Goal: Communication & Community: Share content

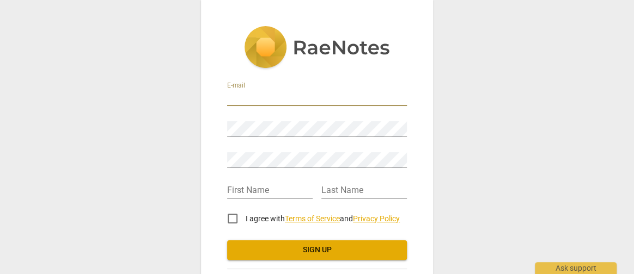
click at [254, 94] on input "email" at bounding box center [317, 98] width 180 height 16
type input "kim_smith2@baylor.edu"
type input "[PERSON_NAME]"
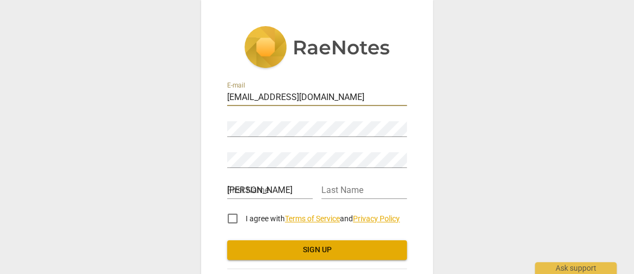
type input "Smith"
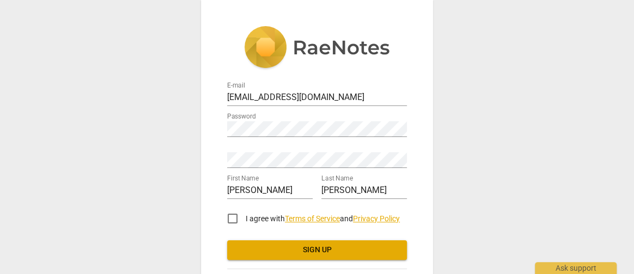
click at [265, 145] on div "Retype Password" at bounding box center [317, 156] width 180 height 25
click at [231, 214] on input "I agree with Terms of Service and Privacy Policy" at bounding box center [232, 219] width 26 height 26
checkbox input "true"
click at [314, 252] on span "Sign up" at bounding box center [317, 250] width 162 height 11
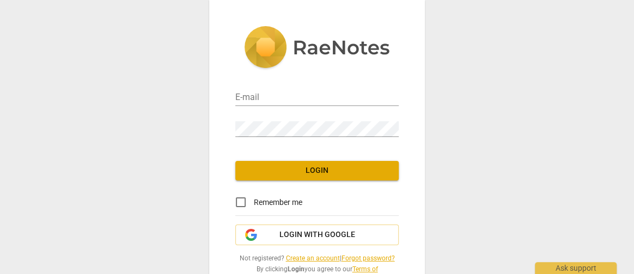
type input "kim_smith2@baylor.edu"
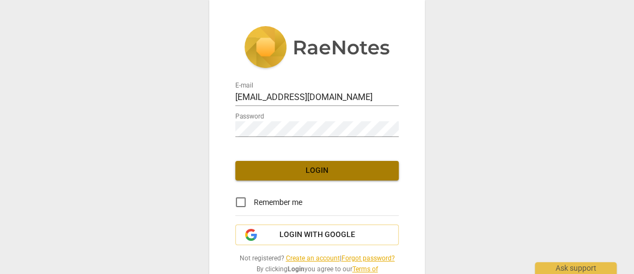
click at [294, 162] on button "Login" at bounding box center [316, 171] width 163 height 20
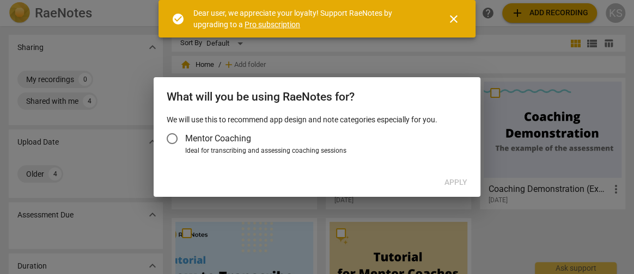
click at [239, 198] on div at bounding box center [317, 137] width 634 height 274
click at [173, 137] on input "Mentor Coaching" at bounding box center [172, 139] width 26 height 26
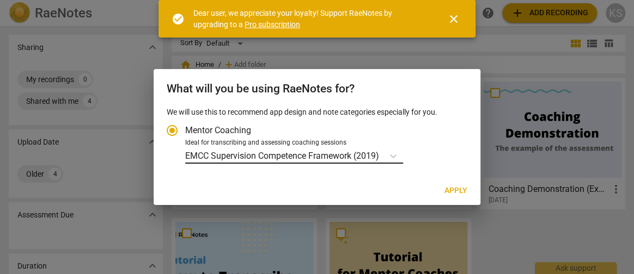
click at [225, 0] on body "RaeNotes search help add Add recording KS Sharing expand_more My recordings 0 S…" at bounding box center [317, 0] width 634 height 0
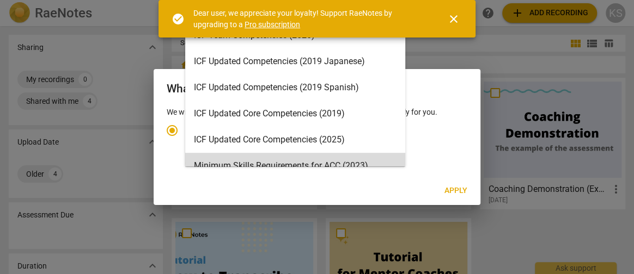
scroll to position [106, 0]
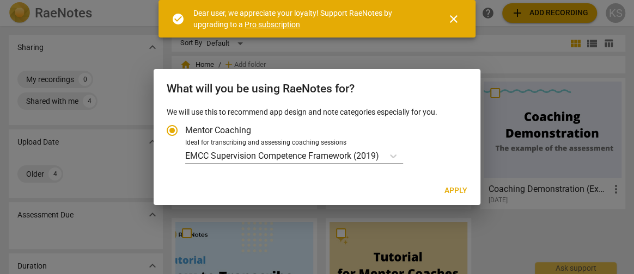
click at [454, 20] on span "close" at bounding box center [453, 19] width 13 height 13
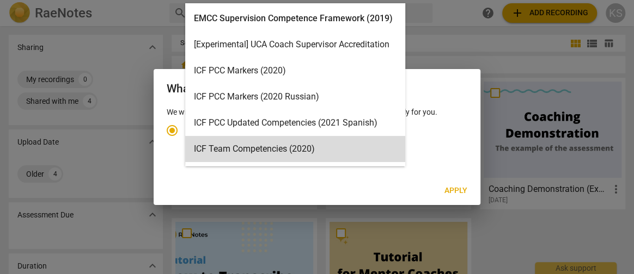
click at [256, 0] on body "RaeNotes search help add Add recording KS Sharing expand_more My recordings 0 S…" at bounding box center [317, 0] width 634 height 0
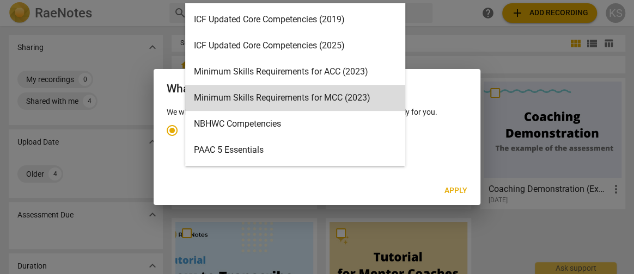
scroll to position [207, 0]
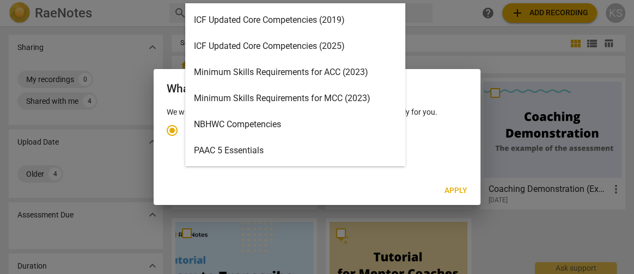
click at [257, 74] on div "Minimum Skills Requirements for ACC (2023)" at bounding box center [295, 72] width 220 height 26
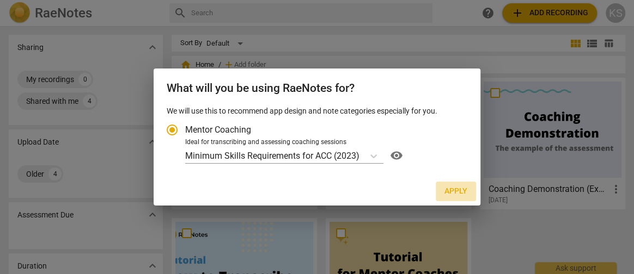
click at [450, 192] on span "Apply" at bounding box center [455, 191] width 23 height 11
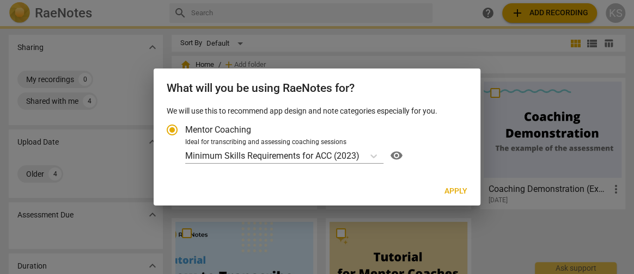
radio input "false"
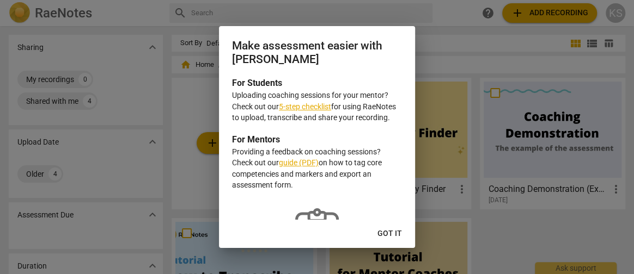
click at [312, 105] on link "5-step checklist" at bounding box center [305, 106] width 52 height 9
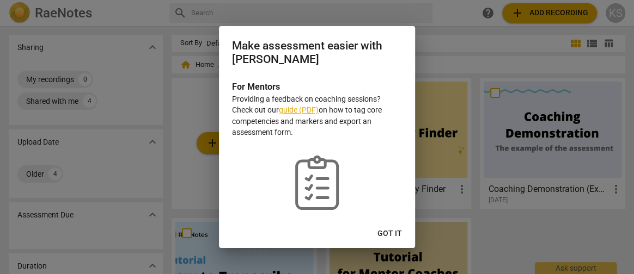
scroll to position [70, 0]
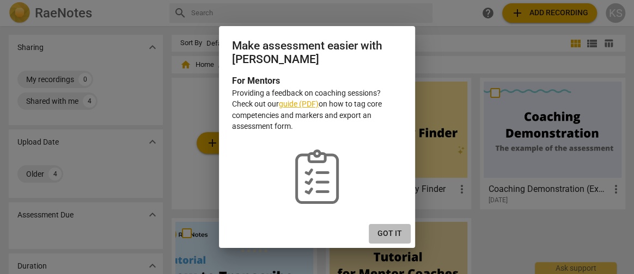
click at [386, 234] on span "Got it" at bounding box center [389, 234] width 25 height 11
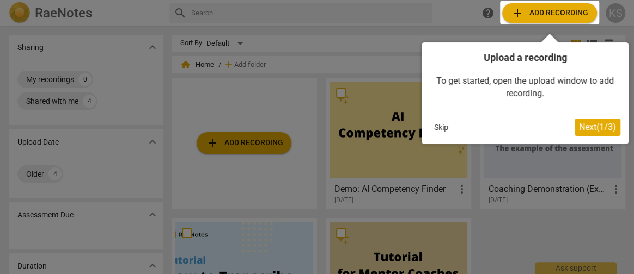
click at [508, 115] on div "Upload a recording To get started, open the upload window to add recording. Ski…" at bounding box center [525, 93] width 207 height 102
click at [579, 131] on span "Next ( 1 / 3 )" at bounding box center [597, 127] width 37 height 10
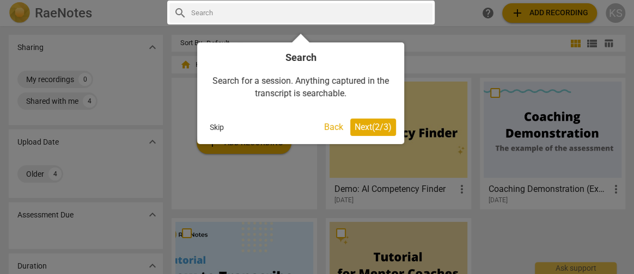
click at [376, 128] on span "Next ( 2 / 3 )" at bounding box center [373, 127] width 37 height 10
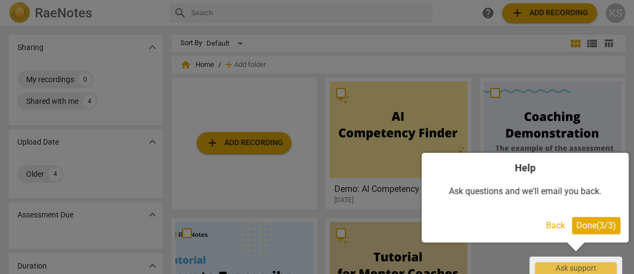
click at [589, 221] on span "Done ( 3 / 3 )" at bounding box center [596, 226] width 40 height 10
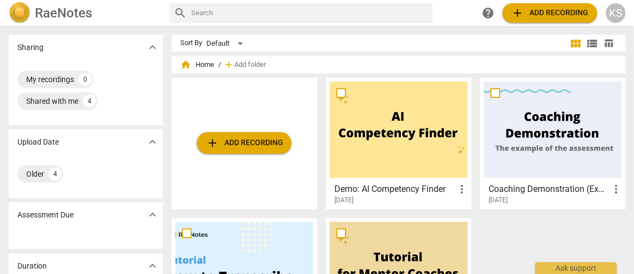
click at [538, 14] on span "add Add recording" at bounding box center [549, 13] width 77 height 13
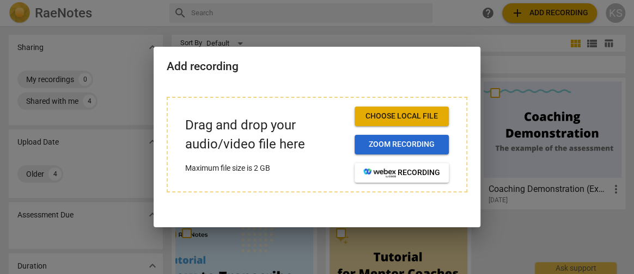
click at [404, 141] on span "Zoom recording" at bounding box center [401, 144] width 77 height 11
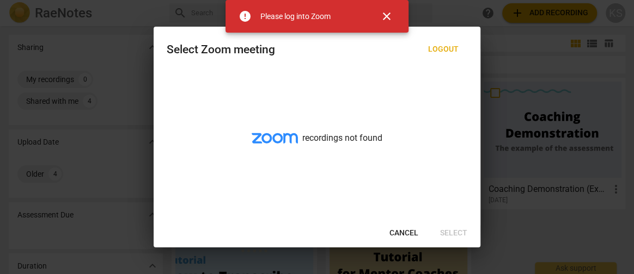
click at [442, 49] on span "Logout" at bounding box center [443, 49] width 30 height 11
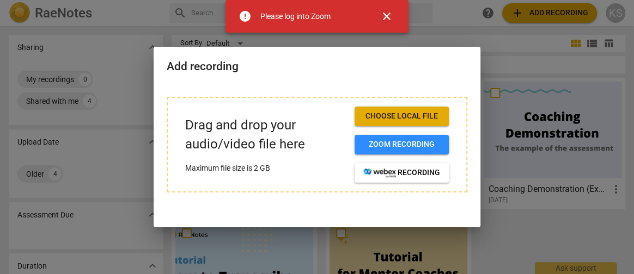
click at [387, 17] on span "close" at bounding box center [386, 16] width 13 height 13
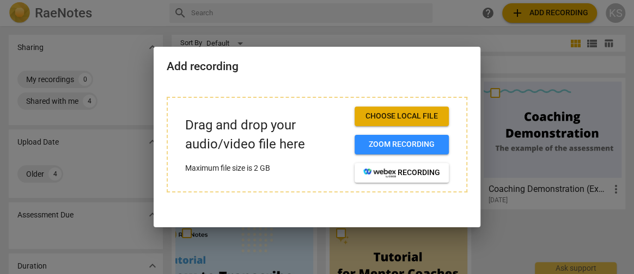
click at [408, 114] on span "Choose local file" at bounding box center [401, 116] width 77 height 11
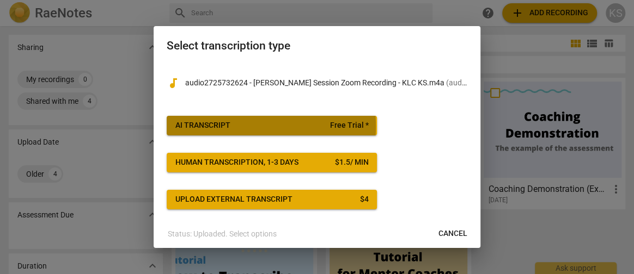
click at [234, 126] on span "AI Transcript Free Trial *" at bounding box center [271, 125] width 193 height 11
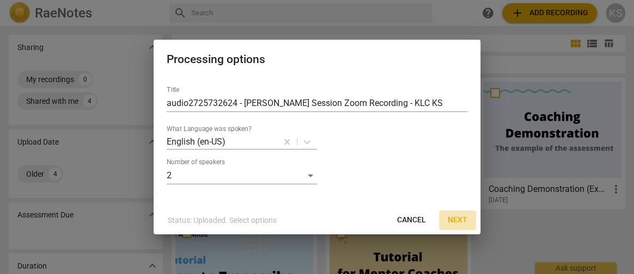
click at [450, 221] on span "Next" at bounding box center [458, 220] width 20 height 11
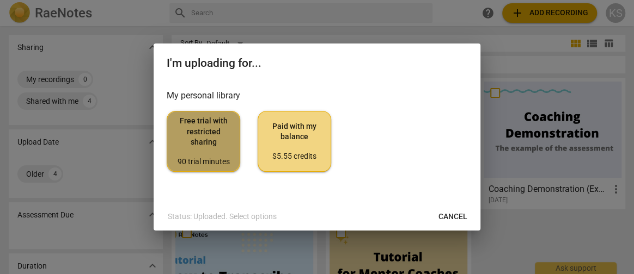
click at [216, 145] on span "Free trial with restricted sharing 90 trial minutes" at bounding box center [203, 141] width 55 height 51
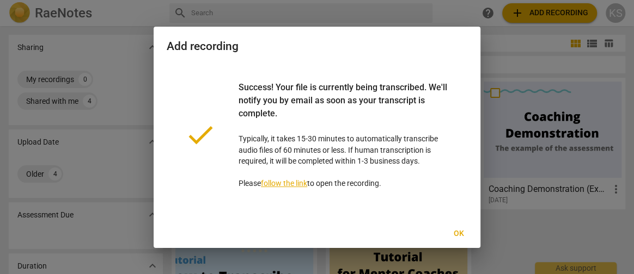
click at [456, 231] on span "Ok" at bounding box center [458, 234] width 17 height 11
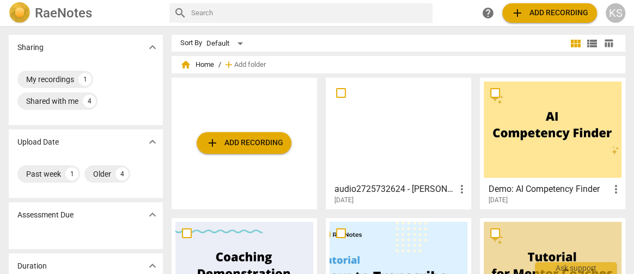
click at [392, 133] on div at bounding box center [398, 130] width 138 height 96
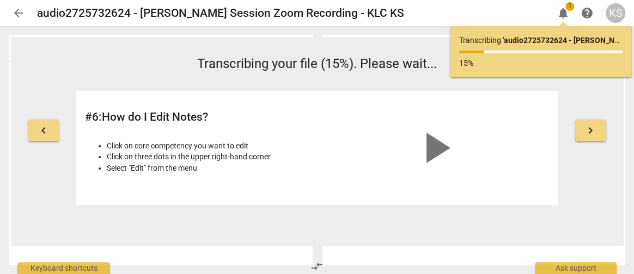
click at [44, 135] on span "keyboard_arrow_left" at bounding box center [43, 130] width 13 height 13
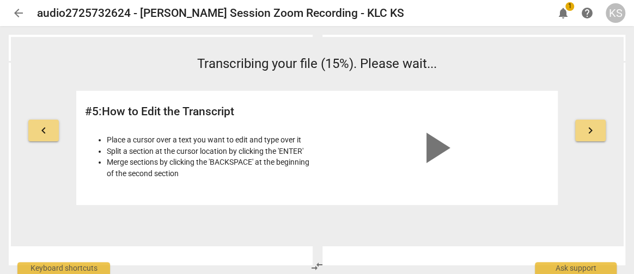
click at [44, 135] on span "keyboard_arrow_left" at bounding box center [43, 130] width 13 height 13
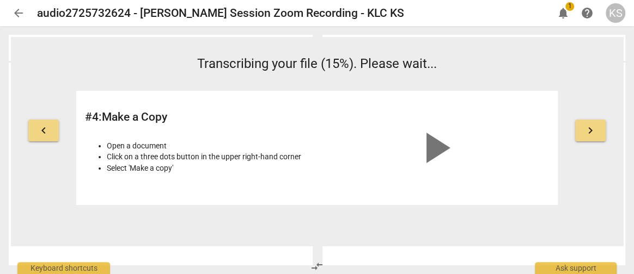
click at [44, 135] on span "keyboard_arrow_left" at bounding box center [43, 130] width 13 height 13
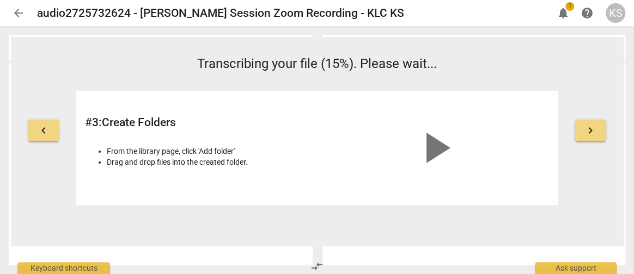
click at [44, 135] on span "keyboard_arrow_left" at bounding box center [43, 130] width 13 height 13
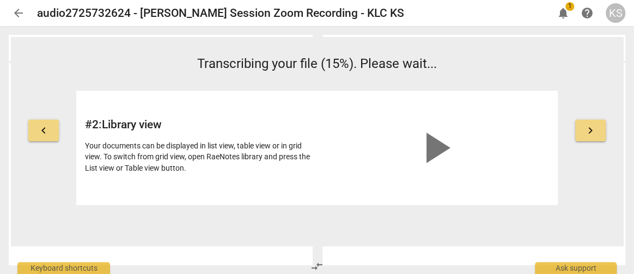
click at [44, 135] on span "keyboard_arrow_left" at bounding box center [43, 130] width 13 height 13
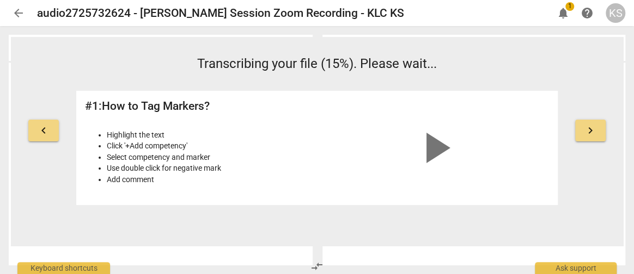
click at [585, 131] on span "keyboard_arrow_right" at bounding box center [590, 130] width 13 height 13
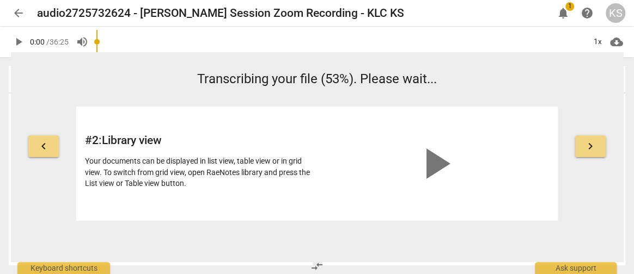
click at [590, 147] on span "keyboard_arrow_right" at bounding box center [590, 146] width 13 height 13
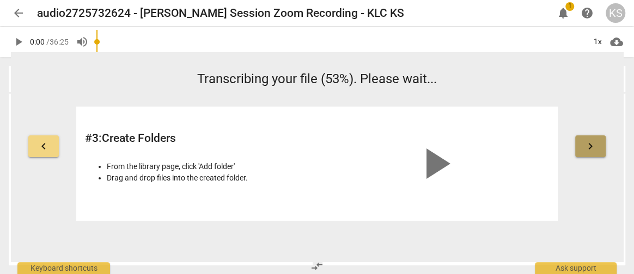
click at [591, 149] on span "keyboard_arrow_right" at bounding box center [590, 146] width 13 height 13
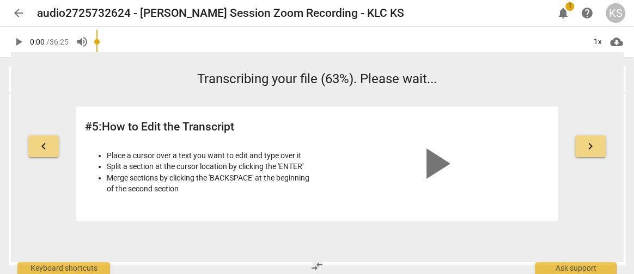
click at [583, 154] on button "keyboard_arrow_right" at bounding box center [590, 147] width 30 height 22
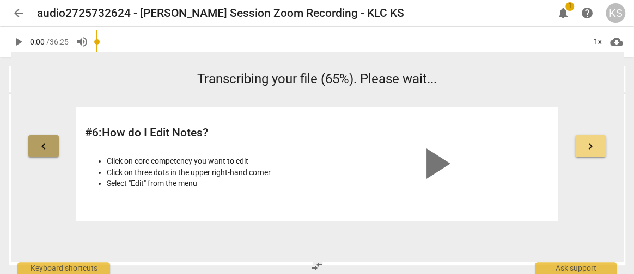
click at [44, 146] on span "keyboard_arrow_left" at bounding box center [43, 146] width 13 height 13
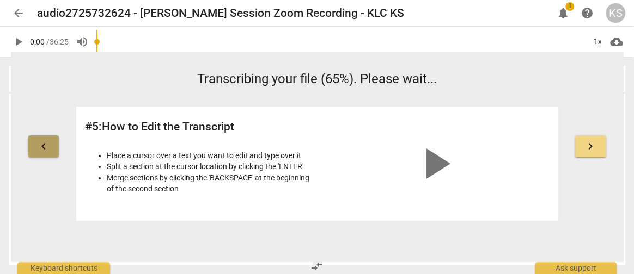
click at [44, 146] on span "keyboard_arrow_left" at bounding box center [43, 146] width 13 height 13
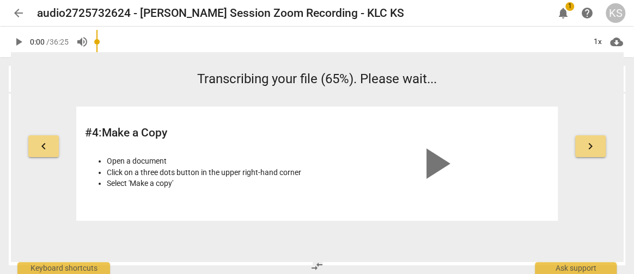
click at [44, 146] on span "keyboard_arrow_left" at bounding box center [43, 146] width 13 height 13
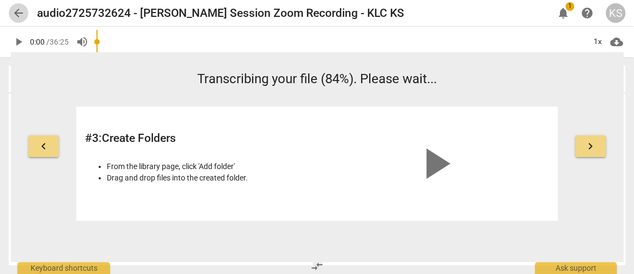
click at [19, 15] on span "arrow_back" at bounding box center [18, 13] width 13 height 13
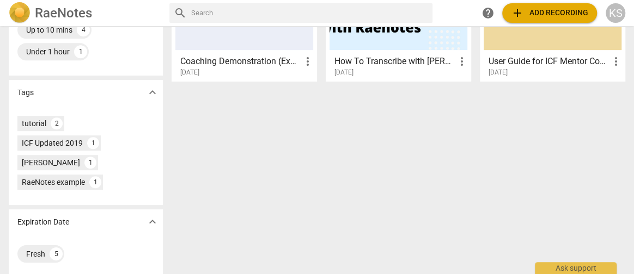
scroll to position [276, 0]
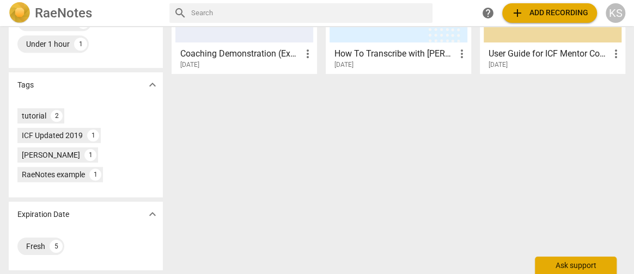
click at [581, 270] on div "Ask support" at bounding box center [576, 265] width 82 height 17
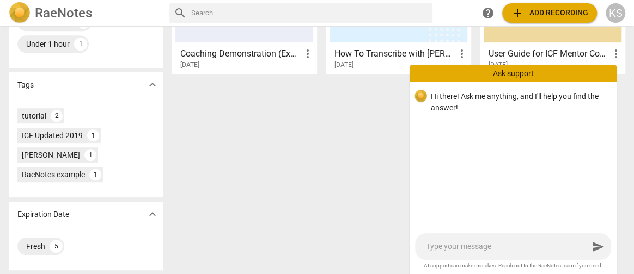
type textarea "h"
type textarea "ho"
type textarea "how"
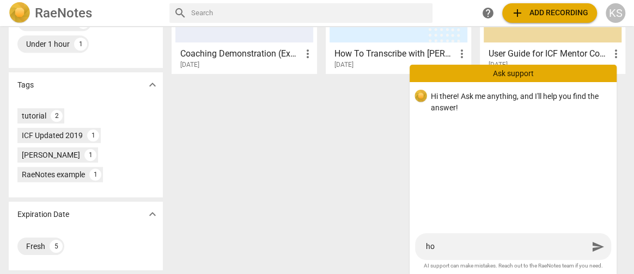
type textarea "how"
type textarea "how d"
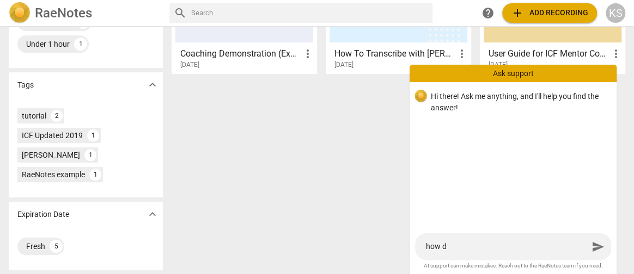
type textarea "how do"
type textarea "how do i"
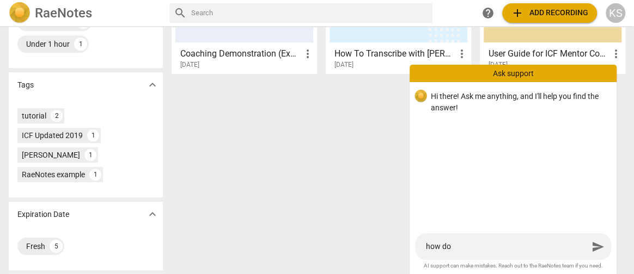
type textarea "how do i"
type textarea "how do i a"
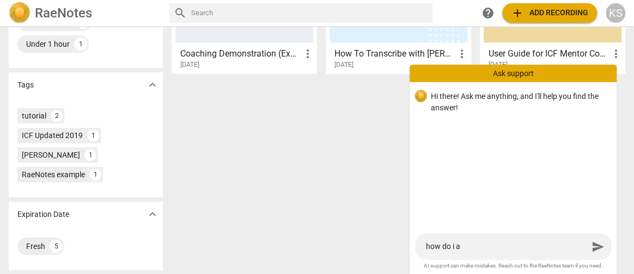
type textarea "how do i ad"
type textarea "how do i add"
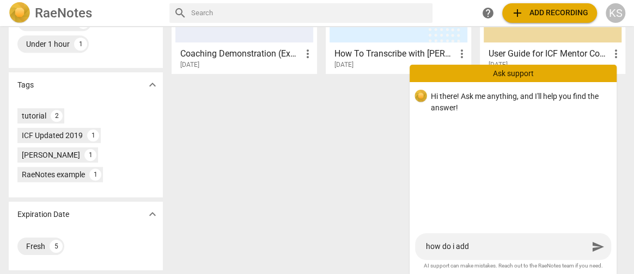
type textarea "how do i add"
type textarea "how do i add a"
type textarea "how do i add a f"
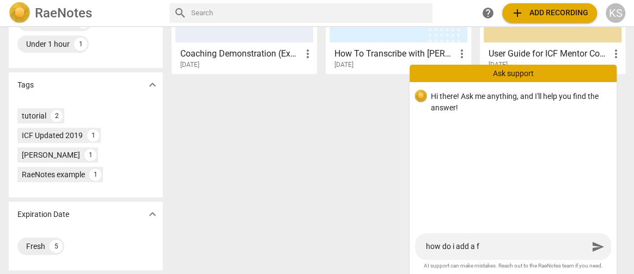
type textarea "how do i add a fo"
type textarea "how do i add a fol"
type textarea "how do i add a fold"
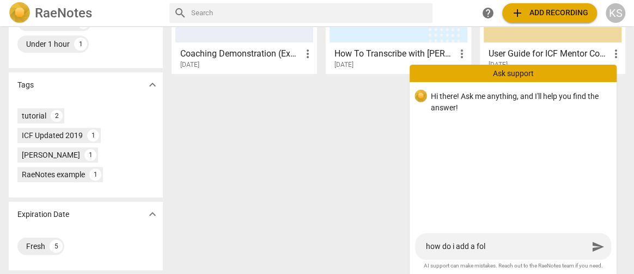
type textarea "how do i add a fold"
type textarea "how do i add a folde"
type textarea "how do i add a folder"
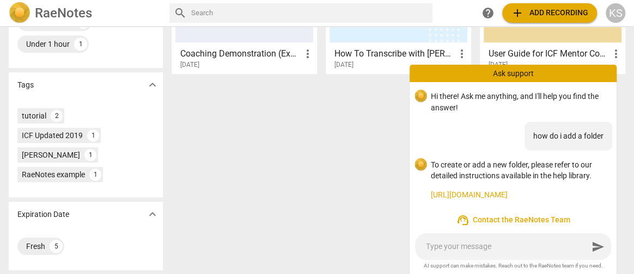
click at [556, 197] on link "[URL][DOMAIN_NAME]" at bounding box center [519, 195] width 177 height 11
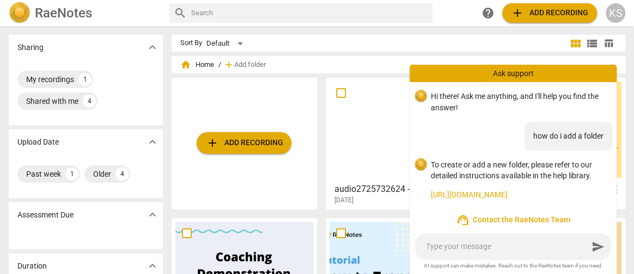
click at [229, 63] on span "add" at bounding box center [228, 64] width 11 height 11
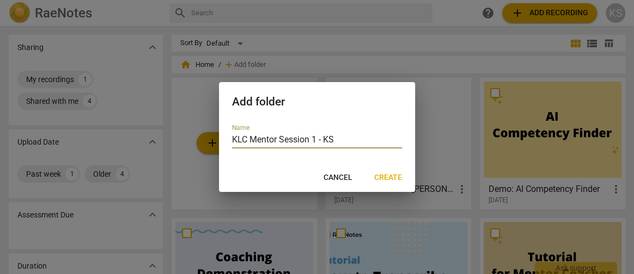
type input "KLC Mentor Session 1 - KS"
click at [395, 179] on span "Create" at bounding box center [388, 178] width 28 height 11
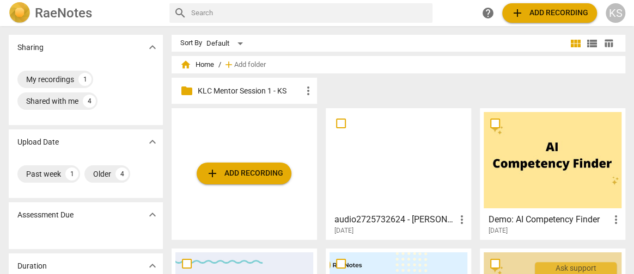
click at [378, 178] on div at bounding box center [398, 160] width 138 height 96
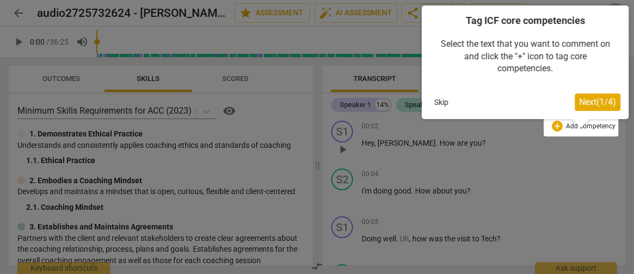
click at [606, 100] on span "Next ( 1 / 4 )" at bounding box center [597, 102] width 37 height 10
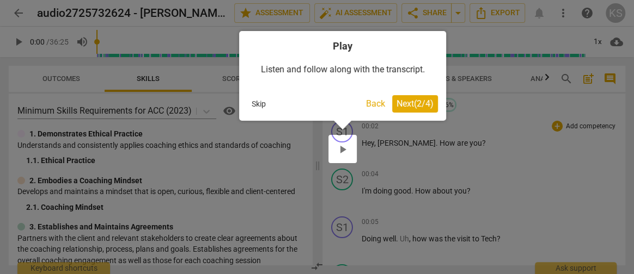
click at [404, 104] on span "Next ( 2 / 4 )" at bounding box center [414, 104] width 37 height 10
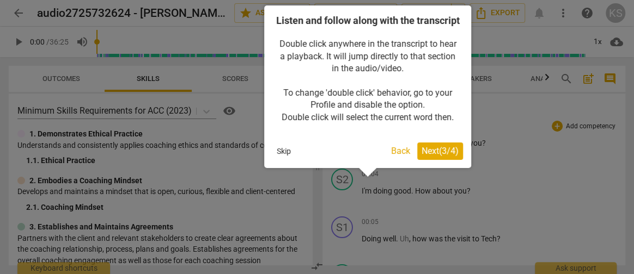
click at [434, 156] on span "Next ( 3 / 4 )" at bounding box center [440, 151] width 37 height 10
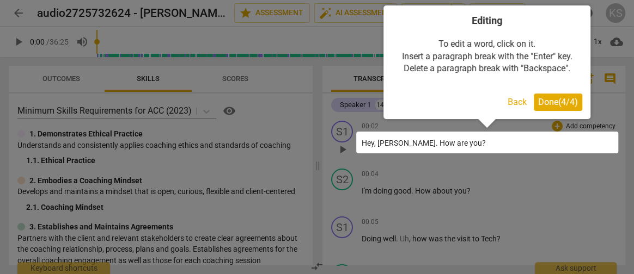
click at [547, 103] on span "Done ( 4 / 4 )" at bounding box center [558, 102] width 40 height 10
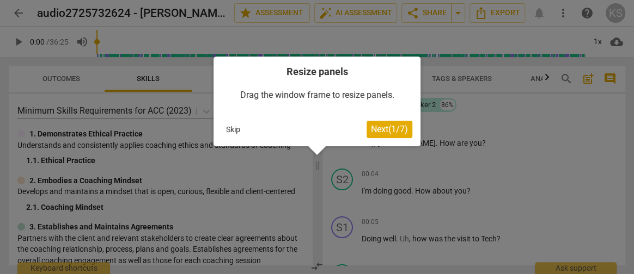
click at [391, 128] on span "Next ( 1 / 7 )" at bounding box center [389, 129] width 37 height 10
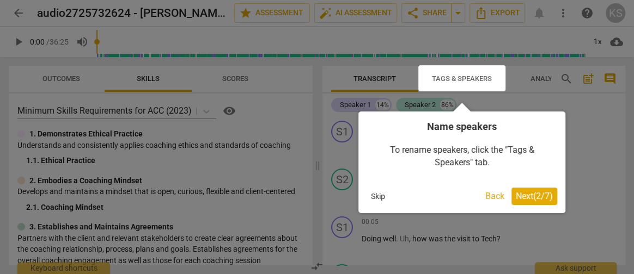
click at [538, 195] on span "Next ( 2 / 7 )" at bounding box center [534, 196] width 37 height 10
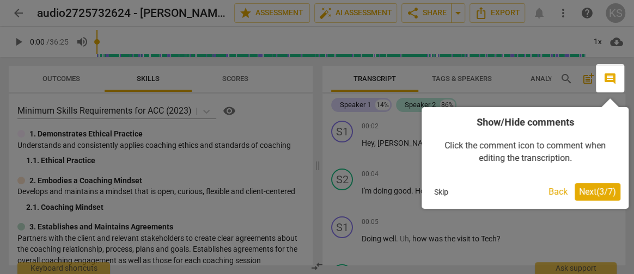
click at [597, 193] on span "Next ( 3 / 7 )" at bounding box center [597, 192] width 37 height 10
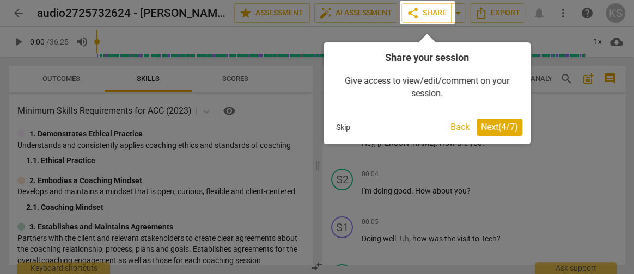
click at [510, 129] on span "Next ( 4 / 7 )" at bounding box center [499, 127] width 37 height 10
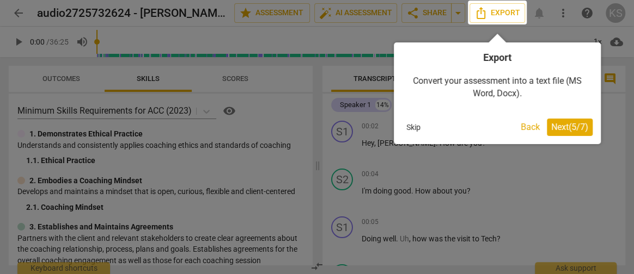
click at [564, 126] on span "Next ( 5 / 7 )" at bounding box center [569, 127] width 37 height 10
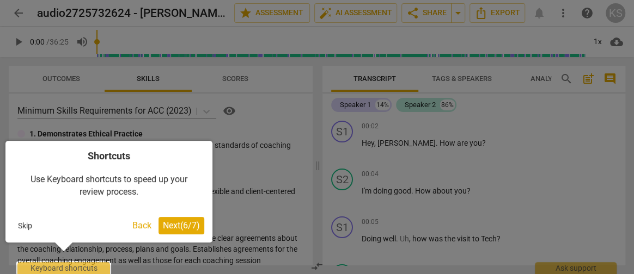
click at [188, 223] on span "Next ( 6 / 7 )" at bounding box center [181, 226] width 37 height 10
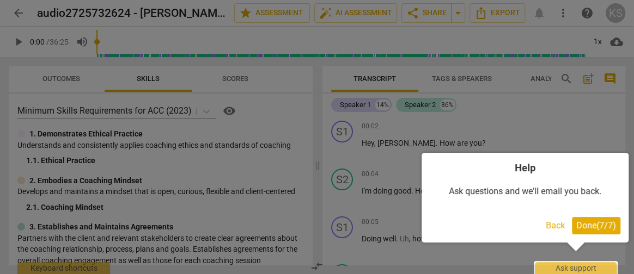
click at [594, 227] on span "Done ( 7 / 7 )" at bounding box center [596, 226] width 40 height 10
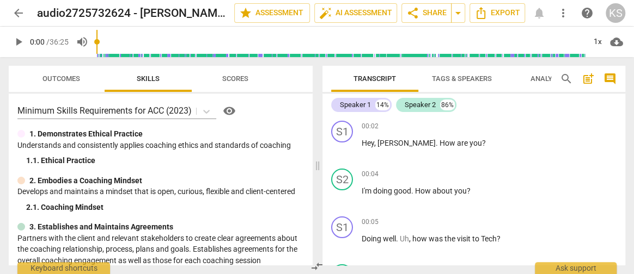
click at [477, 77] on span "Tags & Speakers" at bounding box center [462, 79] width 60 height 8
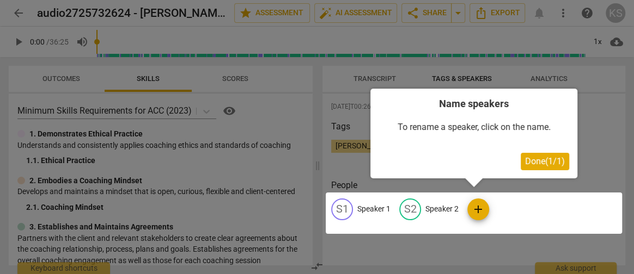
click at [368, 209] on div at bounding box center [474, 213] width 296 height 41
click at [542, 160] on span "Done ( 1 / 1 )" at bounding box center [545, 161] width 40 height 10
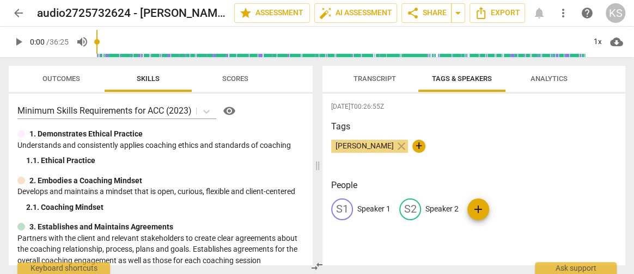
click at [357, 208] on p "Speaker 1" at bounding box center [373, 209] width 33 height 11
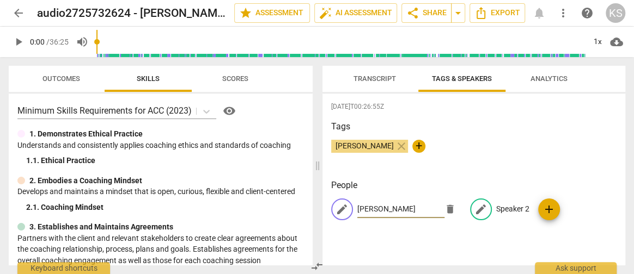
type input "[PERSON_NAME]"
click at [498, 208] on p "Speaker 2" at bounding box center [512, 209] width 33 height 11
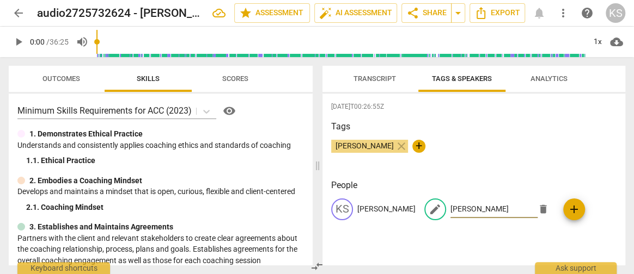
type input "[PERSON_NAME]"
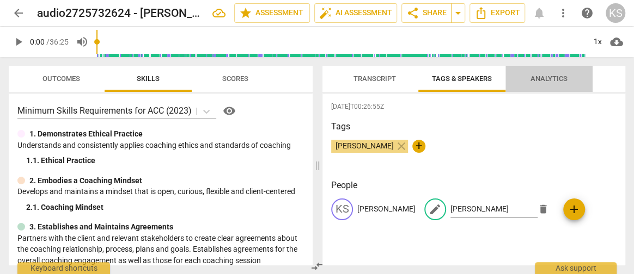
click at [558, 81] on span "Analytics" at bounding box center [548, 79] width 37 height 8
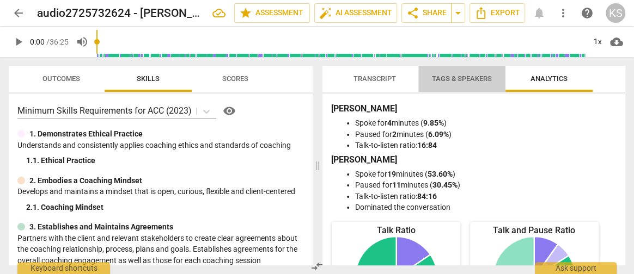
click at [447, 77] on span "Tags & Speakers" at bounding box center [462, 79] width 60 height 8
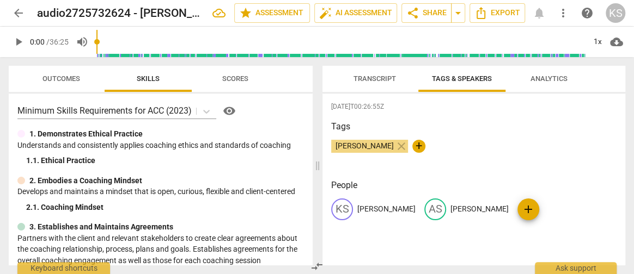
click at [384, 75] on span "Transcript" at bounding box center [374, 79] width 42 height 8
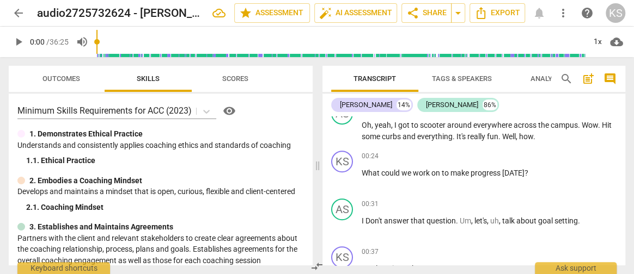
scroll to position [260, 0]
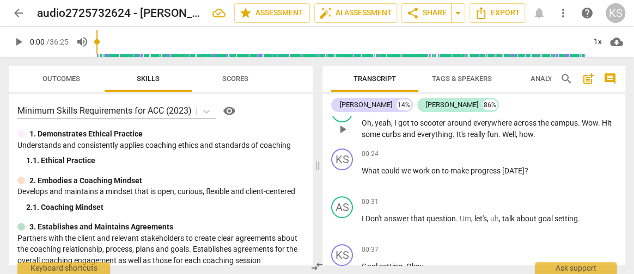
click at [533, 133] on span "how" at bounding box center [526, 134] width 14 height 9
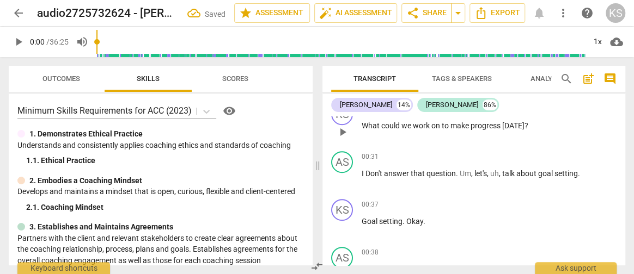
scroll to position [306, 0]
click at [456, 172] on span "." at bounding box center [458, 173] width 4 height 9
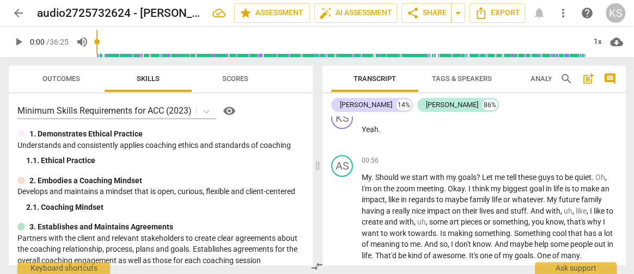
scroll to position [594, 0]
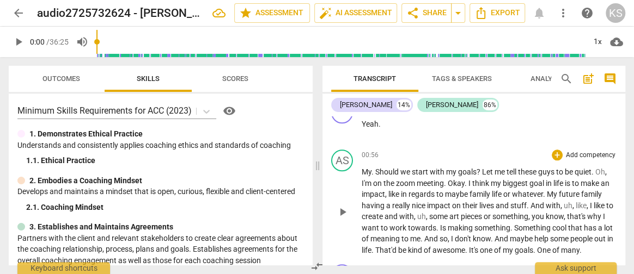
click at [375, 168] on span "Should" at bounding box center [387, 172] width 25 height 9
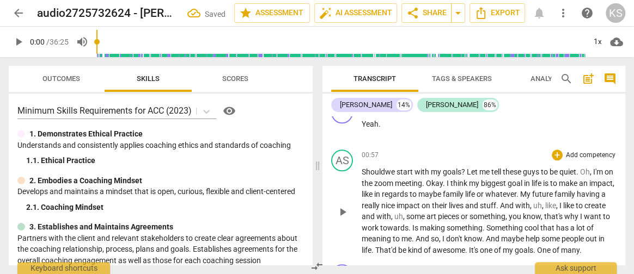
click at [450, 181] on span "I" at bounding box center [449, 183] width 4 height 9
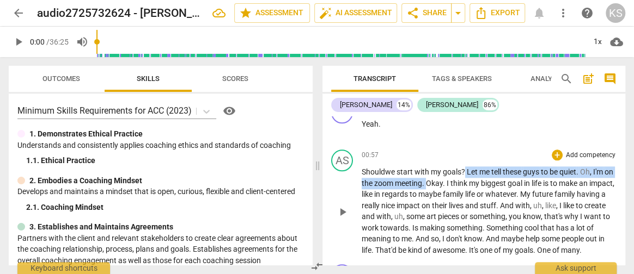
drag, startPoint x: 439, startPoint y: 181, endPoint x: 466, endPoint y: 168, distance: 29.0
click at [466, 168] on p "Should we start with my goals ? Let me tell these guys to be quiet . Oh , I'm o…" at bounding box center [489, 211] width 255 height 89
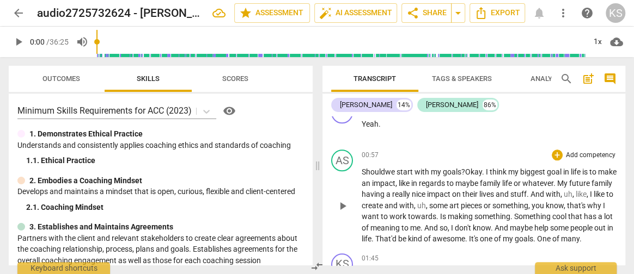
click at [590, 192] on span "," at bounding box center [588, 194] width 3 height 9
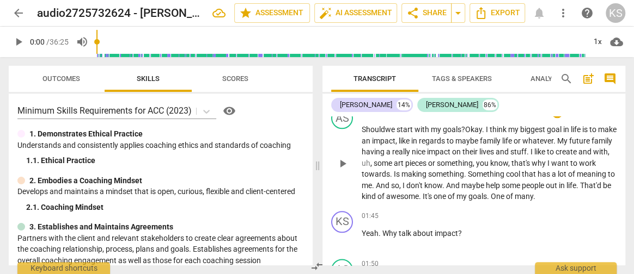
scroll to position [636, 0]
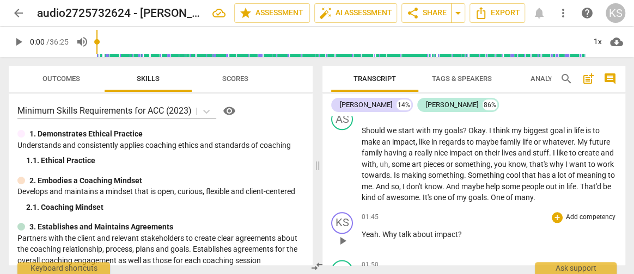
click at [432, 230] on span "about" at bounding box center [424, 234] width 22 height 9
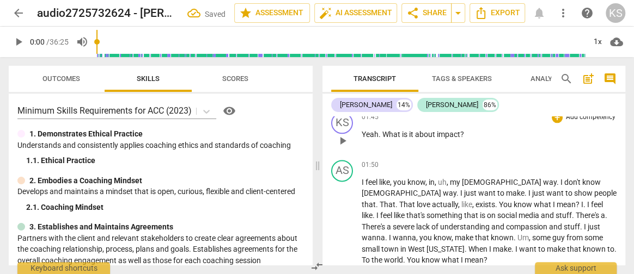
scroll to position [737, 0]
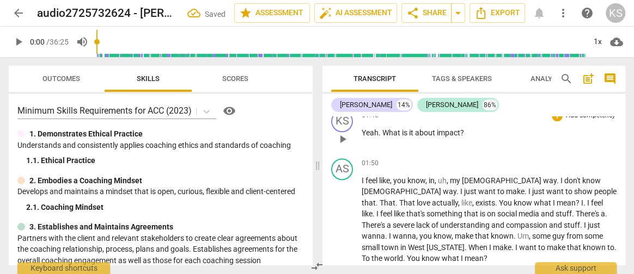
click at [566, 233] on span "from" at bounding box center [575, 236] width 18 height 9
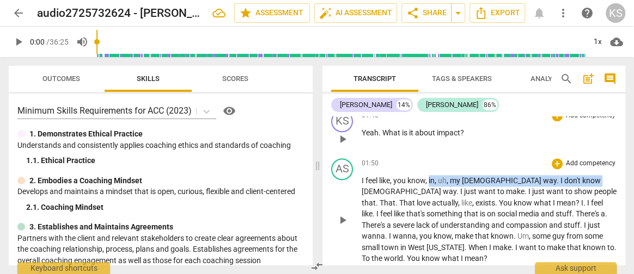
drag, startPoint x: 430, startPoint y: 176, endPoint x: 555, endPoint y: 176, distance: 125.3
click at [555, 176] on p "I feel like , you know , in , uh , my [DEMOGRAPHIC_DATA] way . I don't know [DE…" at bounding box center [489, 219] width 255 height 89
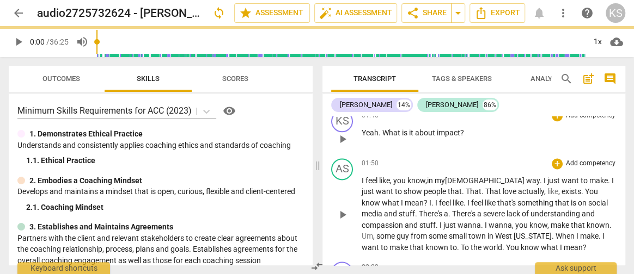
click at [540, 176] on span "." at bounding box center [542, 180] width 4 height 9
click at [518, 191] on span "actually" at bounding box center [531, 191] width 26 height 9
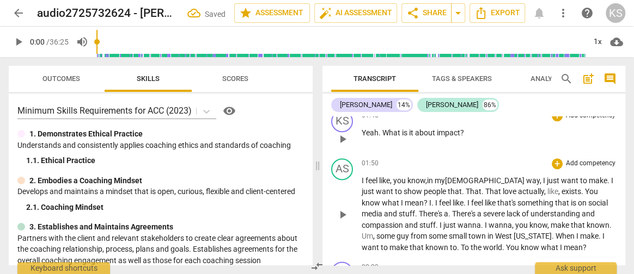
click at [481, 187] on span "." at bounding box center [483, 191] width 4 height 9
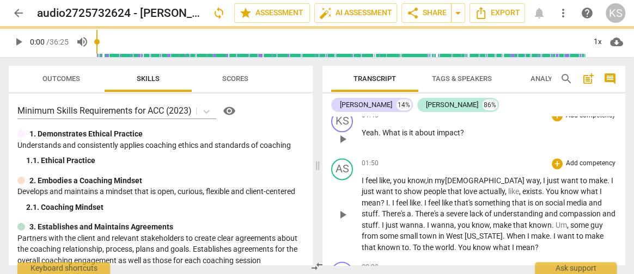
click at [519, 187] on span "," at bounding box center [520, 191] width 3 height 9
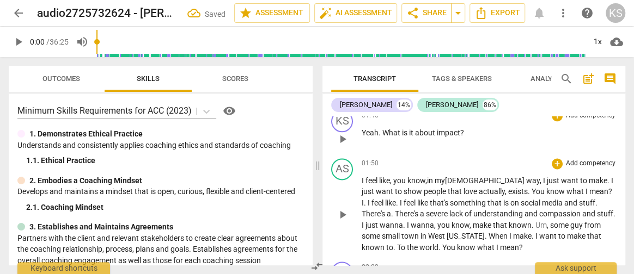
click at [368, 199] on span "." at bounding box center [366, 203] width 4 height 9
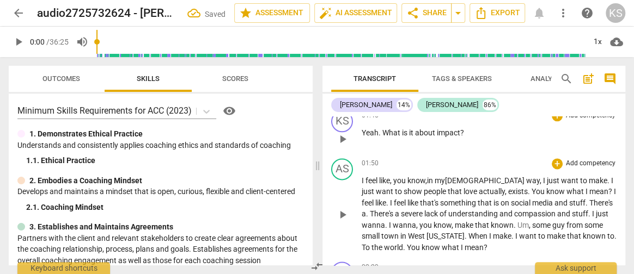
click at [394, 199] on span "I" at bounding box center [392, 203] width 4 height 9
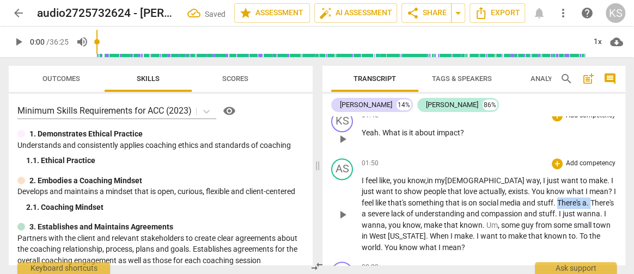
drag, startPoint x: 567, startPoint y: 198, endPoint x: 533, endPoint y: 198, distance: 34.3
click at [533, 198] on p "I feel like , you know , in my [DEMOGRAPHIC_DATA] way, I just want to make . I …" at bounding box center [489, 214] width 255 height 78
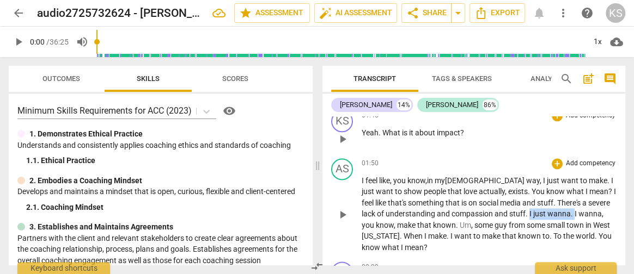
drag, startPoint x: 548, startPoint y: 211, endPoint x: 504, endPoint y: 207, distance: 44.3
click at [504, 207] on p "I feel like , you know , in my [DEMOGRAPHIC_DATA] way, I just want to make . I …" at bounding box center [489, 214] width 255 height 78
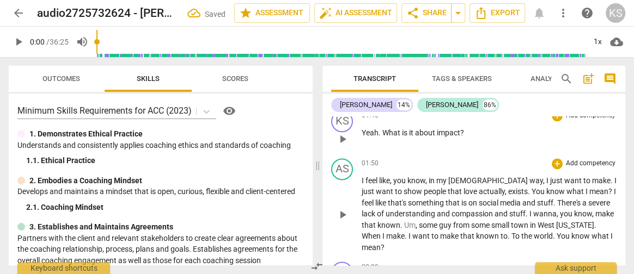
click at [610, 221] on div "AS play_arrow pause 01:50 + Add competency keyboard_arrow_right I feel like , y…" at bounding box center [473, 206] width 303 height 104
click at [405, 232] on span "make" at bounding box center [395, 236] width 19 height 9
click at [517, 233] on span "To" at bounding box center [522, 236] width 10 height 9
click at [416, 222] on span "," at bounding box center [417, 225] width 3 height 9
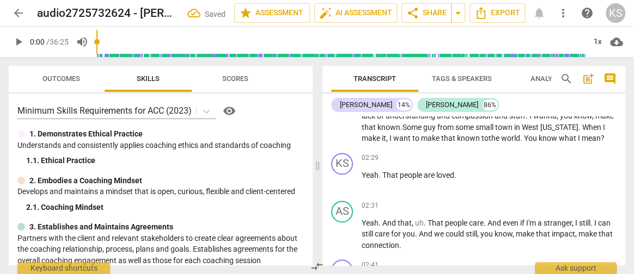
scroll to position [836, 0]
click at [455, 174] on span "." at bounding box center [455, 174] width 2 height 9
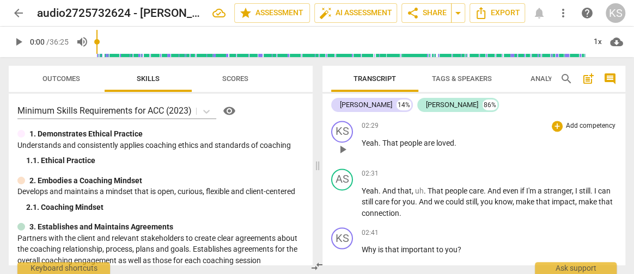
scroll to position [876, 0]
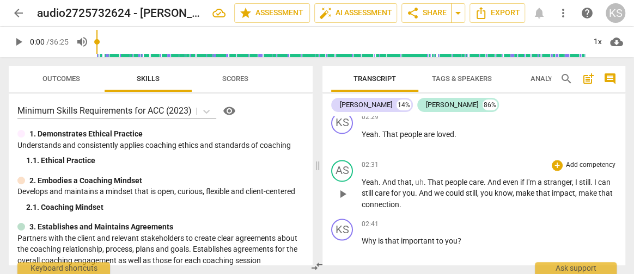
click at [428, 179] on span "That" at bounding box center [436, 182] width 17 height 9
click at [579, 179] on span "can" at bounding box center [572, 182] width 14 height 9
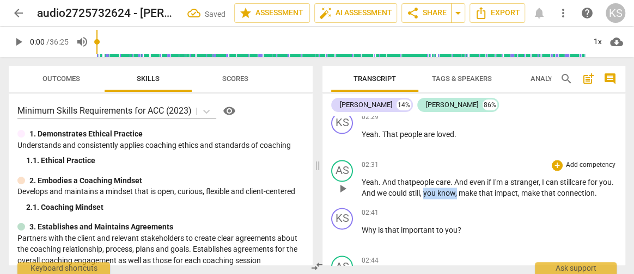
drag, startPoint x: 474, startPoint y: 191, endPoint x: 441, endPoint y: 186, distance: 34.1
click at [441, 186] on p "Yeah . And that people care . And even if I'm a stranger , I can still care for…" at bounding box center [489, 188] width 255 height 22
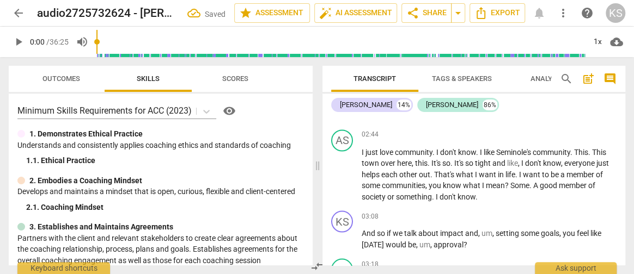
scroll to position [1004, 0]
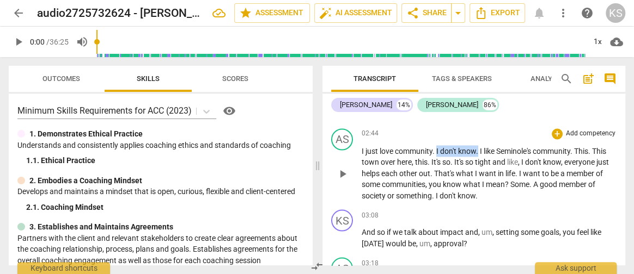
drag, startPoint x: 479, startPoint y: 147, endPoint x: 437, endPoint y: 143, distance: 42.1
click at [437, 145] on p "I just love community . I don't know . I like Seminole's community . This . Thi…" at bounding box center [489, 173] width 255 height 56
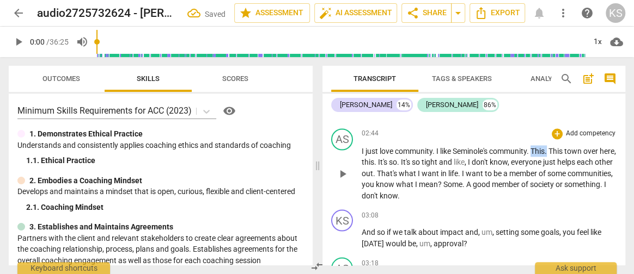
drag, startPoint x: 551, startPoint y: 146, endPoint x: 535, endPoint y: 142, distance: 16.2
click at [535, 145] on p "I just love community . I like Seminole's community . This . This town over her…" at bounding box center [489, 173] width 255 height 56
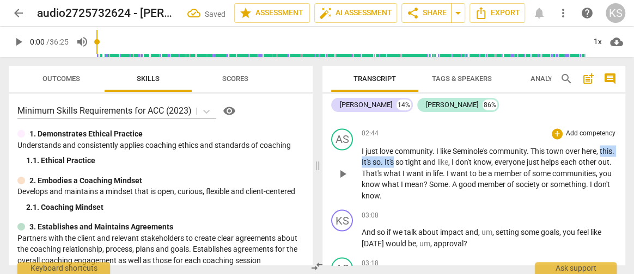
drag, startPoint x: 410, startPoint y: 160, endPoint x: 359, endPoint y: 158, distance: 50.7
click at [359, 158] on div "AS play_arrow pause 02:44 + Add competency keyboard_arrow_right I just love com…" at bounding box center [473, 165] width 303 height 82
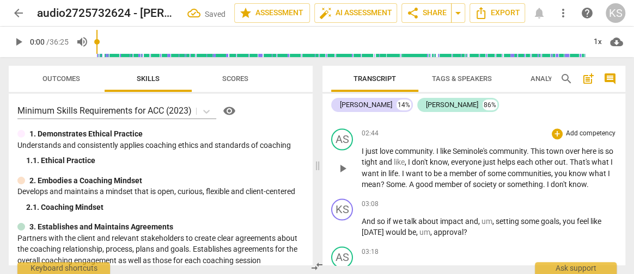
click at [408, 160] on span "," at bounding box center [406, 161] width 3 height 9
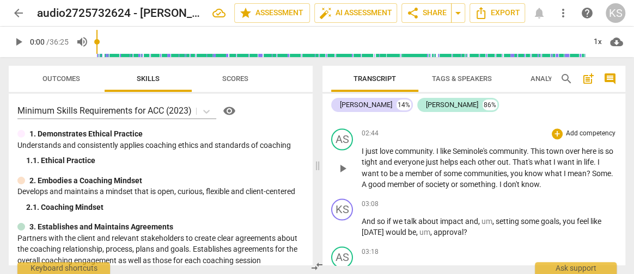
click at [368, 181] on span "A" at bounding box center [365, 184] width 7 height 9
drag, startPoint x: 571, startPoint y: 180, endPoint x: 523, endPoint y: 177, distance: 48.0
click at [523, 177] on p "I just love community . I like Seminole's community . This town over here is so…" at bounding box center [489, 167] width 255 height 45
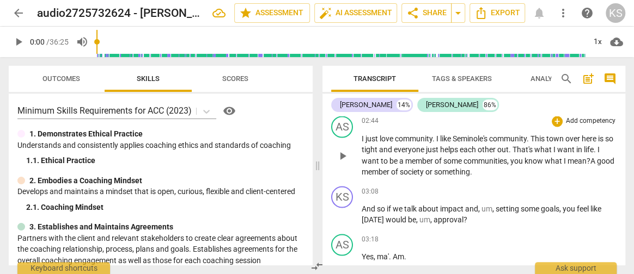
scroll to position [1030, 0]
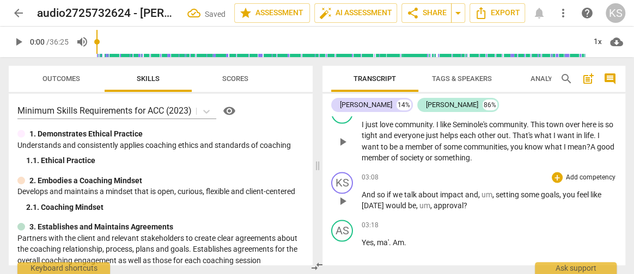
click at [381, 190] on span "so" at bounding box center [382, 194] width 10 height 9
click at [477, 193] on span "um" at bounding box center [472, 194] width 11 height 9
click at [412, 202] on span "approval" at bounding box center [425, 205] width 30 height 9
click at [341, 198] on span "play_arrow" at bounding box center [342, 200] width 13 height 13
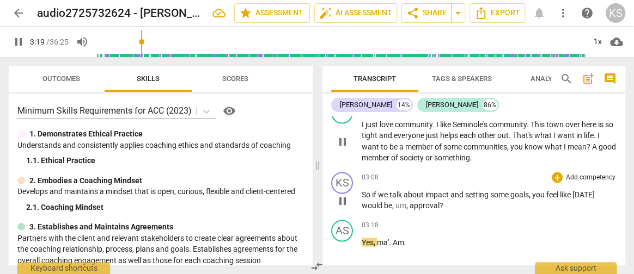
click at [343, 199] on span "pause" at bounding box center [342, 200] width 13 height 13
type input "199"
click at [411, 203] on span "approval" at bounding box center [425, 205] width 30 height 9
click at [534, 190] on span "you" at bounding box center [539, 194] width 14 height 9
click at [422, 205] on span "approval" at bounding box center [407, 205] width 30 height 9
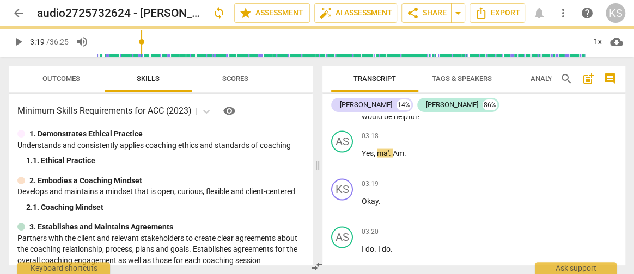
scroll to position [1122, 0]
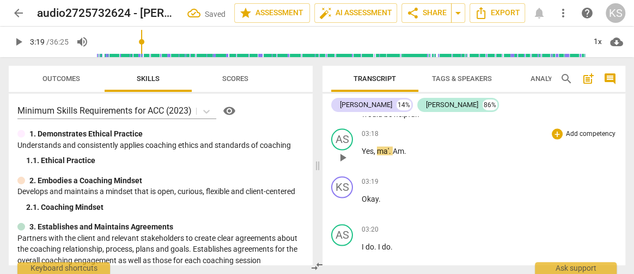
click at [411, 149] on p "Yes , ma' . Am ." at bounding box center [489, 150] width 255 height 11
click at [392, 194] on p "Okay ." at bounding box center [489, 198] width 255 height 11
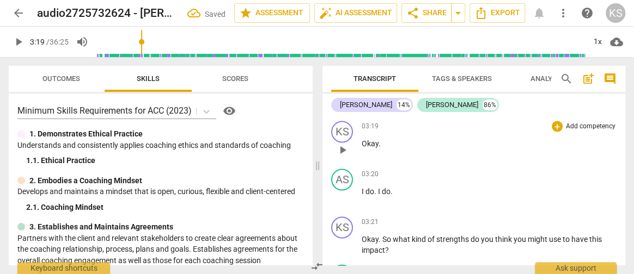
scroll to position [1178, 0]
click at [393, 188] on p "I do . I do ." at bounding box center [489, 190] width 255 height 11
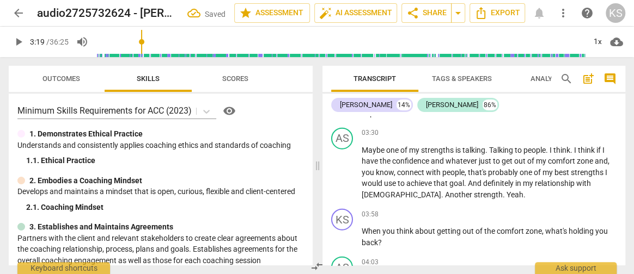
scroll to position [1315, 0]
click at [551, 148] on span "I" at bounding box center [552, 149] width 4 height 9
click at [392, 168] on span "know" at bounding box center [385, 172] width 18 height 9
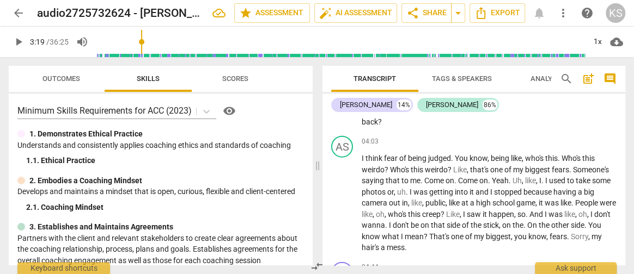
scroll to position [1437, 0]
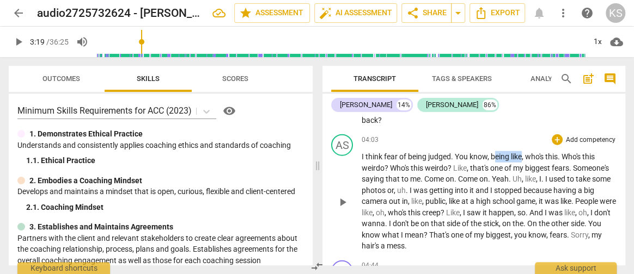
drag, startPoint x: 523, startPoint y: 153, endPoint x: 497, endPoint y: 153, distance: 26.1
click at [497, 153] on p "I think fear of being judged . You know , being like , who's this . Who's this …" at bounding box center [489, 201] width 255 height 101
click at [489, 153] on span "," at bounding box center [488, 156] width 3 height 9
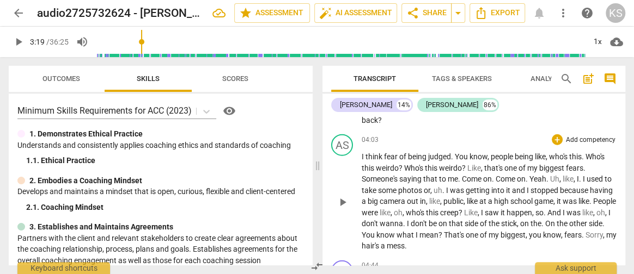
click at [545, 179] on span "Yeah" at bounding box center [537, 179] width 17 height 9
click at [462, 164] on span "weirdo" at bounding box center [450, 168] width 23 height 9
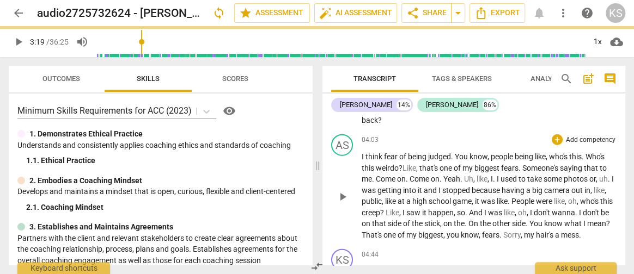
click at [424, 164] on span "that's" at bounding box center [429, 168] width 20 height 9
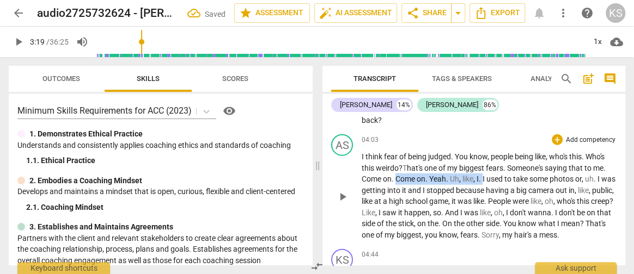
drag, startPoint x: 398, startPoint y: 174, endPoint x: 484, endPoint y: 175, distance: 86.0
click at [484, 175] on p "I think fear of being judged . You know , people being like , who's this . Who'…" at bounding box center [489, 195] width 255 height 89
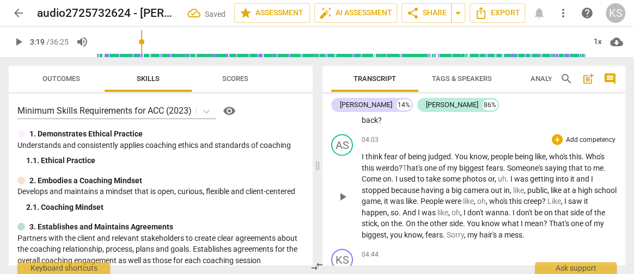
click at [510, 176] on span "." at bounding box center [508, 179] width 4 height 9
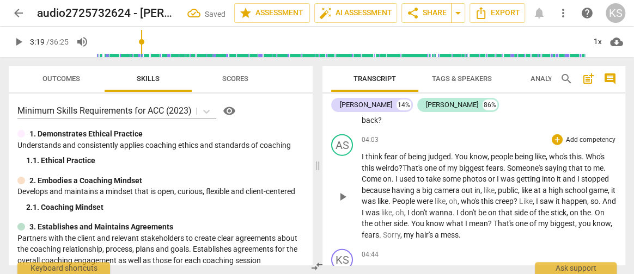
click at [498, 187] on span "," at bounding box center [495, 190] width 3 height 9
click at [594, 187] on span "," at bounding box center [591, 190] width 3 height 9
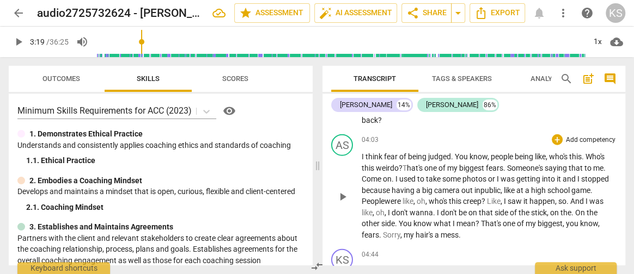
click at [504, 199] on span "," at bounding box center [501, 201] width 3 height 9
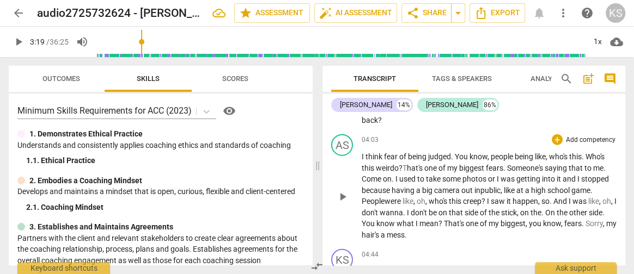
click at [438, 209] on span "be" at bounding box center [434, 213] width 10 height 9
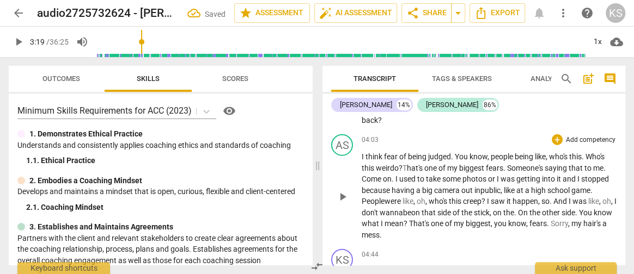
click at [518, 209] on span "." at bounding box center [516, 213] width 4 height 9
drag, startPoint x: 596, startPoint y: 210, endPoint x: 509, endPoint y: 206, distance: 87.2
click at [509, 206] on p "I think fear of being judged . You know , people being like , who's this . Who'…" at bounding box center [489, 195] width 255 height 89
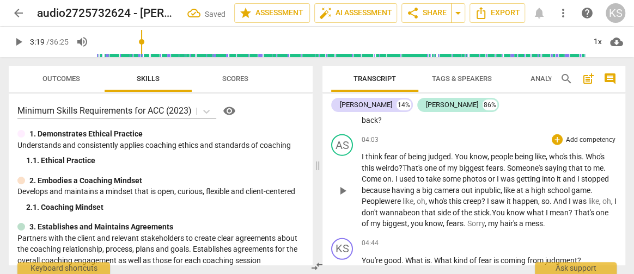
click at [443, 221] on span "know" at bounding box center [434, 223] width 18 height 9
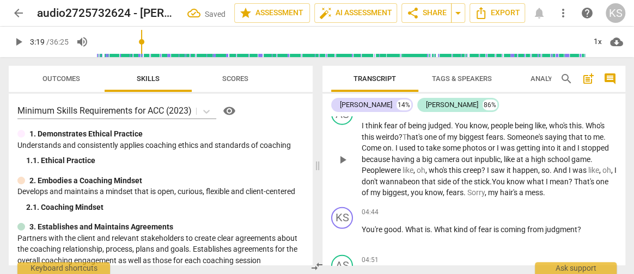
scroll to position [1468, 0]
drag, startPoint x: 588, startPoint y: 191, endPoint x: 506, endPoint y: 186, distance: 81.8
click at [506, 186] on p "I think fear of being judged . You know , people being like , who's this . Who'…" at bounding box center [489, 159] width 255 height 78
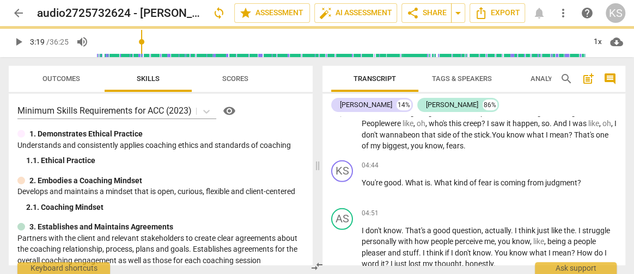
scroll to position [1521, 0]
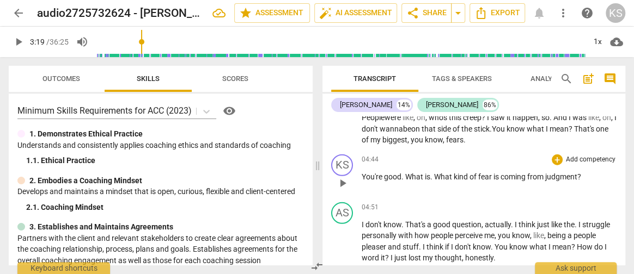
click at [342, 177] on span "play_arrow" at bounding box center [342, 183] width 13 height 13
click at [409, 173] on span "What" at bounding box center [415, 177] width 20 height 9
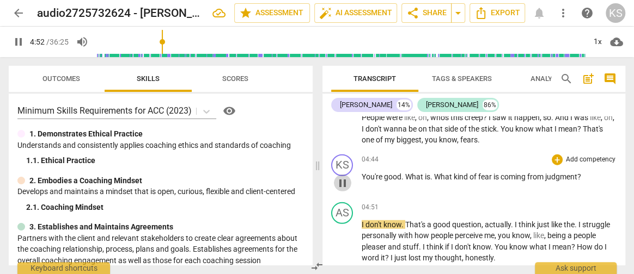
click at [344, 181] on span "pause" at bounding box center [342, 183] width 13 height 13
type input "293"
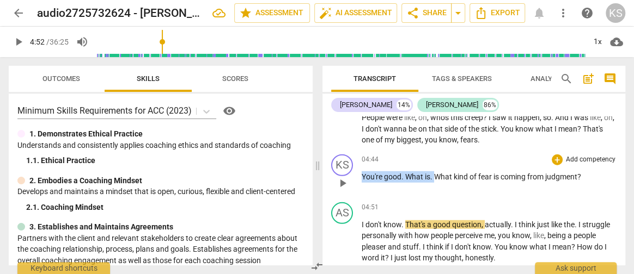
drag, startPoint x: 436, startPoint y: 173, endPoint x: 362, endPoint y: 170, distance: 73.6
click at [362, 172] on p "You're good . What is . What kind of fear is coming from judgment ?" at bounding box center [489, 177] width 255 height 11
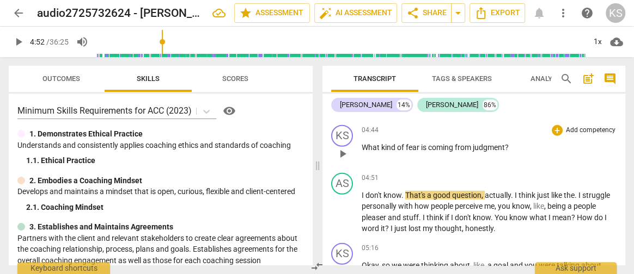
scroll to position [1553, 0]
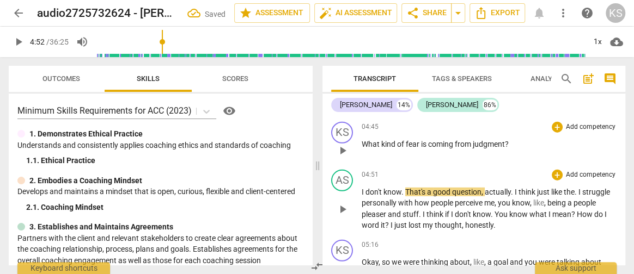
click at [578, 190] on span "." at bounding box center [577, 192] width 4 height 9
click at [510, 200] on span "," at bounding box center [509, 203] width 3 height 9
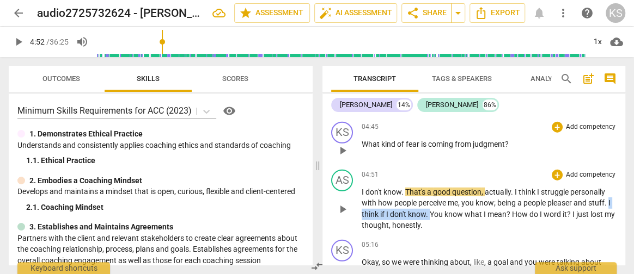
drag, startPoint x: 434, startPoint y: 210, endPoint x: 360, endPoint y: 208, distance: 74.1
click at [360, 208] on div "AS play_arrow pause 04:51 + Add competency keyboard_arrow_right I don't know . …" at bounding box center [473, 201] width 303 height 70
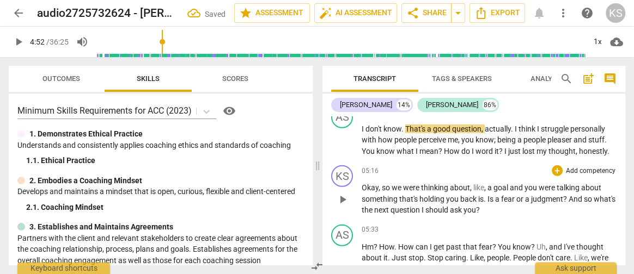
scroll to position [1617, 0]
click at [486, 184] on span "," at bounding box center [485, 187] width 3 height 9
click at [498, 194] on span "a" at bounding box center [498, 198] width 6 height 9
click at [349, 194] on span "play_arrow" at bounding box center [342, 199] width 17 height 13
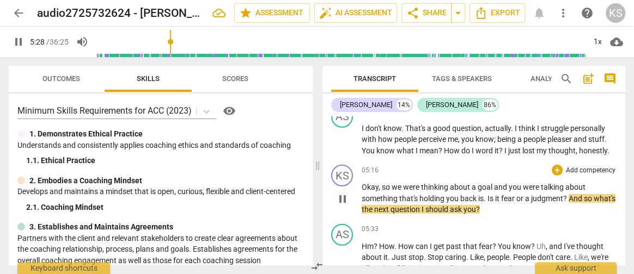
click at [344, 195] on span "pause" at bounding box center [342, 199] width 13 height 13
type input "329"
click at [594, 194] on p "Okay , so we were thinking about a goal and you were talking about something th…" at bounding box center [489, 199] width 255 height 34
click at [503, 194] on span "fear" at bounding box center [508, 198] width 15 height 9
click at [494, 209] on p "Okay , so we were thinking about a goal and you were talking about something th…" at bounding box center [489, 199] width 255 height 34
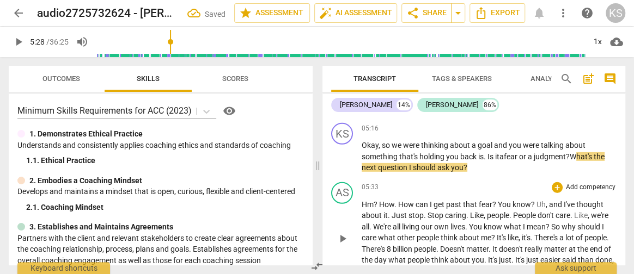
scroll to position [1676, 0]
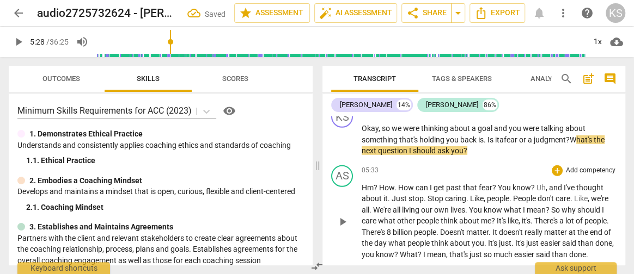
click at [414, 184] on span "How" at bounding box center [406, 188] width 17 height 9
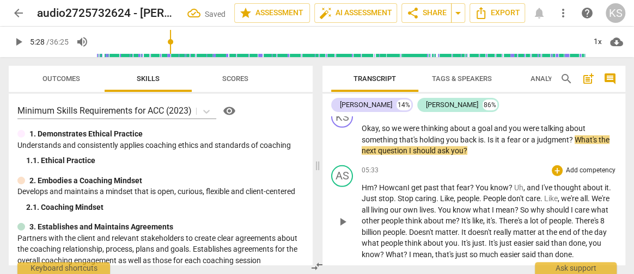
click at [517, 184] on span "Uh" at bounding box center [518, 188] width 9 height 9
drag, startPoint x: 517, startPoint y: 181, endPoint x: 544, endPoint y: 184, distance: 26.8
click at [544, 184] on p "Hm ? How can I get past that fear ? You know ? Uh , and I've thought about it .…" at bounding box center [489, 221] width 255 height 78
click at [585, 184] on span "." at bounding box center [584, 188] width 4 height 9
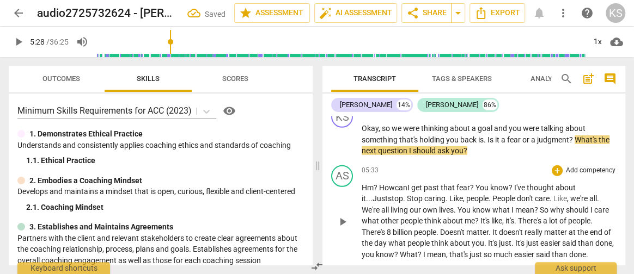
click at [424, 196] on span "caring" at bounding box center [434, 198] width 21 height 9
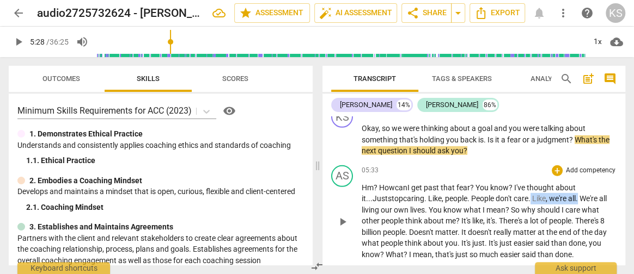
drag, startPoint x: 556, startPoint y: 194, endPoint x: 508, endPoint y: 197, distance: 48.5
click at [508, 197] on p "Hm ? How can I get past that fear ? You know ? I've thought about it ... Just s…" at bounding box center [489, 221] width 255 height 78
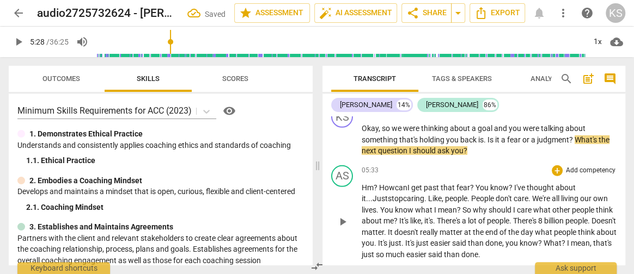
click at [437, 217] on span "." at bounding box center [435, 221] width 4 height 9
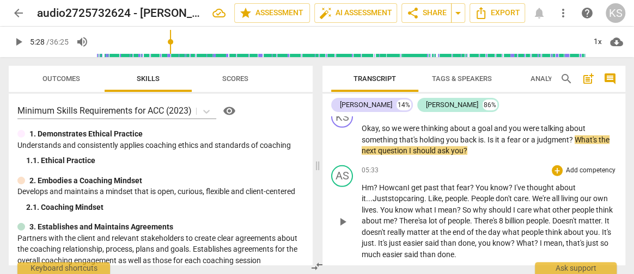
click at [389, 240] on span "It's" at bounding box center [383, 243] width 11 height 9
click at [521, 239] on span "?" at bounding box center [518, 243] width 5 height 9
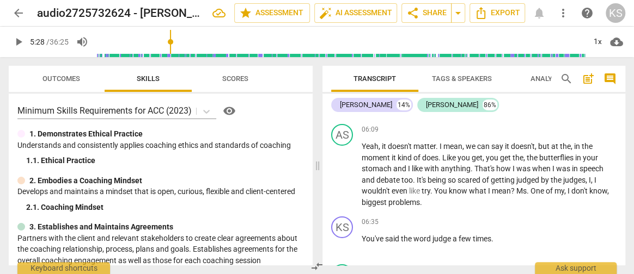
scroll to position [1869, 0]
click at [522, 155] on span "the" at bounding box center [517, 157] width 11 height 9
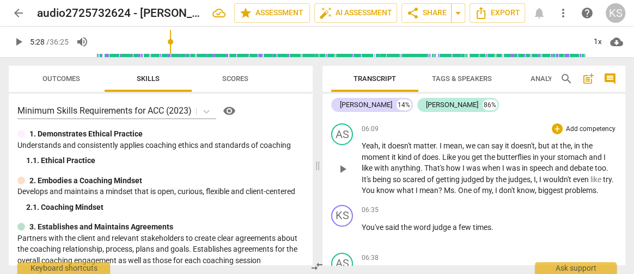
click at [373, 164] on span "like" at bounding box center [368, 168] width 13 height 9
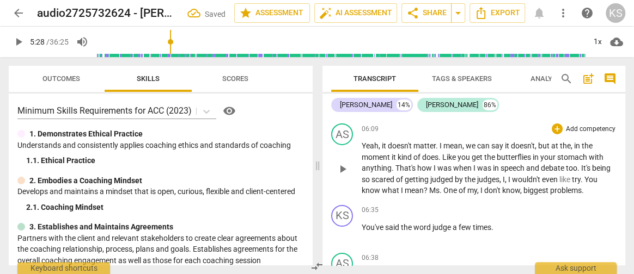
click at [575, 176] on span "try" at bounding box center [576, 179] width 9 height 9
click at [425, 187] on span "One" at bounding box center [430, 190] width 15 height 9
click at [486, 186] on span "," at bounding box center [484, 190] width 3 height 9
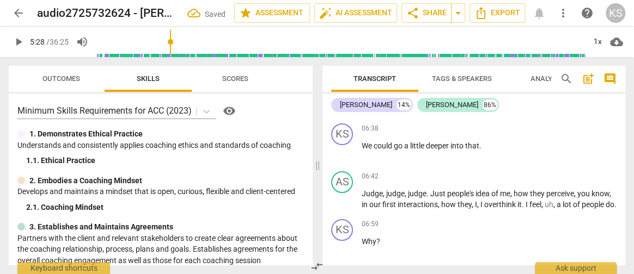
scroll to position [2048, 0]
click at [369, 199] on span "in" at bounding box center [366, 203] width 8 height 9
click at [609, 197] on span "," at bounding box center [610, 192] width 2 height 9
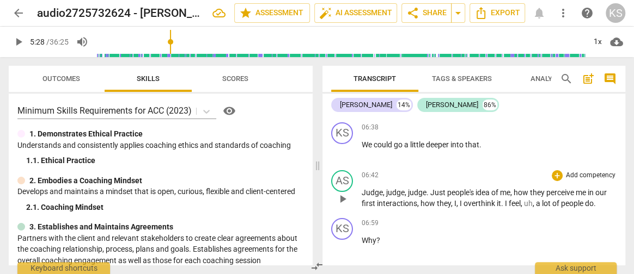
click at [455, 199] on span "I" at bounding box center [455, 203] width 2 height 9
click at [455, 200] on span "I" at bounding box center [455, 203] width 4 height 9
click at [343, 193] on span "pause" at bounding box center [342, 199] width 13 height 13
type input "417"
click at [448, 199] on span "they" at bounding box center [445, 203] width 16 height 9
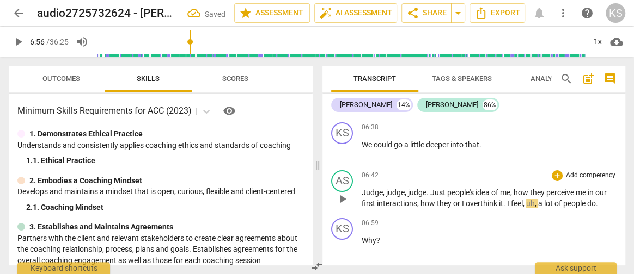
click at [535, 199] on span "," at bounding box center [536, 203] width 3 height 9
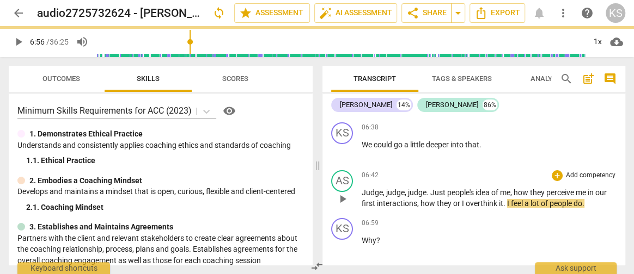
click at [553, 207] on div "AS play_arrow pause 06:42 + Add competency keyboard_arrow_right Judge , judge ,…" at bounding box center [473, 190] width 303 height 48
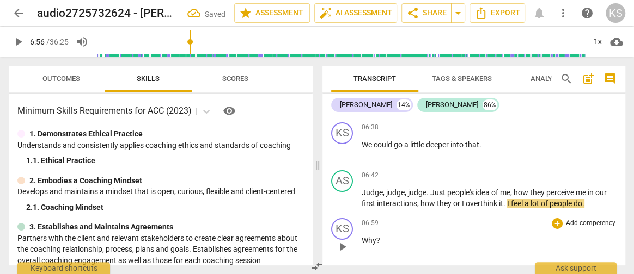
click at [448, 218] on div "06:59 + Add competency keyboard_arrow_right" at bounding box center [489, 223] width 255 height 11
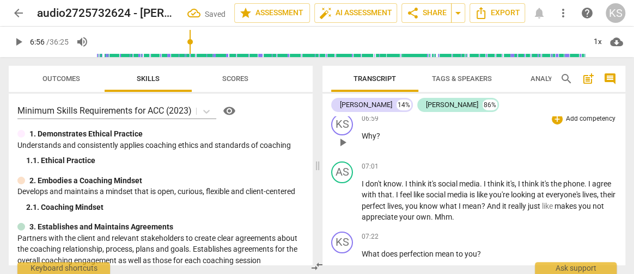
scroll to position [2153, 0]
click at [399, 216] on span "appreciate" at bounding box center [381, 216] width 38 height 9
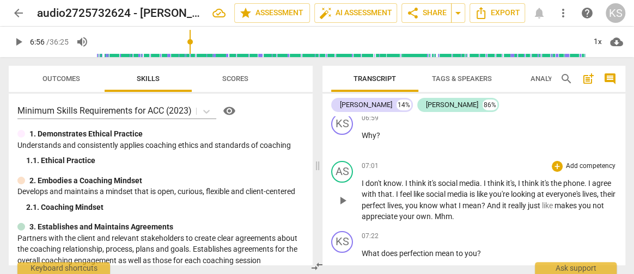
click at [521, 179] on span "I" at bounding box center [520, 183] width 4 height 9
drag, startPoint x: 557, startPoint y: 179, endPoint x: 379, endPoint y: 190, distance: 178.5
click at [379, 190] on p "I don't know . I think it's social media . I think it's the phone . I agree wit…" at bounding box center [489, 200] width 255 height 45
click at [387, 211] on p "I don't know . I think it's social media . I think it's the phone . I feel like…" at bounding box center [489, 200] width 255 height 45
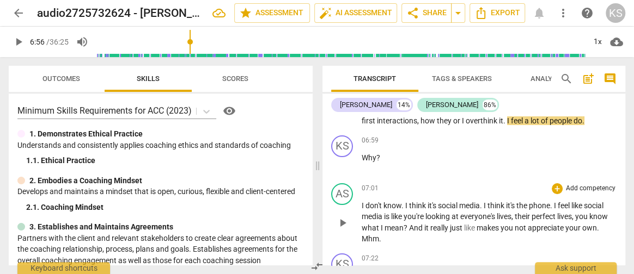
scroll to position [2131, 0]
click at [345, 216] on span "play_arrow" at bounding box center [342, 222] width 13 height 13
drag, startPoint x: 345, startPoint y: 216, endPoint x: 431, endPoint y: 233, distance: 88.2
click at [431, 233] on p "I don't know . I think it's social media . I think it's the phone . I feel like…" at bounding box center [489, 222] width 255 height 45
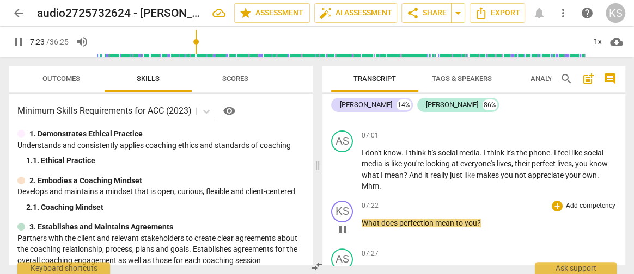
click at [363, 219] on span "What" at bounding box center [372, 223] width 20 height 9
click at [344, 224] on span "pause" at bounding box center [342, 229] width 13 height 13
type input "445"
click at [363, 219] on span "What" at bounding box center [372, 223] width 20 height 9
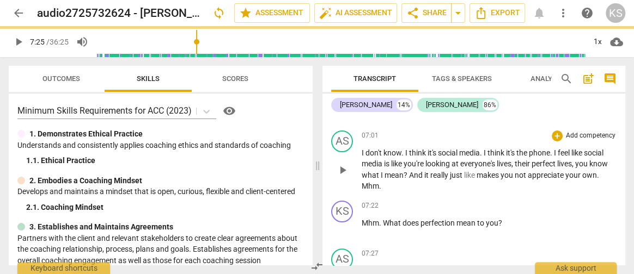
click at [378, 182] on span "Mhm" at bounding box center [370, 186] width 17 height 9
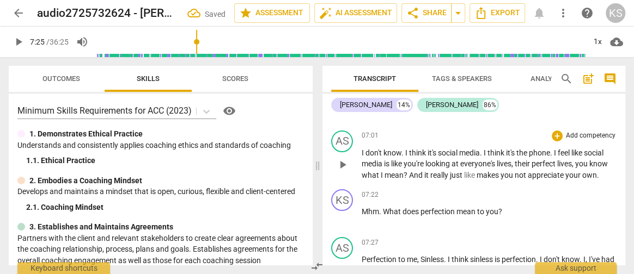
click at [478, 171] on span "makes" at bounding box center [489, 175] width 24 height 9
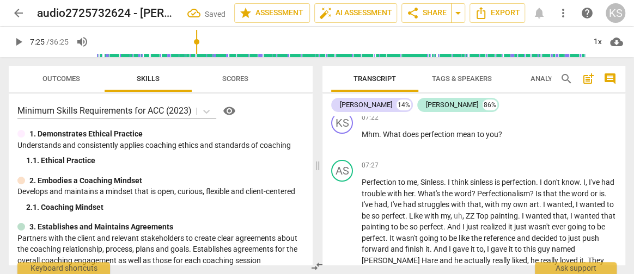
scroll to position [2269, 0]
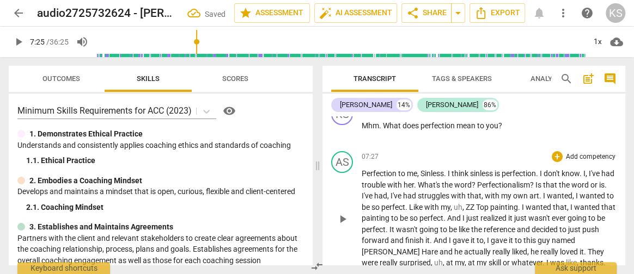
click at [583, 170] on span "." at bounding box center [581, 173] width 4 height 9
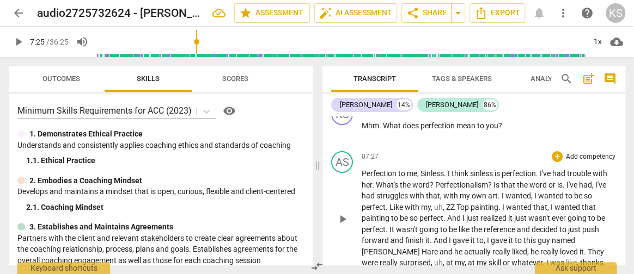
drag, startPoint x: 566, startPoint y: 180, endPoint x: 370, endPoint y: 180, distance: 196.1
click at [370, 180] on p "Perfection to me , Sinless . I think sinless is perfection . I've had trouble w…" at bounding box center [489, 218] width 255 height 101
click at [362, 181] on span "her" at bounding box center [367, 185] width 10 height 9
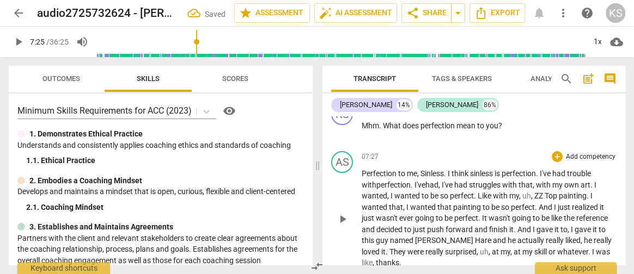
click at [390, 192] on span "I" at bounding box center [392, 196] width 4 height 9
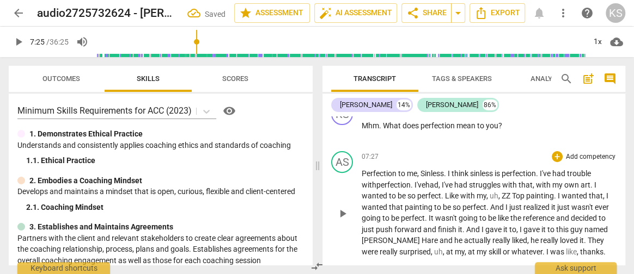
click at [465, 192] on span "with" at bounding box center [468, 196] width 16 height 9
click at [485, 192] on span "," at bounding box center [483, 196] width 3 height 9
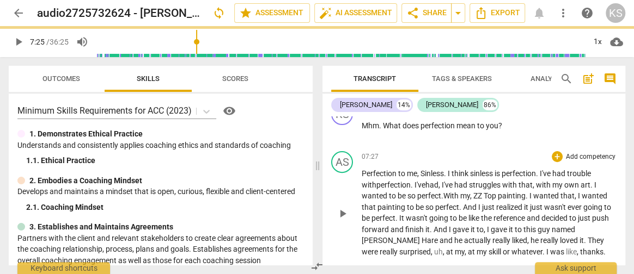
click at [473, 192] on span "," at bounding box center [471, 196] width 3 height 9
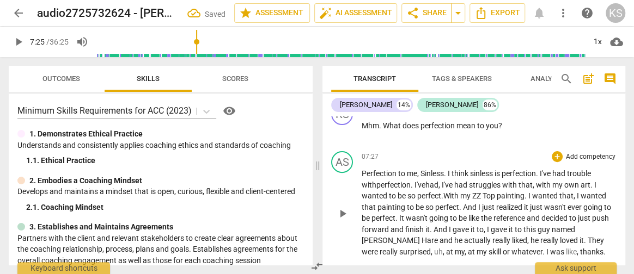
drag, startPoint x: 576, startPoint y: 191, endPoint x: 538, endPoint y: 188, distance: 38.8
click at [538, 188] on p "Perfection to me , Sinless . I think sinless is perfection . I've had trouble w…" at bounding box center [489, 212] width 255 height 89
drag, startPoint x: 530, startPoint y: 191, endPoint x: 580, endPoint y: 188, distance: 49.6
click at [580, 188] on p "Perfection to me , Sinless . I think sinless is perfection . I've had trouble w…" at bounding box center [489, 212] width 255 height 89
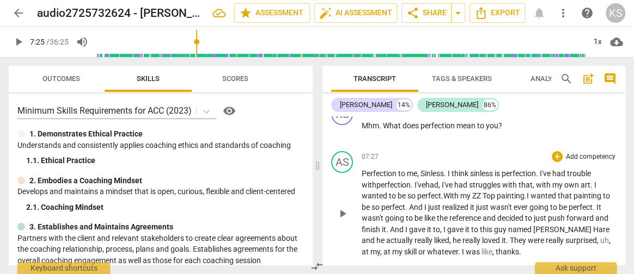
click at [483, 214] on span "reference" at bounding box center [465, 218] width 33 height 9
click at [507, 214] on span "decided" at bounding box center [511, 218] width 28 height 9
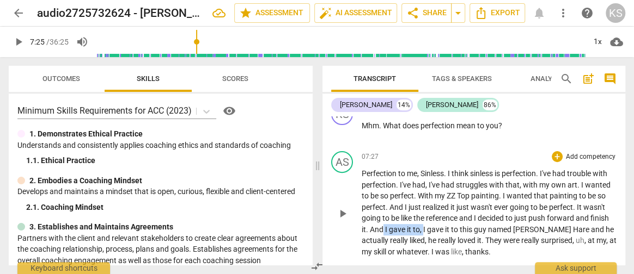
drag, startPoint x: 423, startPoint y: 224, endPoint x: 382, endPoint y: 224, distance: 40.8
click at [382, 224] on p "Perfection to me , Sinless . I think sinless is perfection . I've had trouble w…" at bounding box center [489, 212] width 255 height 89
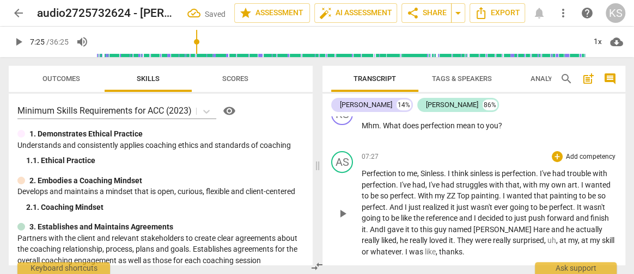
click at [556, 236] on span "," at bounding box center [557, 240] width 3 height 9
click at [547, 236] on span "at" at bounding box center [551, 240] width 9 height 9
click at [553, 237] on span "my" at bounding box center [558, 240] width 10 height 9
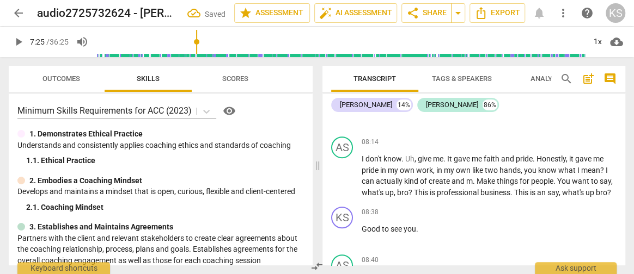
scroll to position [2449, 0]
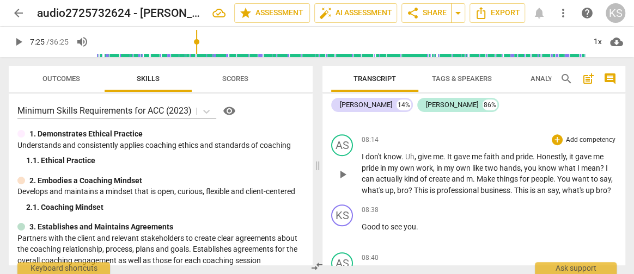
click at [446, 152] on span "." at bounding box center [445, 156] width 4 height 9
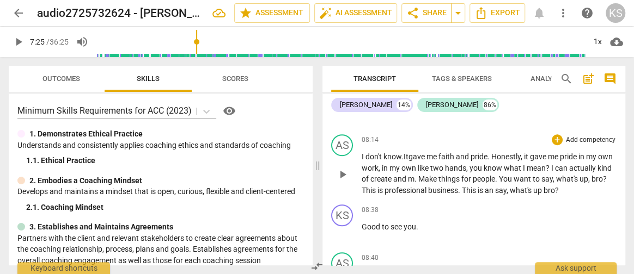
click at [438, 176] on span "Make" at bounding box center [428, 179] width 20 height 9
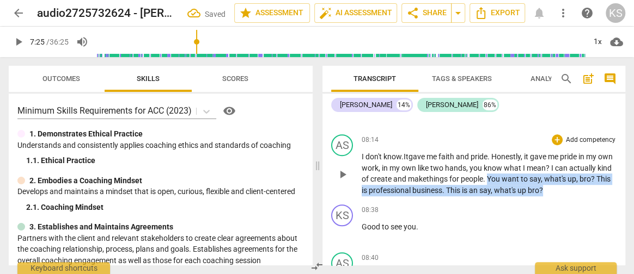
drag, startPoint x: 570, startPoint y: 184, endPoint x: 506, endPoint y: 170, distance: 65.7
click at [506, 170] on p "I don't know . I t gave me faith and pride . Honestly , it gave me pride in my …" at bounding box center [489, 173] width 255 height 45
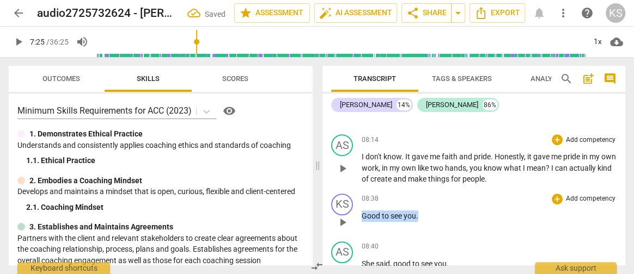
drag, startPoint x: 437, startPoint y: 209, endPoint x: 350, endPoint y: 206, distance: 86.6
click at [350, 206] on div "KS play_arrow pause 08:38 + Add competency keyboard_arrow_right Good to see you…" at bounding box center [473, 214] width 303 height 48
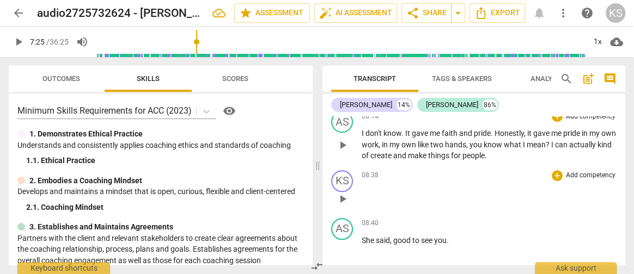
scroll to position [2452, 0]
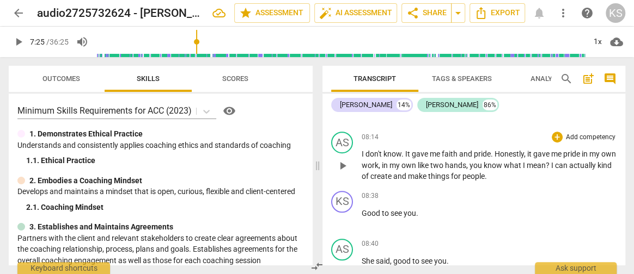
click at [517, 173] on p "I don't know . It gave me faith and pride . Honestly , it gave me pride in my o…" at bounding box center [489, 166] width 255 height 34
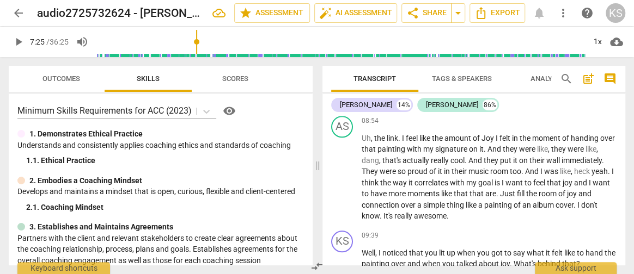
scroll to position [2671, 0]
drag, startPoint x: 600, startPoint y: 143, endPoint x: 553, endPoint y: 141, distance: 47.4
click at [553, 141] on p "Uh , the link . I feel like the amount of Joy I felt in the moment of handing o…" at bounding box center [489, 176] width 255 height 89
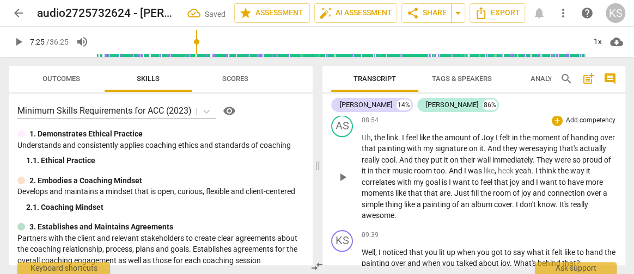
click at [515, 167] on span "heck" at bounding box center [506, 171] width 17 height 9
click at [434, 167] on span "room" at bounding box center [424, 171] width 20 height 9
click at [498, 167] on span "," at bounding box center [495, 171] width 3 height 9
click at [472, 178] on span "want" at bounding box center [462, 182] width 19 height 9
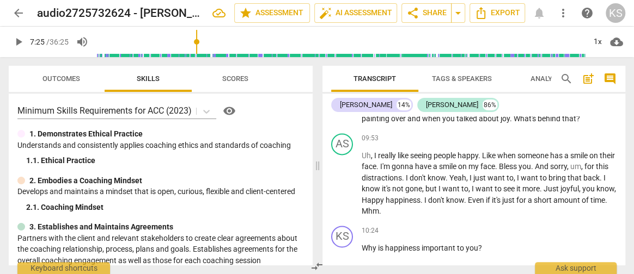
scroll to position [2817, 0]
click at [375, 151] on span "I" at bounding box center [376, 155] width 4 height 9
click at [374, 151] on span "I" at bounding box center [376, 155] width 4 height 9
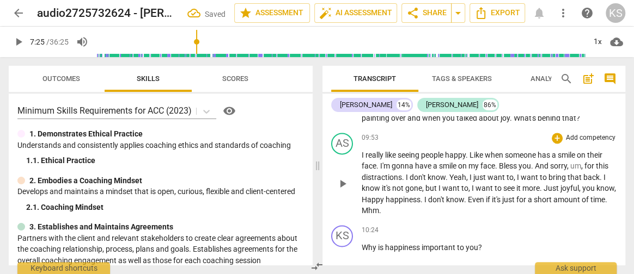
click at [540, 162] on span "And" at bounding box center [542, 166] width 15 height 9
click at [537, 162] on span "And" at bounding box center [542, 166] width 15 height 9
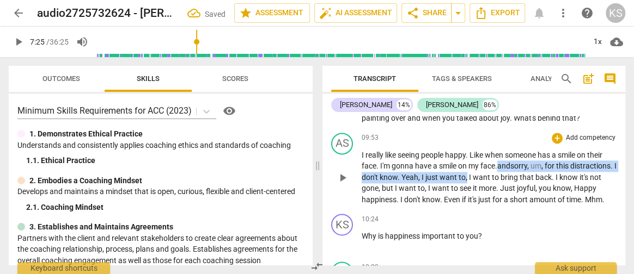
drag, startPoint x: 515, startPoint y: 172, endPoint x: 499, endPoint y: 162, distance: 18.9
click at [499, 162] on p "I really like seeing people happy . Like when someone has a smile on their face…" at bounding box center [489, 178] width 255 height 56
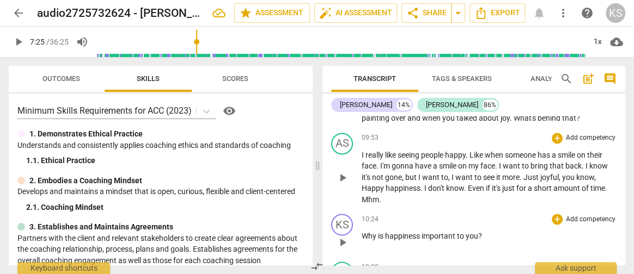
click at [363, 232] on span "Why" at bounding box center [370, 236] width 16 height 9
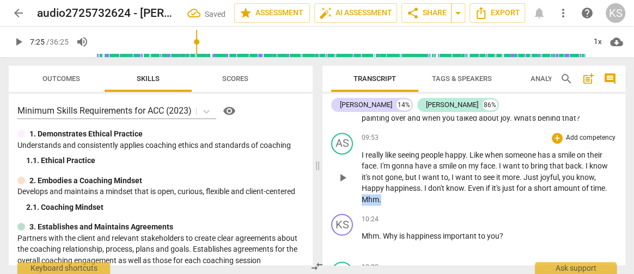
drag, startPoint x: 387, startPoint y: 193, endPoint x: 360, endPoint y: 196, distance: 26.8
click at [360, 196] on div "AS play_arrow pause 09:53 + Add competency keyboard_arrow_right I really like s…" at bounding box center [473, 170] width 303 height 82
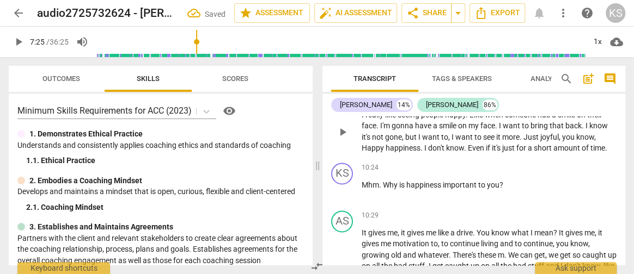
scroll to position [2903, 0]
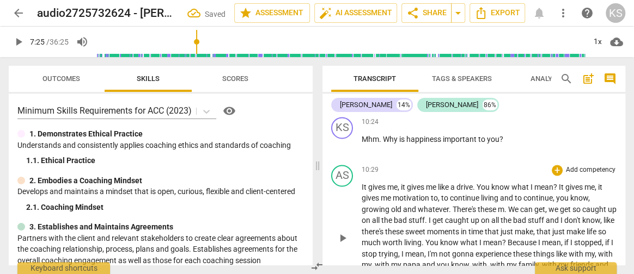
click at [453, 183] on span "a" at bounding box center [453, 187] width 6 height 9
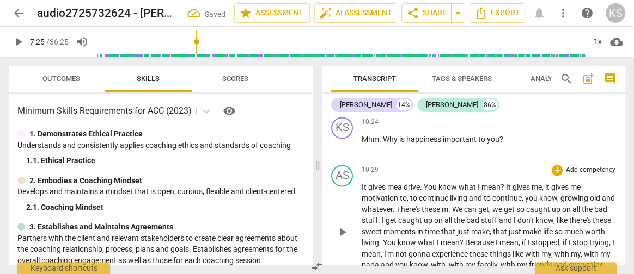
click at [545, 183] on span "," at bounding box center [543, 187] width 3 height 9
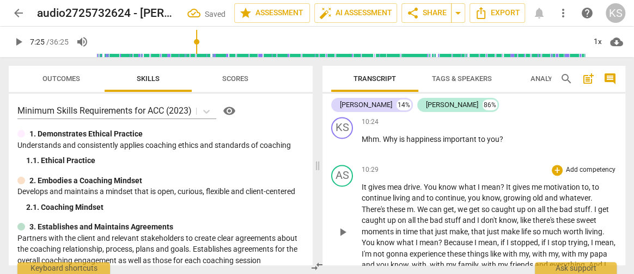
click at [596, 187] on p "It gives me a drive . You know what I mean ? I t gives me motivation to , to co…" at bounding box center [489, 232] width 255 height 101
click at [592, 183] on span "," at bounding box center [590, 187] width 3 height 9
click at [500, 194] on span "," at bounding box center [501, 198] width 3 height 9
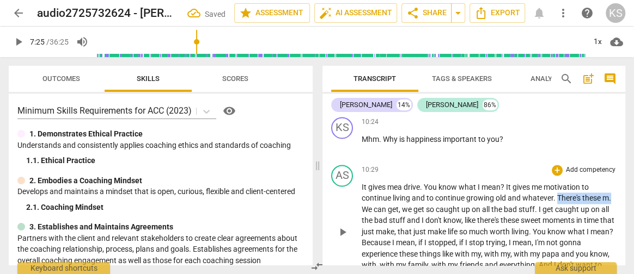
drag, startPoint x: 557, startPoint y: 190, endPoint x: 620, endPoint y: 190, distance: 63.2
click at [620, 190] on div "AS play_arrow pause 10:29 + Add competency keyboard_arrow_right It gives me a d…" at bounding box center [473, 224] width 303 height 126
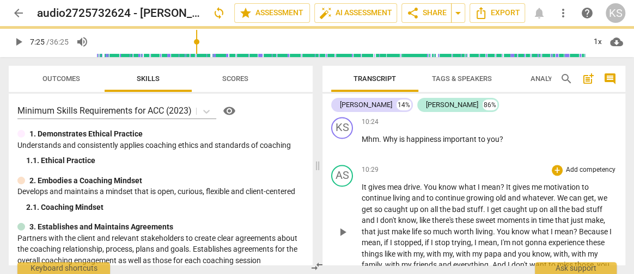
click at [598, 194] on span "we" at bounding box center [602, 198] width 10 height 9
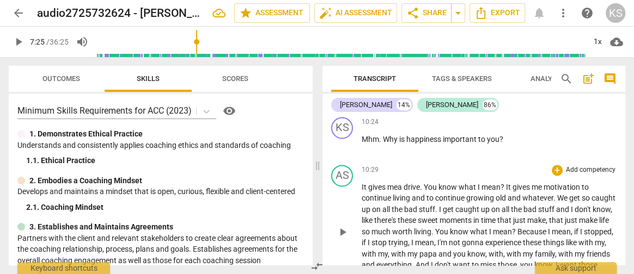
click at [398, 216] on span "there's" at bounding box center [385, 220] width 23 height 9
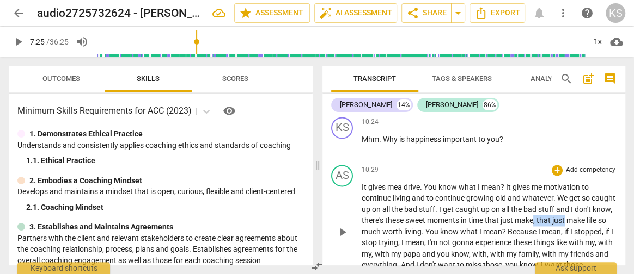
drag, startPoint x: 575, startPoint y: 213, endPoint x: 606, endPoint y: 215, distance: 30.5
click at [606, 215] on p "It gives me a drive . You know what I mean ? I t gives me motivation to continu…" at bounding box center [489, 232] width 255 height 101
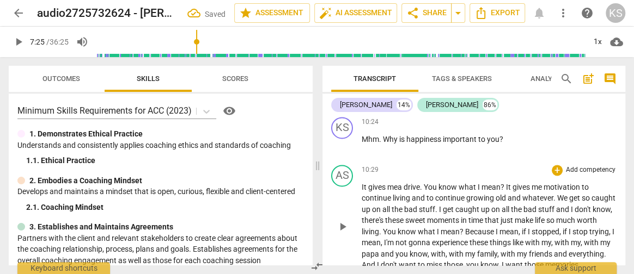
click at [533, 218] on span "make" at bounding box center [524, 220] width 19 height 9
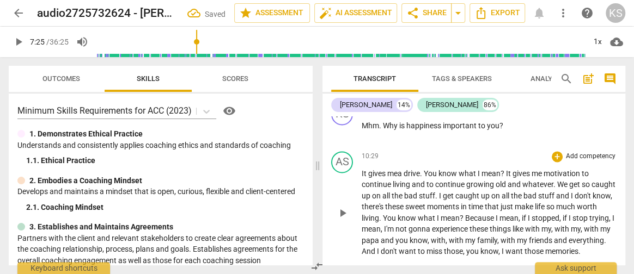
scroll to position [2932, 0]
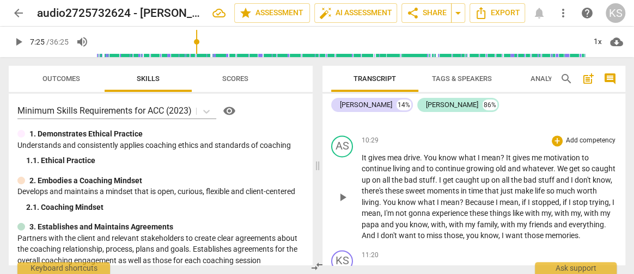
click at [384, 209] on span "," at bounding box center [382, 213] width 3 height 9
click at [519, 209] on span "with" at bounding box center [511, 213] width 16 height 9
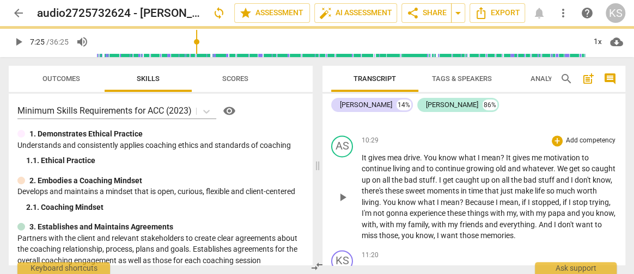
click at [536, 209] on span "with" at bounding box center [528, 213] width 16 height 9
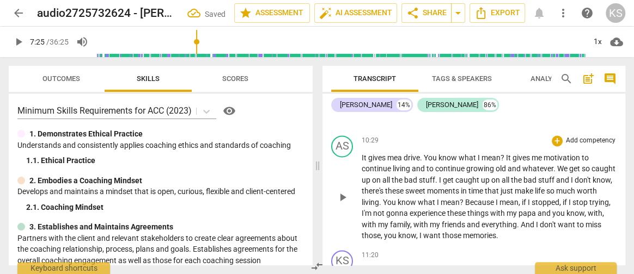
click at [602, 218] on span "," at bounding box center [603, 213] width 2 height 9
click at [383, 231] on span "," at bounding box center [381, 235] width 3 height 9
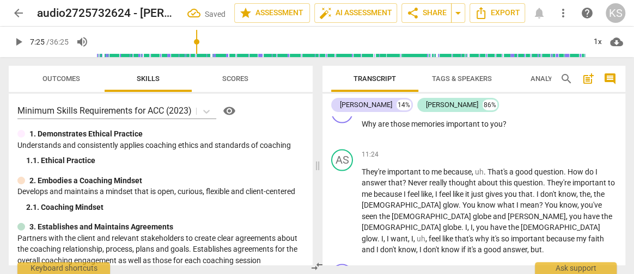
scroll to position [3082, 0]
click at [533, 189] on span "that" at bounding box center [525, 193] width 14 height 9
click at [536, 189] on span "." at bounding box center [535, 193] width 4 height 9
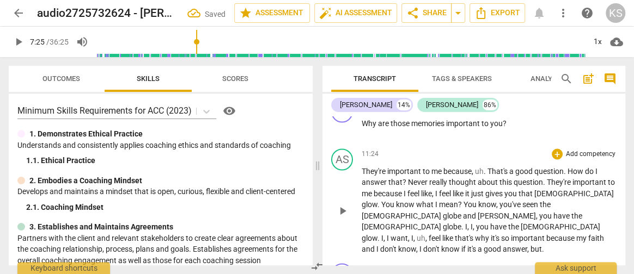
click at [478, 200] on span "know" at bounding box center [487, 204] width 18 height 9
click at [463, 211] on span "globe" at bounding box center [453, 215] width 20 height 9
click at [443, 222] on span "globe" at bounding box center [452, 226] width 19 height 9
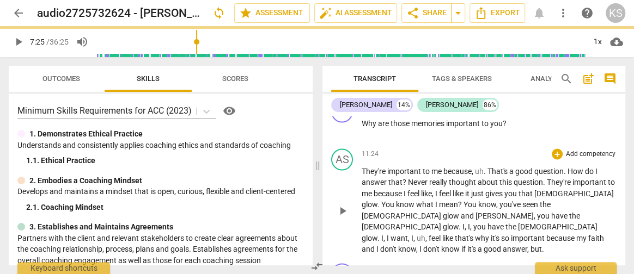
click at [470, 222] on span "," at bounding box center [471, 226] width 3 height 9
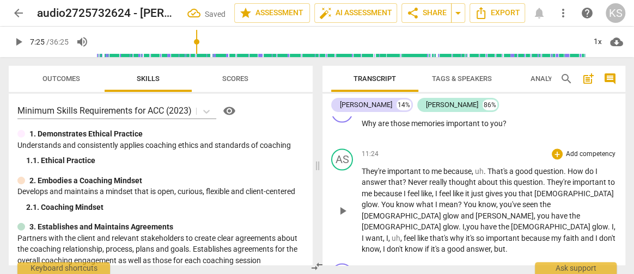
click at [466, 222] on span "you" at bounding box center [473, 226] width 14 height 9
click at [409, 234] on span "," at bounding box center [407, 238] width 3 height 9
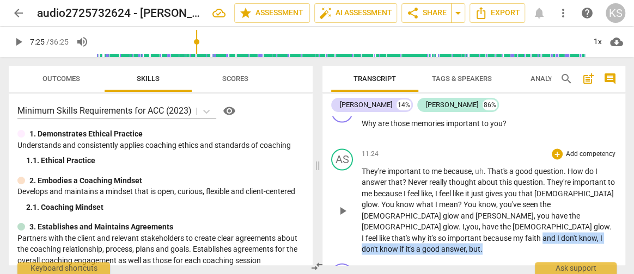
drag, startPoint x: 479, startPoint y: 232, endPoint x: 468, endPoint y: 218, distance: 17.9
click at [468, 218] on p "They're important to me because , uh . That's a good question . How do I answer…" at bounding box center [489, 210] width 255 height 89
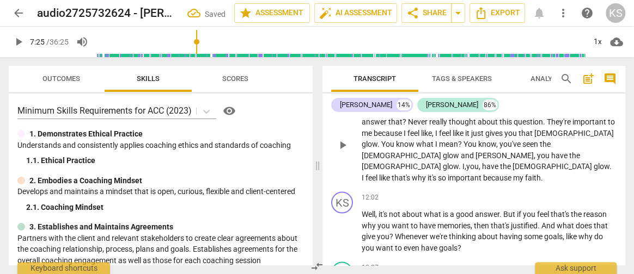
scroll to position [3142, 0]
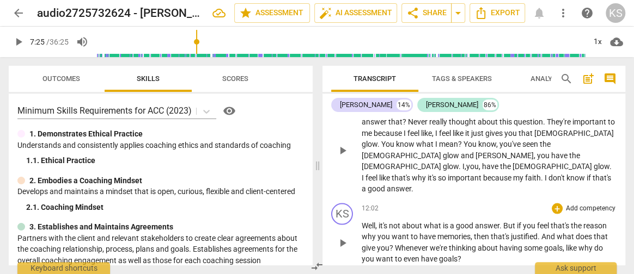
click at [578, 243] on span "like" at bounding box center [572, 247] width 13 height 9
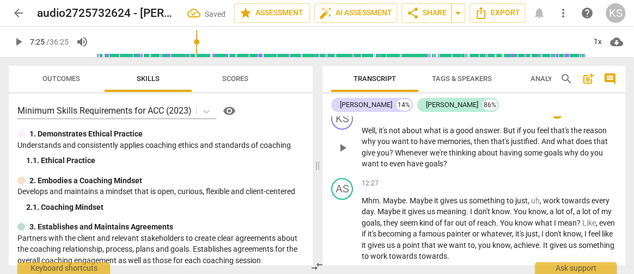
scroll to position [3238, 0]
click at [411, 196] on span "Maybe" at bounding box center [422, 200] width 25 height 9
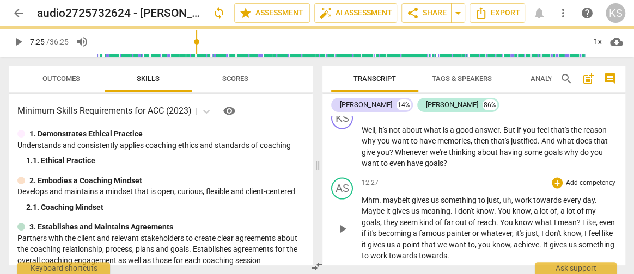
click at [411, 196] on span "it" at bounding box center [409, 200] width 6 height 9
click at [517, 196] on span "work" at bounding box center [525, 200] width 19 height 9
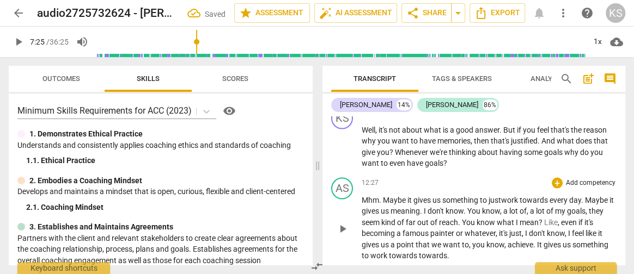
click at [467, 218] on span "You" at bounding box center [469, 222] width 15 height 9
click at [554, 207] on span "of" at bounding box center [550, 211] width 9 height 9
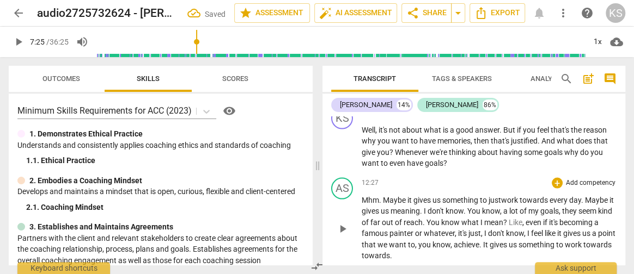
click at [543, 218] on span "even" at bounding box center [534, 222] width 17 height 9
click at [426, 241] on span "," at bounding box center [424, 245] width 3 height 9
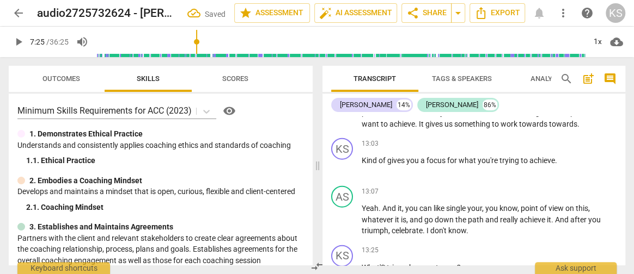
scroll to position [3367, 0]
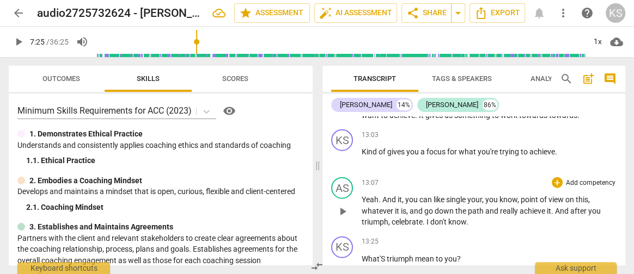
click at [448, 196] on span "single" at bounding box center [456, 200] width 21 height 9
click at [343, 205] on span "play_arrow" at bounding box center [342, 211] width 13 height 13
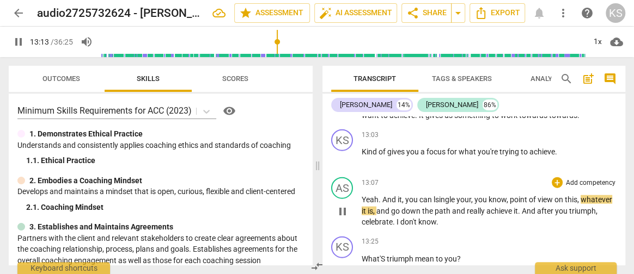
drag, startPoint x: 343, startPoint y: 192, endPoint x: 346, endPoint y: 198, distance: 7.1
click at [346, 205] on span "pause" at bounding box center [342, 211] width 13 height 13
type input "794"
click at [405, 196] on span "you" at bounding box center [412, 200] width 14 height 9
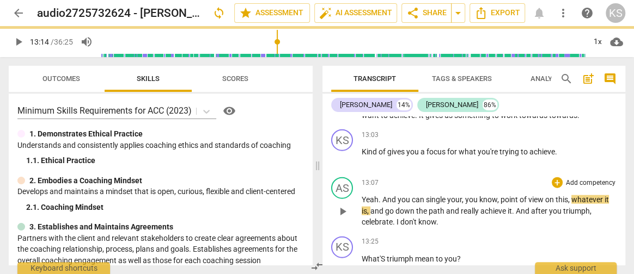
click at [500, 196] on span "point" at bounding box center [509, 200] width 19 height 9
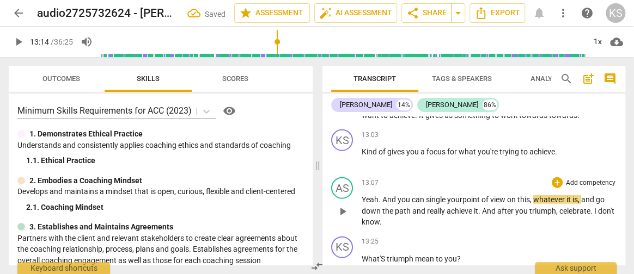
click at [578, 207] on span "celebrate" at bounding box center [574, 211] width 31 height 9
click at [590, 207] on span "." at bounding box center [592, 211] width 4 height 9
click at [533, 198] on p "Yeah . And you can single your point of view on this , whatever it is , and go …" at bounding box center [489, 211] width 255 height 34
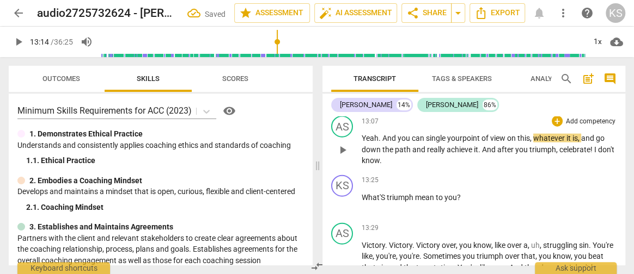
scroll to position [3429, 0]
click at [382, 193] on span "What'S" at bounding box center [374, 197] width 25 height 9
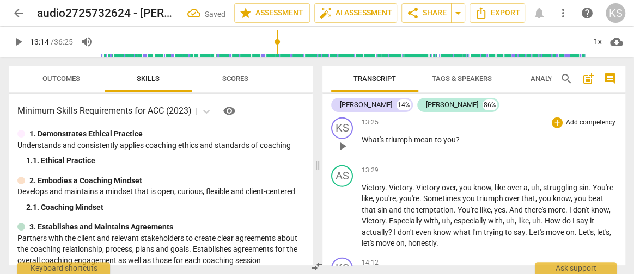
scroll to position [3488, 0]
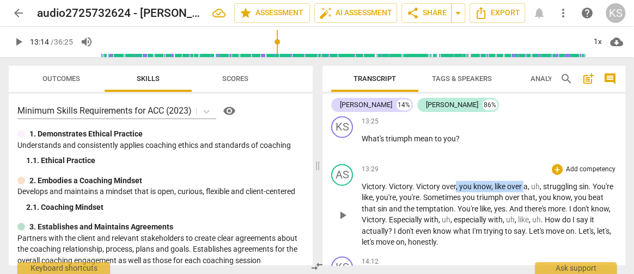
drag, startPoint x: 455, startPoint y: 169, endPoint x: 523, endPoint y: 173, distance: 68.2
click at [523, 181] on p "Victory . Victory . Victory over , you know , like over a , uh , struggling sin…" at bounding box center [489, 214] width 255 height 67
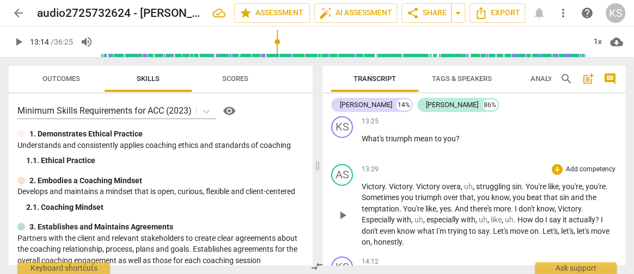
click at [476, 182] on span "," at bounding box center [474, 186] width 3 height 9
drag, startPoint x: 515, startPoint y: 167, endPoint x: 594, endPoint y: 170, distance: 79.0
click at [594, 181] on p "Victory . Victory . Victory over a struggling sin . You're like , you're , you'…" at bounding box center [489, 214] width 255 height 67
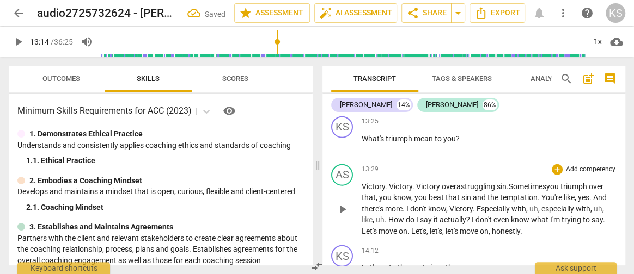
click at [414, 193] on span "you" at bounding box center [421, 197] width 14 height 9
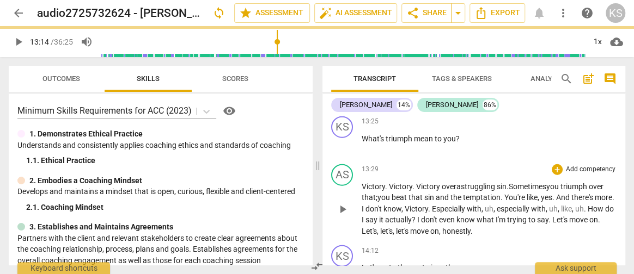
click at [551, 193] on span "yes" at bounding box center [546, 197] width 11 height 9
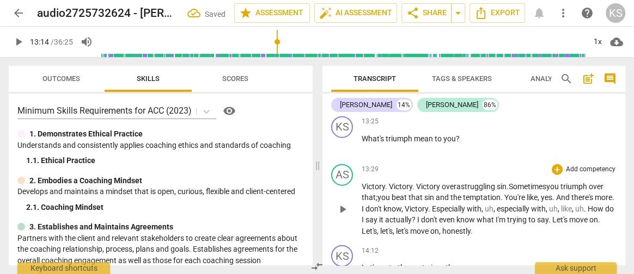
click at [553, 193] on span "." at bounding box center [554, 197] width 4 height 9
click at [560, 193] on span "and" at bounding box center [562, 197] width 13 height 9
click at [428, 205] on span "." at bounding box center [426, 209] width 4 height 9
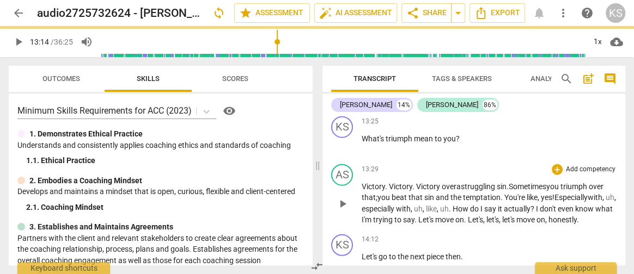
click at [614, 194] on span "," at bounding box center [615, 197] width 2 height 9
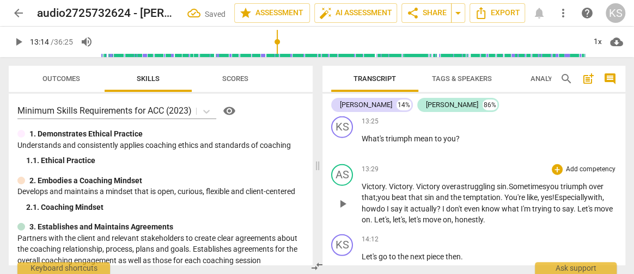
click at [510, 205] on p "Victory . Victory . Victory over a struggling sin . S ometimes you triumph over…" at bounding box center [489, 203] width 255 height 45
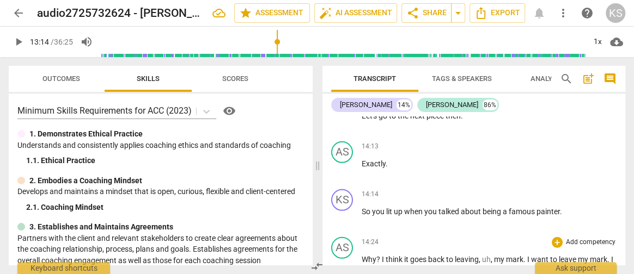
scroll to position [3657, 0]
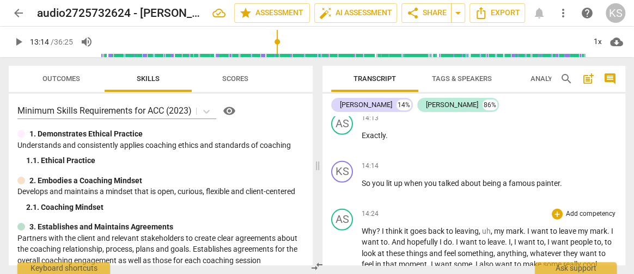
click at [343, 270] on span "play_arrow" at bounding box center [342, 276] width 13 height 13
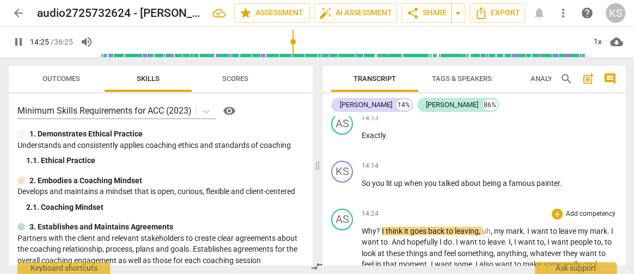
click at [343, 270] on span "pause" at bounding box center [342, 276] width 13 height 13
type input "866"
click at [566, 178] on p "So you lit up when you talked about being a famous painter ." at bounding box center [489, 183] width 255 height 11
click at [380, 227] on span "?" at bounding box center [378, 231] width 5 height 9
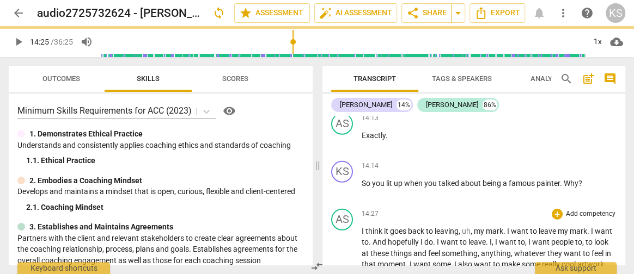
click at [471, 227] on span "uh" at bounding box center [466, 231] width 9 height 9
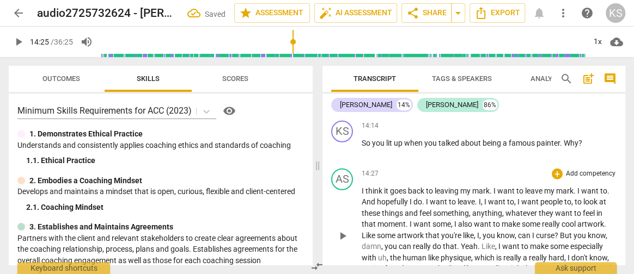
scroll to position [3698, 0]
drag, startPoint x: 609, startPoint y: 171, endPoint x: 578, endPoint y: 170, distance: 31.1
click at [578, 185] on p "I think it goes back to leaving my mark . I want to leave my mark . I want to .…" at bounding box center [489, 235] width 255 height 101
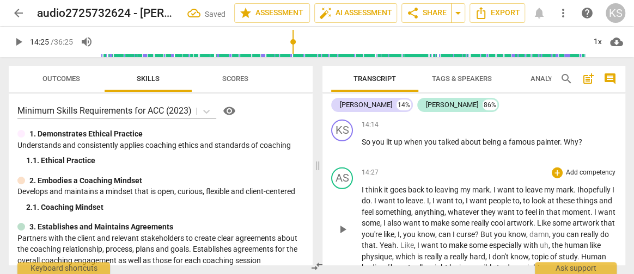
click at [378, 197] on span "I" at bounding box center [376, 201] width 4 height 9
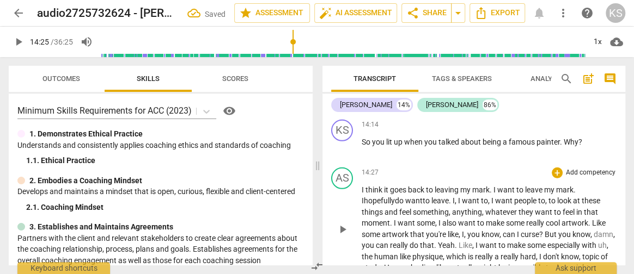
click at [449, 197] on span "leave" at bounding box center [439, 201] width 17 height 9
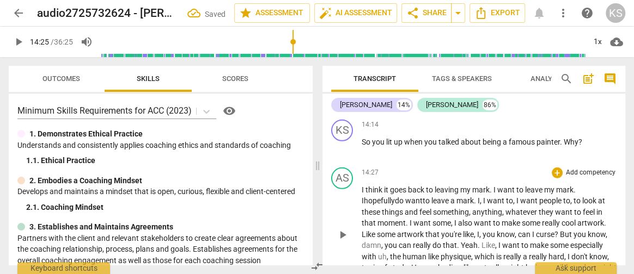
click at [516, 197] on span "," at bounding box center [514, 201] width 3 height 9
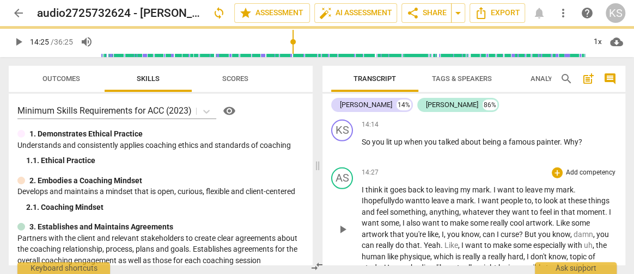
click at [542, 197] on span "to" at bounding box center [539, 201] width 9 height 9
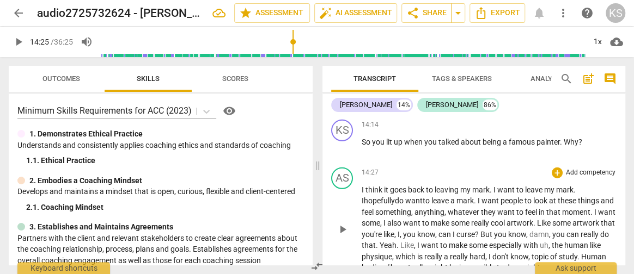
click at [422, 219] on span "want" at bounding box center [412, 223] width 19 height 9
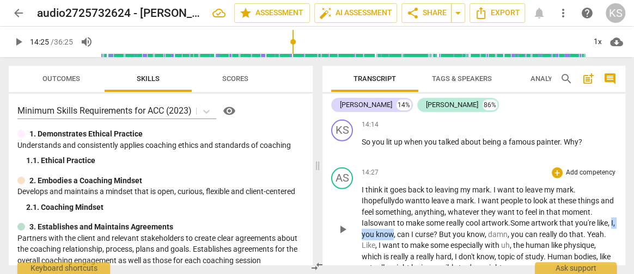
drag, startPoint x: 376, startPoint y: 217, endPoint x: 413, endPoint y: 218, distance: 36.5
click at [413, 218] on p "I think it goes back to leaving my mark . I want to leave my mark . I hopefully…" at bounding box center [489, 229] width 255 height 89
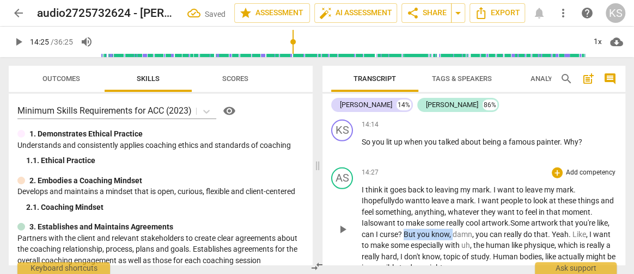
drag, startPoint x: 418, startPoint y: 217, endPoint x: 467, endPoint y: 218, distance: 48.5
click at [467, 218] on p "I think it goes back to leaving my mark . I want to leave my mark . I hopefully…" at bounding box center [489, 229] width 255 height 89
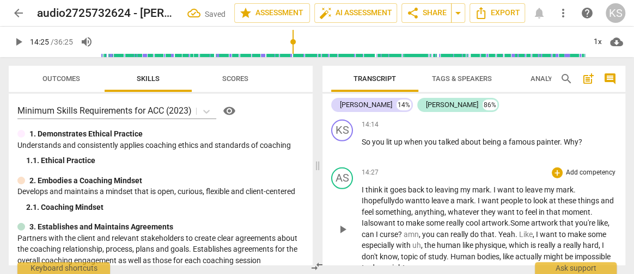
click at [467, 230] on span "really" at bounding box center [460, 234] width 20 height 9
click at [462, 222] on p "I think it goes back to leaving my mark . I want to leave my mark . I hopefully…" at bounding box center [489, 229] width 255 height 89
click at [539, 230] on span "," at bounding box center [537, 234] width 3 height 9
click at [610, 216] on p "I think it goes back to leaving my mark . I want to leave my mark . I hopefully…" at bounding box center [489, 229] width 255 height 89
click at [436, 241] on span "the" at bounding box center [430, 245] width 13 height 9
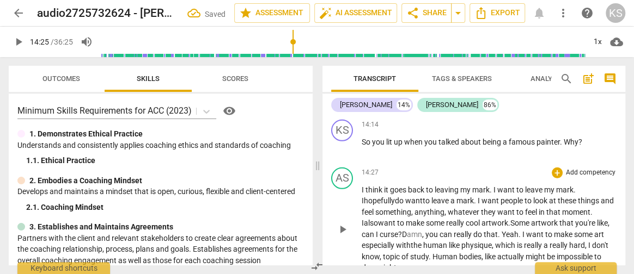
click at [461, 241] on span "like" at bounding box center [455, 245] width 13 height 9
drag, startPoint x: 587, startPoint y: 228, endPoint x: 383, endPoint y: 236, distance: 203.8
click at [383, 236] on p "I think it goes back to leaving my mark . I want to leave my mark . I hopefully…" at bounding box center [489, 229] width 255 height 89
click at [449, 253] on span "like" at bounding box center [442, 257] width 13 height 9
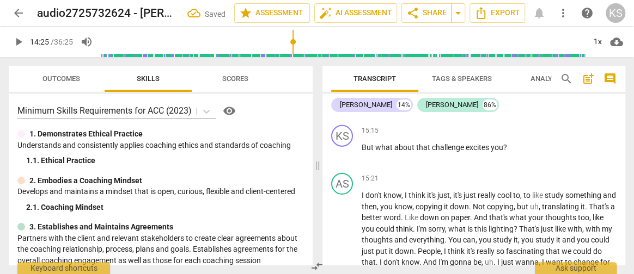
scroll to position [3845, 0]
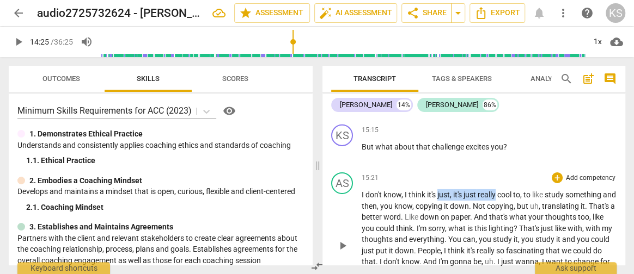
drag, startPoint x: 498, startPoint y: 176, endPoint x: 438, endPoint y: 175, distance: 60.5
click at [438, 190] on p "I don't know , I think it's just , it's just really cool to , to like study som…" at bounding box center [489, 246] width 255 height 112
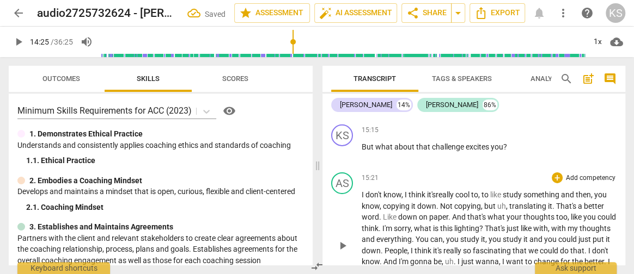
click at [503, 191] on span "like" at bounding box center [496, 195] width 13 height 9
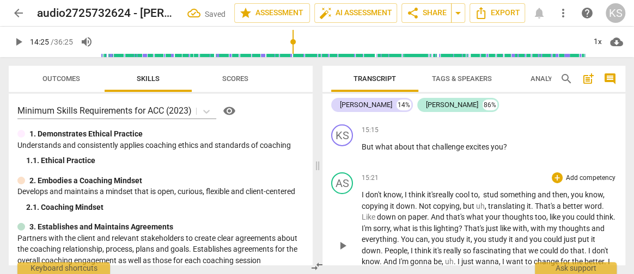
click at [504, 190] on p "I don't know , I think it's really cool to , stud something and then , you know…" at bounding box center [489, 246] width 255 height 112
click at [605, 191] on span "," at bounding box center [604, 195] width 2 height 9
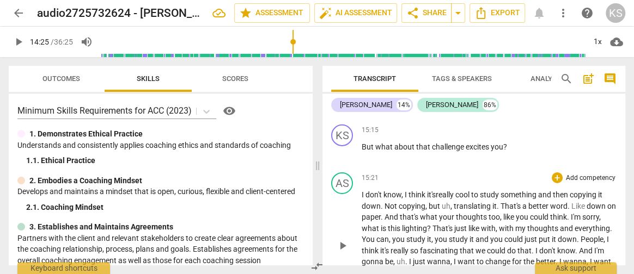
click at [598, 191] on span "copying" at bounding box center [584, 195] width 28 height 9
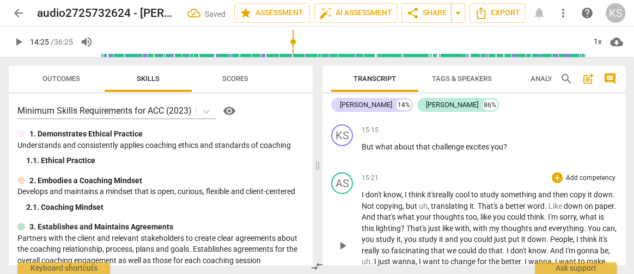
click at [428, 202] on span "uh" at bounding box center [423, 206] width 9 height 9
click at [456, 213] on span "thoughts" at bounding box center [449, 217] width 33 height 9
click at [466, 213] on span "thoughts" at bounding box center [449, 217] width 33 height 9
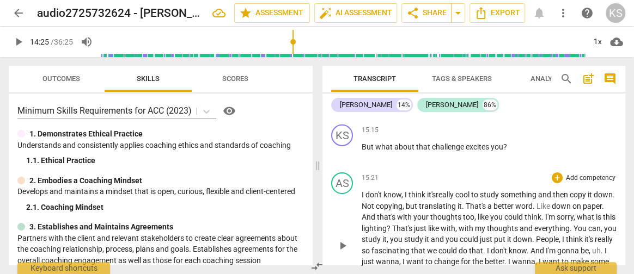
drag, startPoint x: 497, startPoint y: 210, endPoint x: 496, endPoint y: 200, distance: 9.9
click at [496, 200] on p "I don't know , I think it's really cool to study something and then copy it dow…" at bounding box center [489, 246] width 255 height 112
click at [545, 213] on span "." at bounding box center [543, 217] width 4 height 9
drag, startPoint x: 569, startPoint y: 198, endPoint x: 483, endPoint y: 211, distance: 87.0
click at [483, 211] on p "I don't know , I think it's really cool to study something and then copy it dow…" at bounding box center [489, 246] width 255 height 112
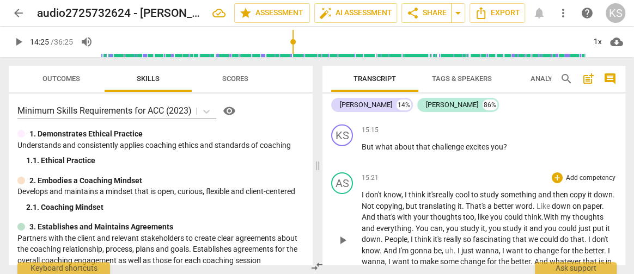
drag, startPoint x: 474, startPoint y: 210, endPoint x: 491, endPoint y: 210, distance: 16.3
click at [491, 210] on p "I don't know , I think it's really cool to study something and then copy it dow…" at bounding box center [489, 240] width 255 height 101
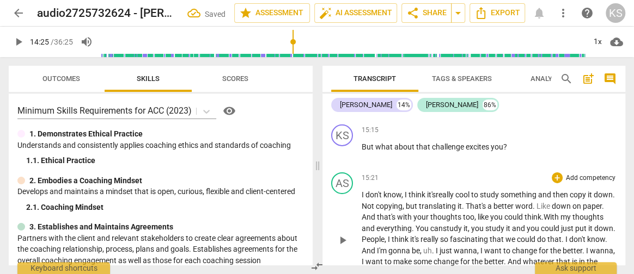
click at [527, 224] on span "and" at bounding box center [519, 228] width 15 height 9
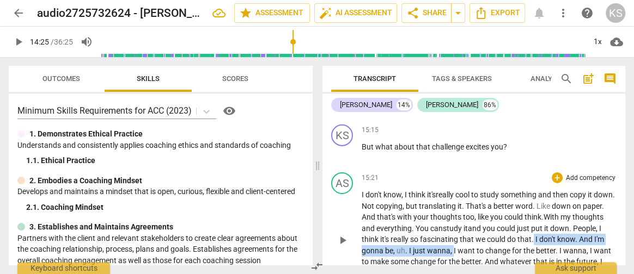
drag, startPoint x: 480, startPoint y: 232, endPoint x: 564, endPoint y: 223, distance: 84.3
click at [564, 223] on p "I don't know , I think it's really cool to study something and then copy it dow…" at bounding box center [489, 240] width 255 height 101
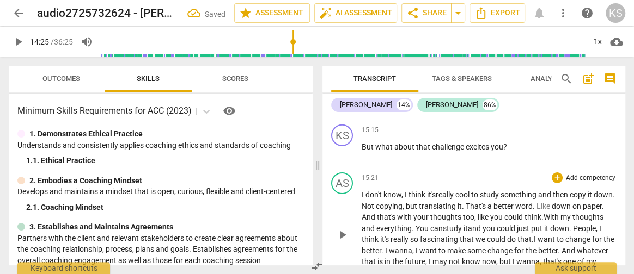
click at [416, 247] on span "," at bounding box center [413, 251] width 3 height 9
click at [533, 258] on span "that's" at bounding box center [522, 262] width 20 height 9
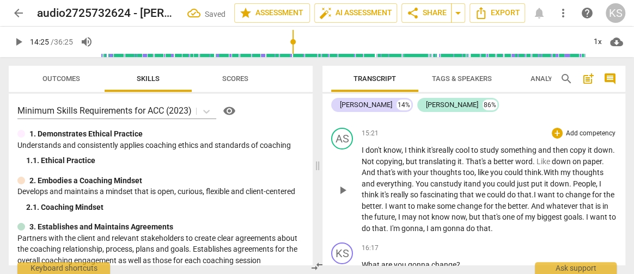
scroll to position [3890, 0]
drag, startPoint x: 504, startPoint y: 207, endPoint x: 471, endPoint y: 206, distance: 33.8
click at [471, 206] on p "I don't know , I think it's really cool to study something and then copy it dow…" at bounding box center [489, 188] width 255 height 89
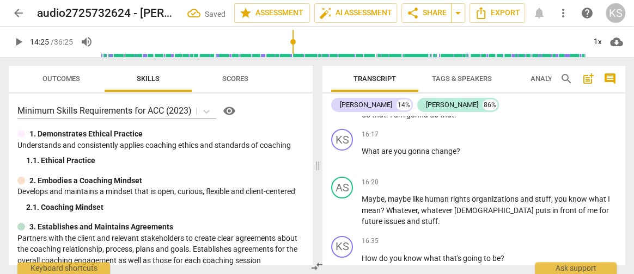
scroll to position [4008, 0]
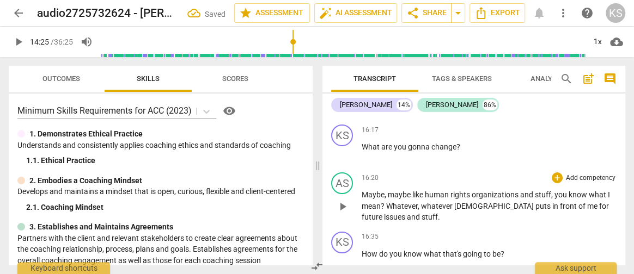
click at [410, 191] on span "maybe" at bounding box center [400, 195] width 25 height 9
click at [605, 191] on span "?" at bounding box center [607, 195] width 4 height 9
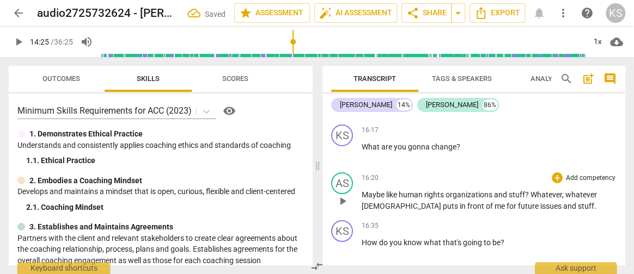
click at [443, 202] on span "[DEMOGRAPHIC_DATA]" at bounding box center [402, 206] width 81 height 9
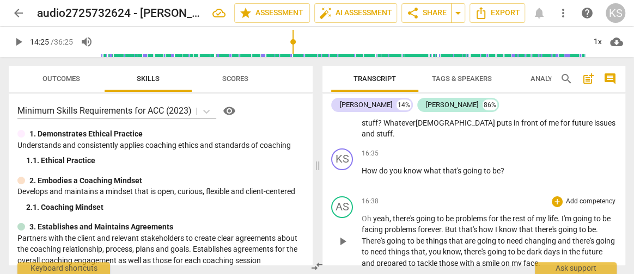
scroll to position [4083, 0]
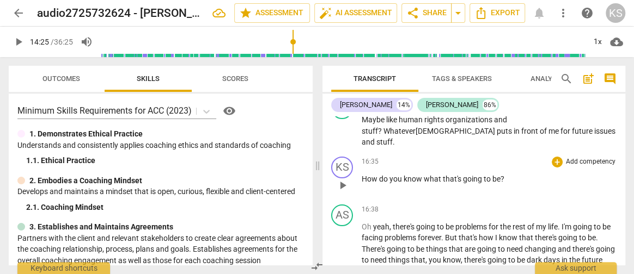
click at [339, 179] on span "play_arrow" at bounding box center [342, 185] width 13 height 13
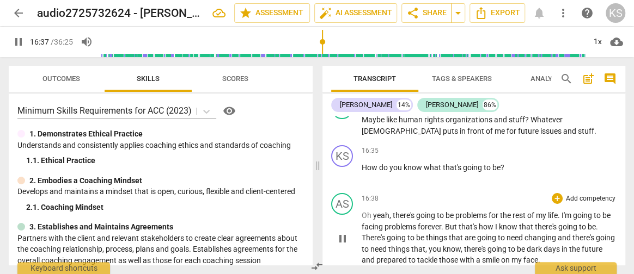
click at [419, 193] on div "16:38 + Add competency keyboard_arrow_right" at bounding box center [489, 198] width 255 height 11
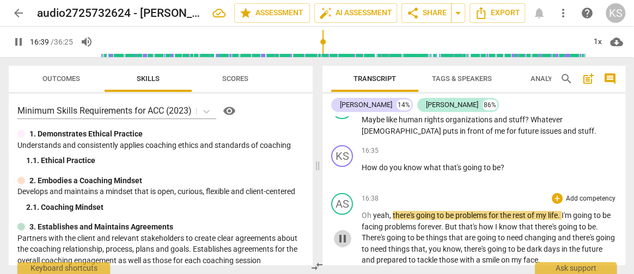
click at [344, 233] on span "pause" at bounding box center [342, 239] width 13 height 13
type input "1000"
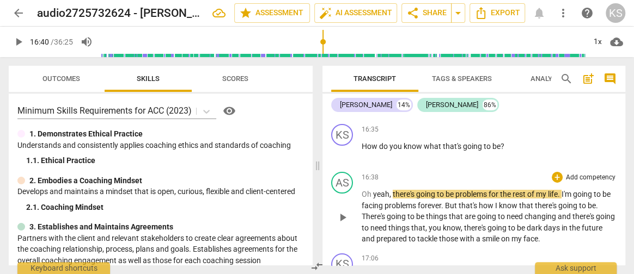
scroll to position [4119, 0]
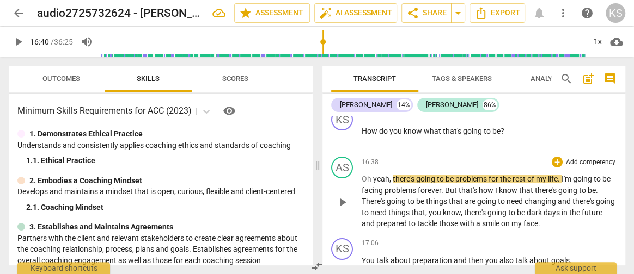
click at [394, 175] on span "there's" at bounding box center [404, 179] width 23 height 9
drag, startPoint x: 425, startPoint y: 182, endPoint x: 356, endPoint y: 182, distance: 68.6
click at [356, 182] on div "AS play_arrow pause 16:38 + Add competency keyboard_arrow_right Oh yeah , there…" at bounding box center [473, 193] width 303 height 82
click at [540, 197] on span "there's" at bounding box center [527, 201] width 23 height 9
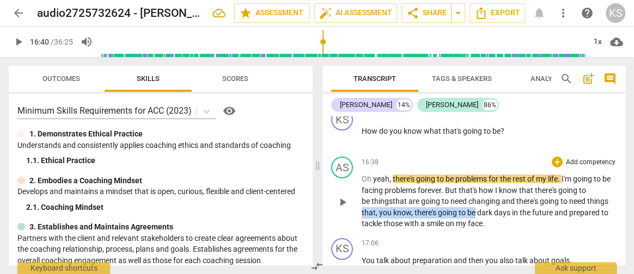
drag, startPoint x: 474, startPoint y: 194, endPoint x: 362, endPoint y: 191, distance: 112.2
click at [362, 191] on p "Oh yeah , there's going to be problems for the rest of my life . I'm going to b…" at bounding box center [489, 202] width 255 height 56
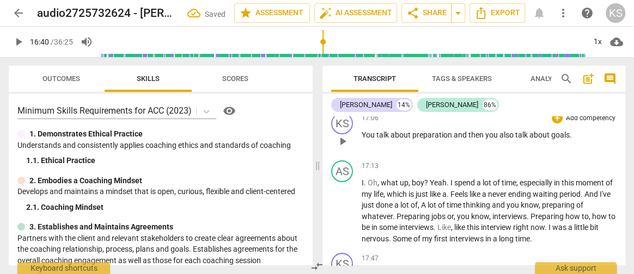
scroll to position [4241, 0]
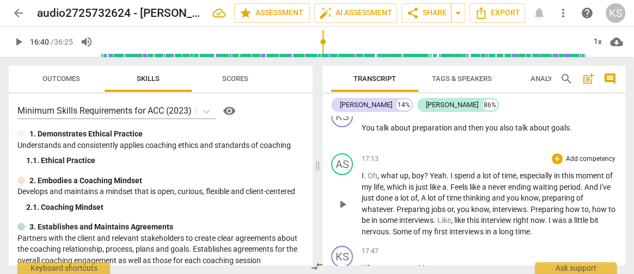
click at [430, 172] on span "Yeah" at bounding box center [438, 176] width 17 height 9
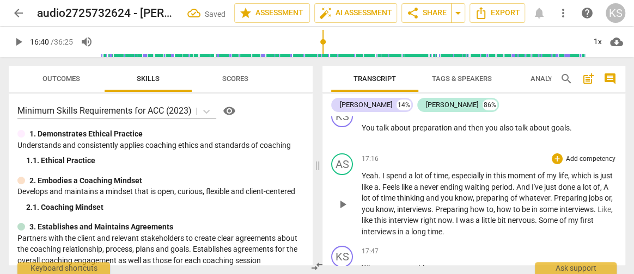
click at [527, 172] on span "moment" at bounding box center [523, 176] width 30 height 9
click at [382, 183] on span "." at bounding box center [380, 187] width 4 height 9
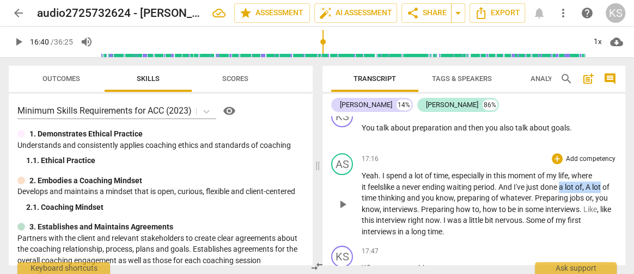
drag, startPoint x: 565, startPoint y: 168, endPoint x: 606, endPoint y: 170, distance: 40.9
click at [606, 170] on p "Yeah . I spend a lot of time , especially in this moment of my life , where it …" at bounding box center [489, 203] width 255 height 67
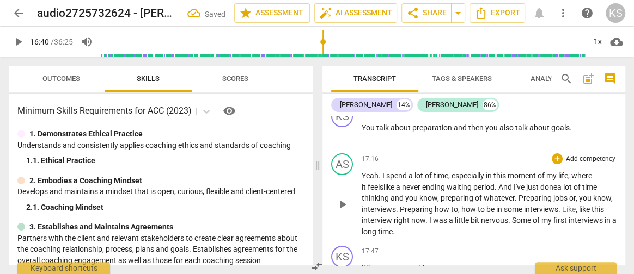
click at [436, 194] on span "know" at bounding box center [428, 198] width 18 height 9
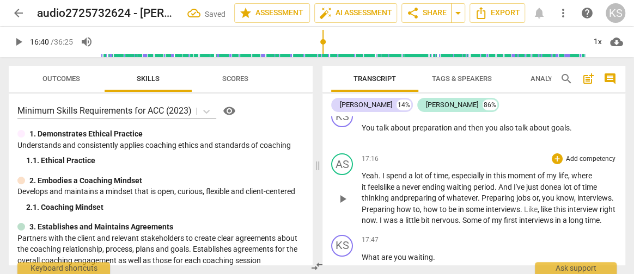
click at [477, 194] on span "whatever" at bounding box center [462, 198] width 31 height 9
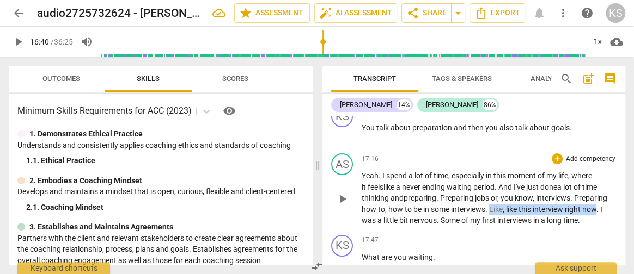
drag, startPoint x: 599, startPoint y: 192, endPoint x: 489, endPoint y: 190, distance: 110.0
click at [489, 190] on p "Yeah . I spend a lot of time , especially in this moment of my life , where it …" at bounding box center [489, 198] width 255 height 56
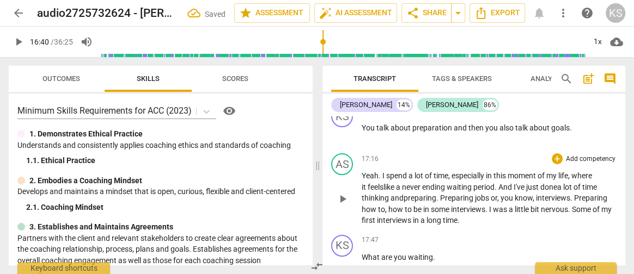
click at [533, 194] on span "know" at bounding box center [524, 198] width 18 height 9
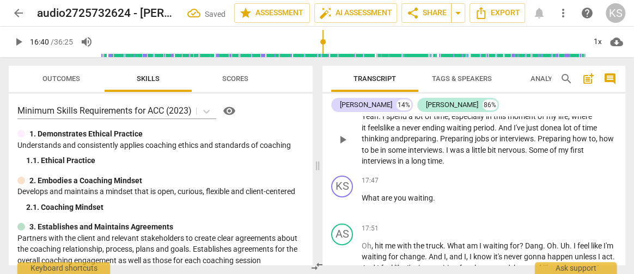
scroll to position [4310, 0]
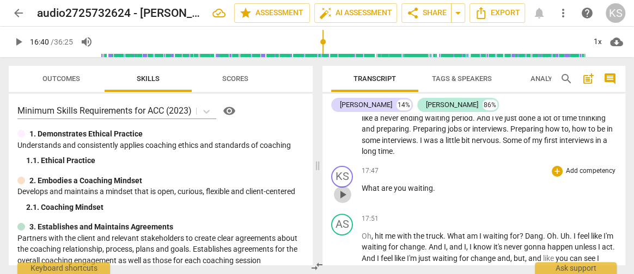
click at [343, 188] on span "play_arrow" at bounding box center [342, 194] width 13 height 13
click at [431, 184] on span "waiting" at bounding box center [420, 188] width 25 height 9
type input "1070"
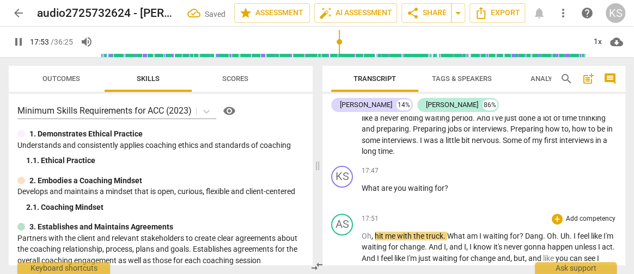
scroll to position [4358, 0]
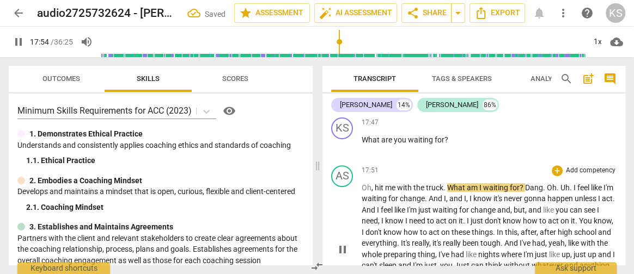
click at [344, 243] on span "pause" at bounding box center [342, 249] width 13 height 13
type input "1075"
click at [473, 194] on span "I" at bounding box center [471, 198] width 4 height 9
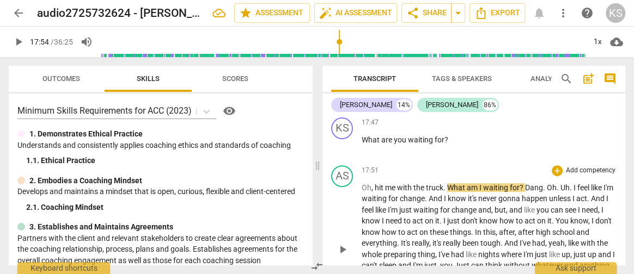
click at [509, 206] on span "," at bounding box center [507, 210] width 3 height 9
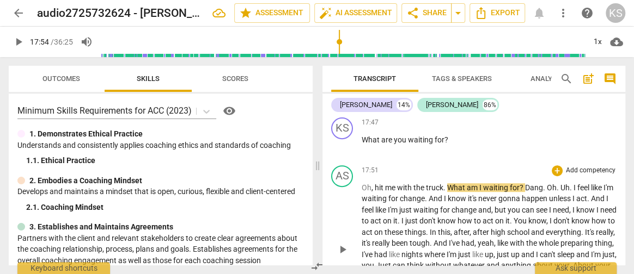
click at [491, 228] on span "after" at bounding box center [482, 232] width 18 height 9
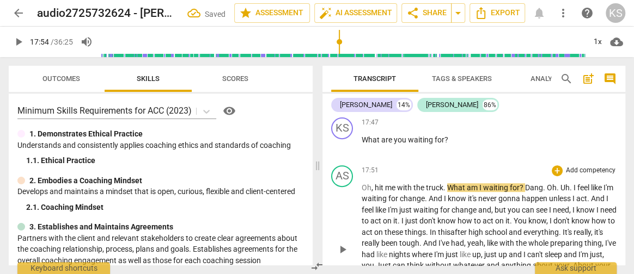
click at [559, 228] on span "everything" at bounding box center [540, 232] width 35 height 9
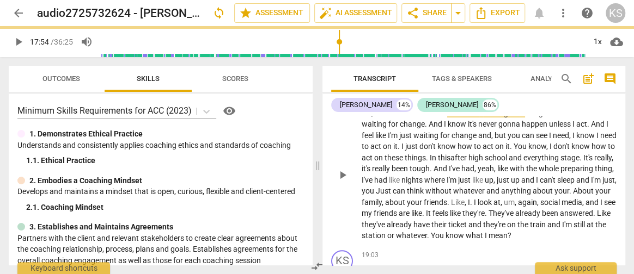
scroll to position [4437, 0]
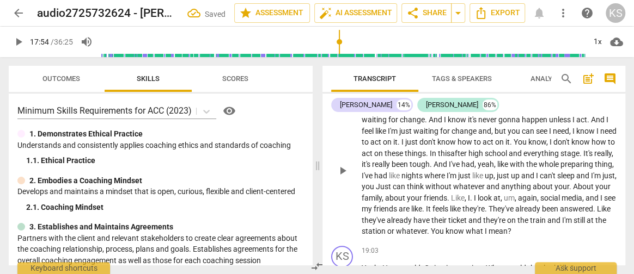
click at [372, 160] on span "it's" at bounding box center [367, 164] width 10 height 9
click at [467, 160] on span "," at bounding box center [465, 164] width 3 height 9
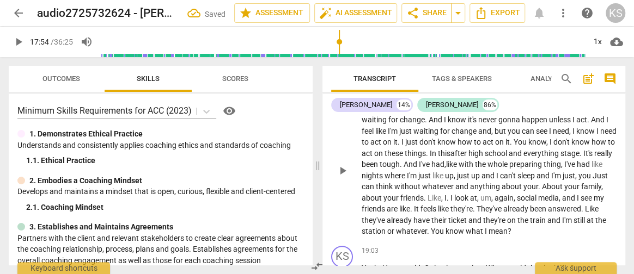
click at [384, 172] on span "nights" at bounding box center [373, 176] width 23 height 9
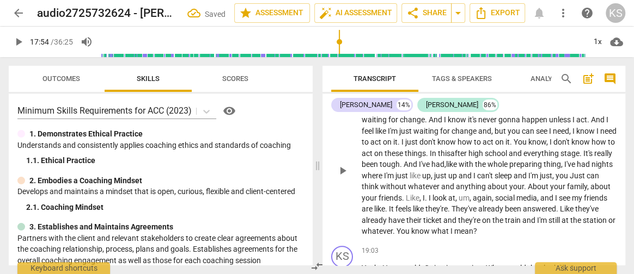
click at [422, 172] on span "like" at bounding box center [416, 176] width 13 height 9
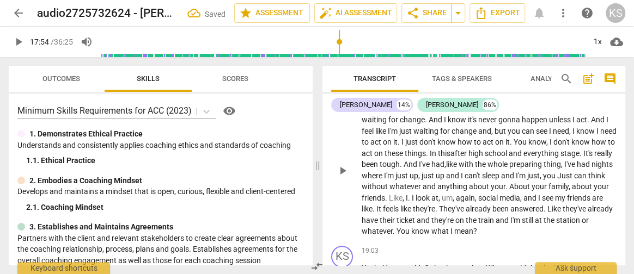
click at [461, 172] on span "and" at bounding box center [453, 176] width 15 height 9
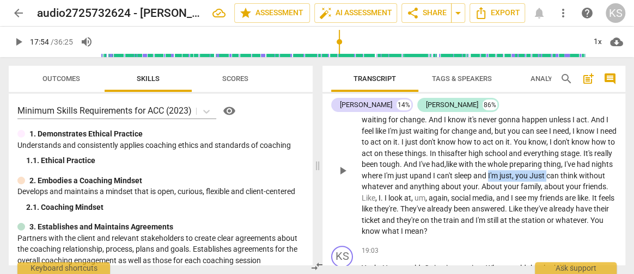
drag, startPoint x: 563, startPoint y: 156, endPoint x: 378, endPoint y: 167, distance: 184.4
click at [378, 167] on p "Oh , hit me with the truck . What am I waiting for ? Dang . Oh . Uh . I feel li…" at bounding box center [489, 170] width 255 height 134
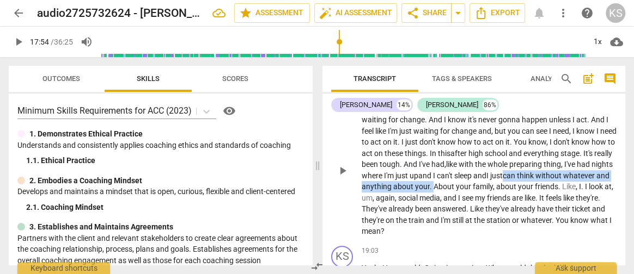
drag, startPoint x: 580, startPoint y: 156, endPoint x: 507, endPoint y: 165, distance: 73.5
click at [507, 165] on p "Oh , hit me with the truck . What am I waiting for ? Dang . Oh . Uh . I feel li…" at bounding box center [489, 170] width 255 height 134
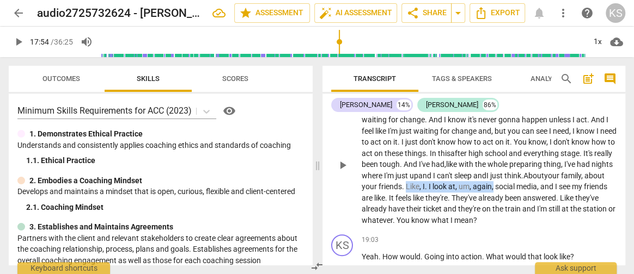
drag, startPoint x: 599, startPoint y: 170, endPoint x: 510, endPoint y: 166, distance: 88.3
click at [510, 166] on p "Oh , hit me with the truck . What am I waiting for ? Dang . Oh . Uh . I feel li…" at bounding box center [489, 164] width 255 height 123
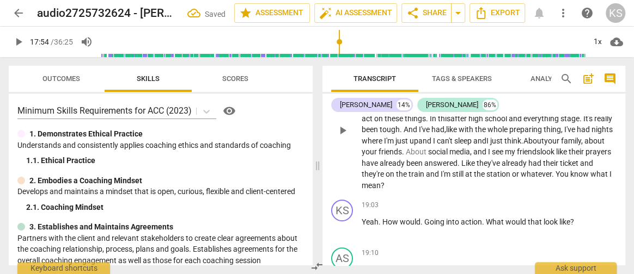
scroll to position [4473, 0]
click at [346, 222] on span "play_arrow" at bounding box center [342, 228] width 13 height 13
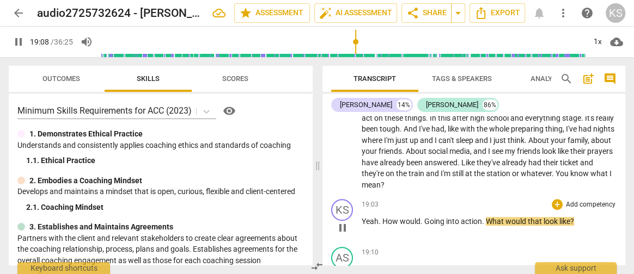
click at [346, 222] on span "pause" at bounding box center [342, 228] width 13 height 13
type input "1149"
drag, startPoint x: 428, startPoint y: 203, endPoint x: 420, endPoint y: 203, distance: 7.6
click at [420, 216] on p "Yeah . How would . Going into action . What would that look like ?" at bounding box center [489, 221] width 255 height 11
click at [470, 217] on span "What" at bounding box center [480, 221] width 20 height 9
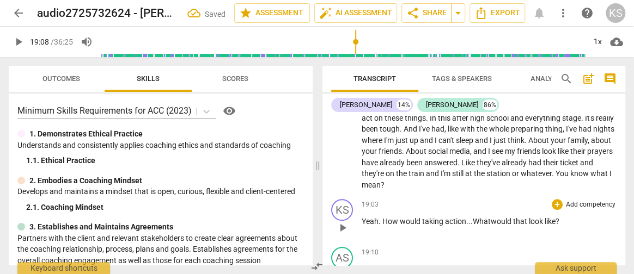
click at [509, 216] on div "19:03 + Add competency keyboard_arrow_right Yeah . How would taking action ... …" at bounding box center [489, 218] width 255 height 39
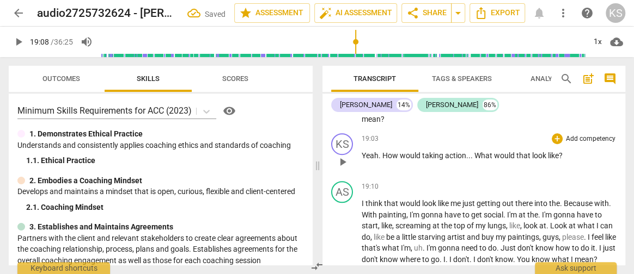
scroll to position [4550, 0]
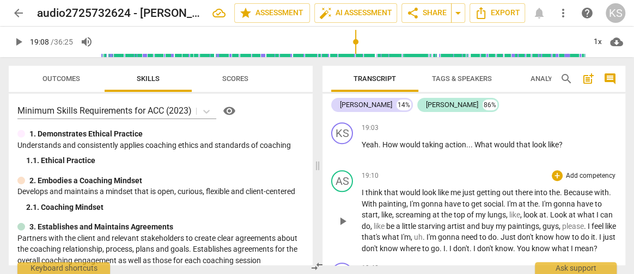
click at [561, 188] on span "." at bounding box center [562, 192] width 4 height 9
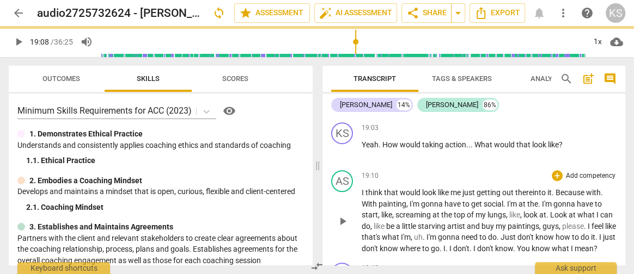
click at [607, 187] on p "I think that would look like me just getting out there into it . Because with .…" at bounding box center [489, 220] width 255 height 67
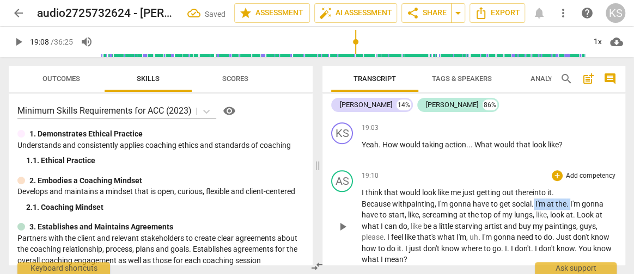
drag, startPoint x: 526, startPoint y: 185, endPoint x: 489, endPoint y: 182, distance: 37.1
click at [489, 187] on p "I think that would look like me just getting out there into it . Because with p…" at bounding box center [489, 226] width 255 height 78
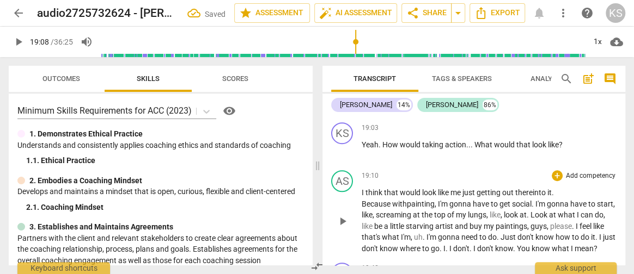
click at [376, 211] on span "," at bounding box center [374, 215] width 3 height 9
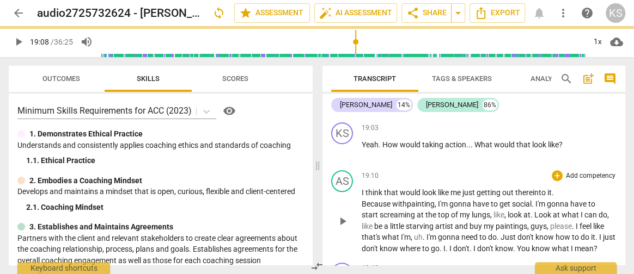
click at [508, 211] on span "look" at bounding box center [516, 215] width 16 height 9
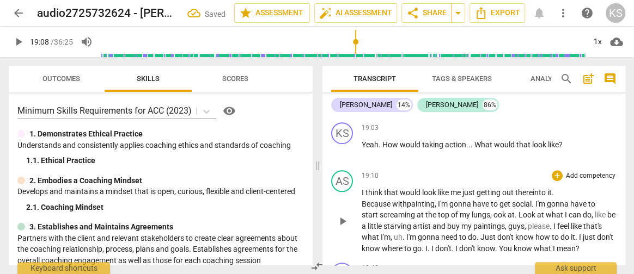
click at [508, 211] on span "at" at bounding box center [511, 215] width 7 height 9
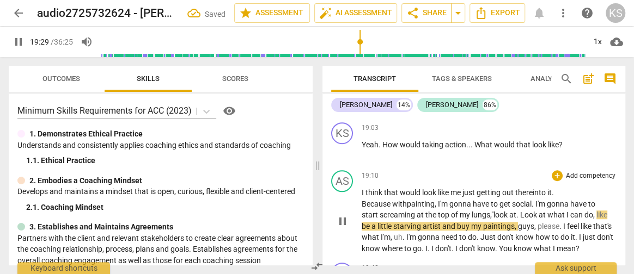
click at [341, 215] on span "pause" at bounding box center [342, 221] width 13 height 13
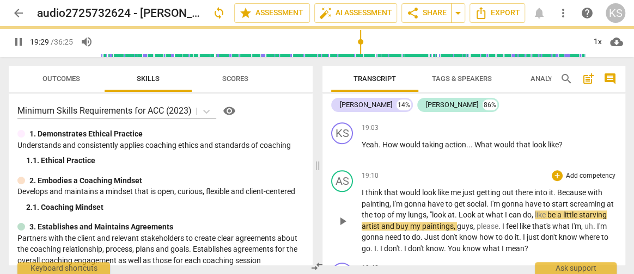
type input "1170"
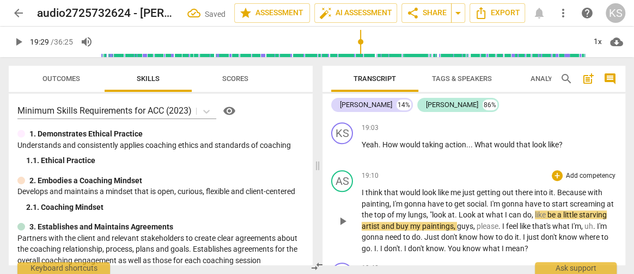
click at [467, 211] on span "Look" at bounding box center [468, 215] width 19 height 9
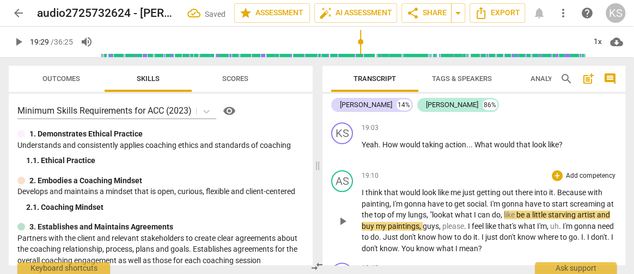
click at [504, 211] on span "," at bounding box center [501, 215] width 3 height 9
click at [439, 222] on span "guys" at bounding box center [431, 226] width 16 height 9
click at [468, 222] on span "." at bounding box center [466, 226] width 4 height 9
click at [498, 222] on span "like" at bounding box center [491, 226] width 13 height 9
click at [574, 222] on span "I'm" at bounding box center [568, 226] width 11 height 9
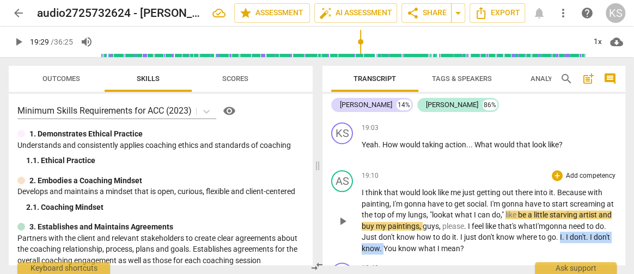
drag, startPoint x: 581, startPoint y: 215, endPoint x: 406, endPoint y: 229, distance: 175.9
click at [406, 229] on p "I think that would look like me just getting out there into it . Because with p…" at bounding box center [489, 220] width 255 height 67
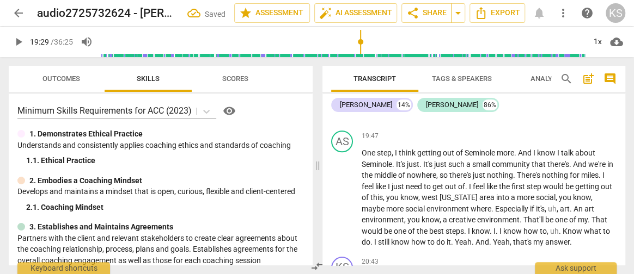
scroll to position [4730, 0]
click at [425, 160] on span "It's" at bounding box center [428, 164] width 11 height 9
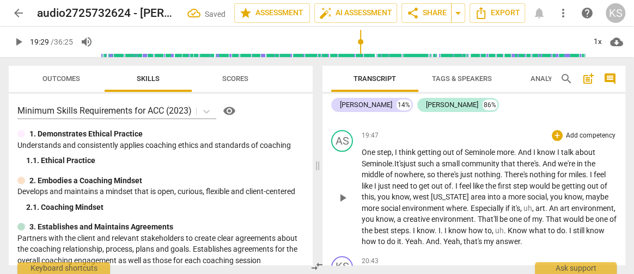
click at [542, 160] on span "." at bounding box center [541, 164] width 4 height 9
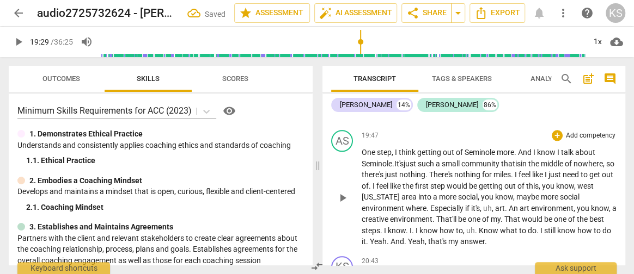
click at [373, 182] on span "." at bounding box center [371, 186] width 4 height 9
click at [590, 182] on span "," at bounding box center [591, 186] width 3 height 9
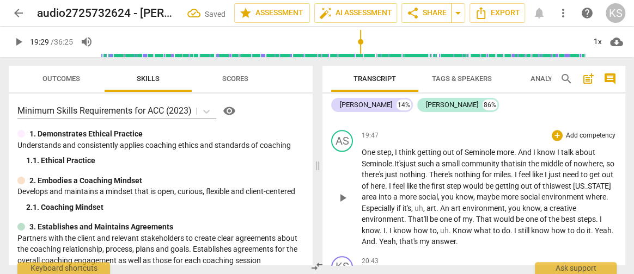
click at [477, 193] on span "," at bounding box center [474, 197] width 3 height 9
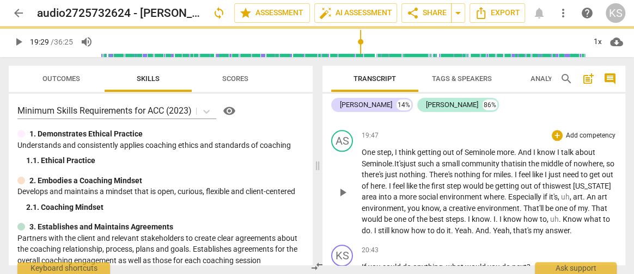
click at [543, 193] on span "Especially" at bounding box center [525, 197] width 35 height 9
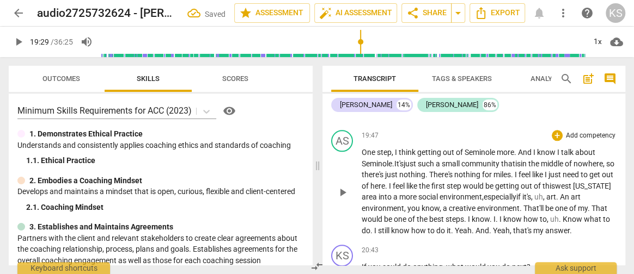
click at [607, 177] on p "One step , I think getting out of Seminole more . And I know I talk about Semin…" at bounding box center [489, 191] width 255 height 89
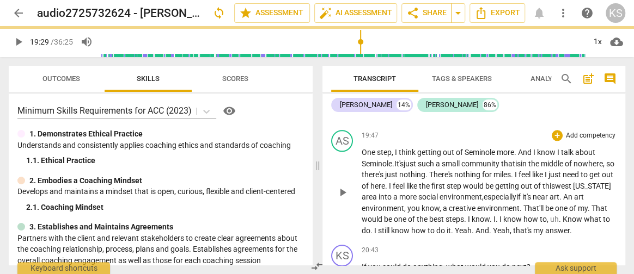
click at [477, 204] on span "creative" at bounding box center [463, 208] width 28 height 9
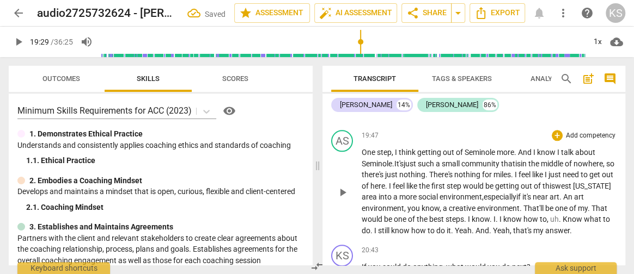
click at [443, 204] on span "," at bounding box center [440, 208] width 3 height 9
click at [609, 189] on p "One step , I think getting out of Seminole more . And I know I talk about Semin…" at bounding box center [489, 191] width 255 height 89
click at [453, 215] on span "." at bounding box center [451, 219] width 4 height 9
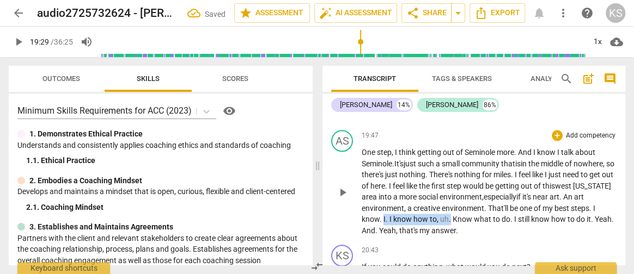
drag, startPoint x: 504, startPoint y: 198, endPoint x: 438, endPoint y: 198, distance: 65.9
click at [438, 198] on p "One step , I think getting out of Seminole more . And I know I talk about Semin…" at bounding box center [489, 191] width 255 height 89
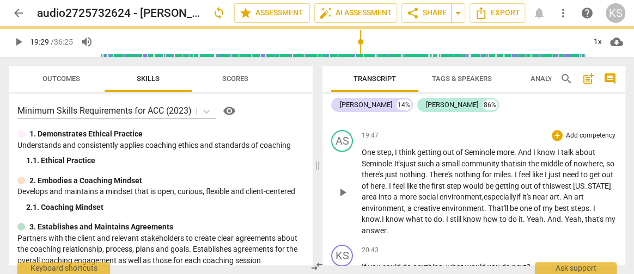
click at [499, 215] on span "how" at bounding box center [491, 219] width 16 height 9
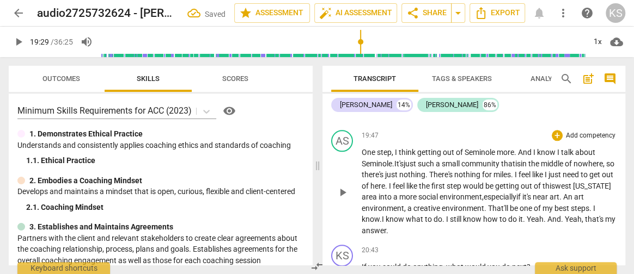
click at [479, 207] on p "One step , I think getting out of Seminole more . And I know I talk about Semin…" at bounding box center [489, 191] width 255 height 89
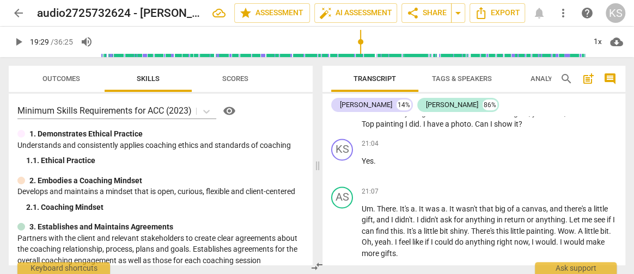
scroll to position [4939, 0]
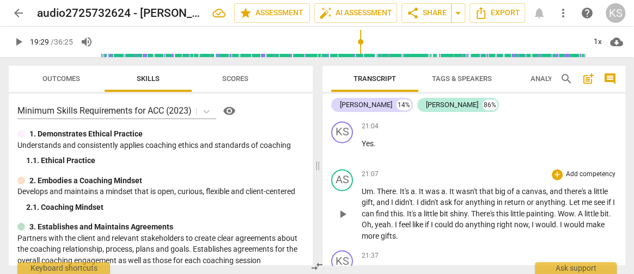
click at [449, 187] on span "." at bounding box center [447, 191] width 4 height 9
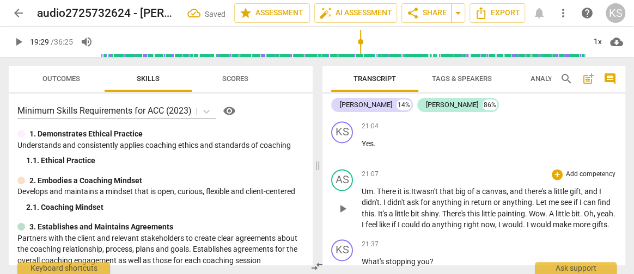
click at [388, 198] on span "didn't" at bounding box center [397, 202] width 20 height 9
click at [414, 187] on span "It" at bounding box center [413, 191] width 5 height 9
click at [411, 187] on span "There it is." at bounding box center [394, 191] width 34 height 9
click at [584, 210] on span "." at bounding box center [582, 214] width 4 height 9
click at [407, 221] on span "." at bounding box center [406, 225] width 4 height 9
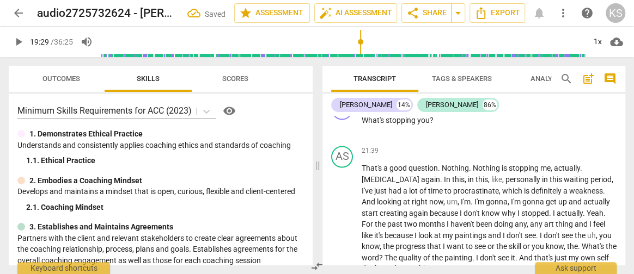
scroll to position [5081, 0]
click at [496, 174] on span "like" at bounding box center [496, 178] width 11 height 9
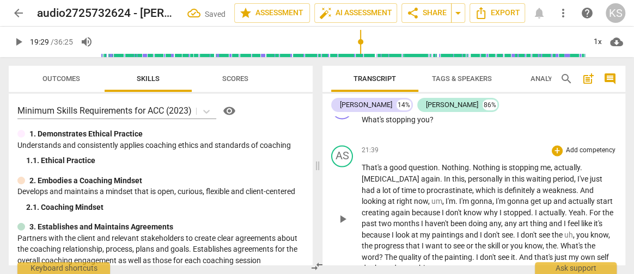
click at [455, 197] on span "." at bounding box center [457, 201] width 4 height 9
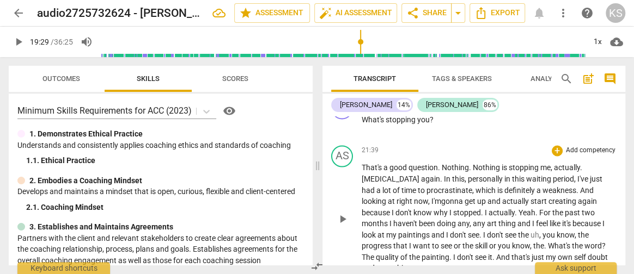
click at [473, 219] on span "any" at bounding box center [480, 223] width 14 height 9
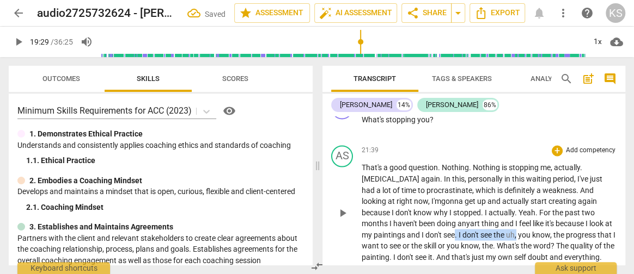
drag, startPoint x: 506, startPoint y: 215, endPoint x: 443, endPoint y: 213, distance: 63.7
click at [443, 213] on p "That's a good question . Nothing . Nothing is stopping me , actually . [MEDICAL…" at bounding box center [489, 212] width 255 height 101
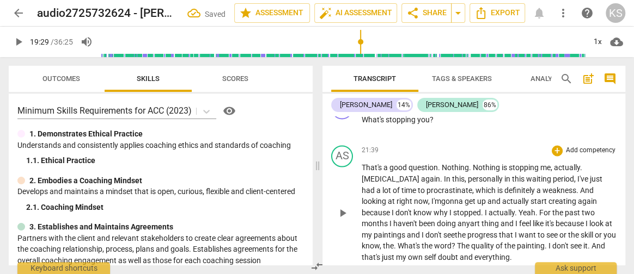
click at [394, 241] on span "." at bounding box center [396, 245] width 4 height 9
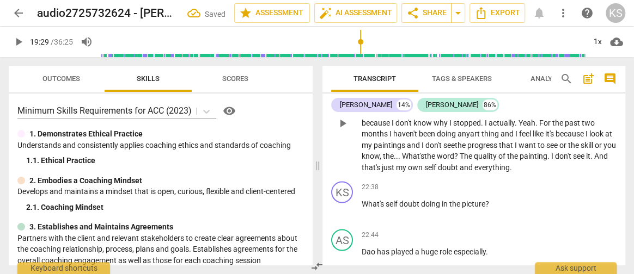
scroll to position [5176, 0]
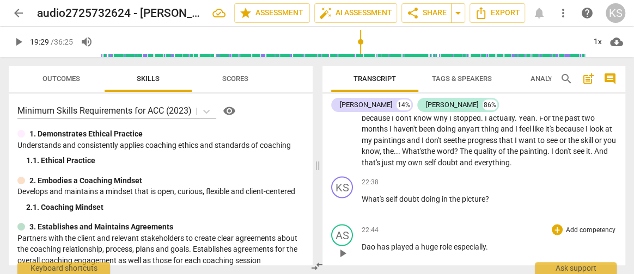
click at [345, 247] on span "play_arrow" at bounding box center [342, 253] width 13 height 13
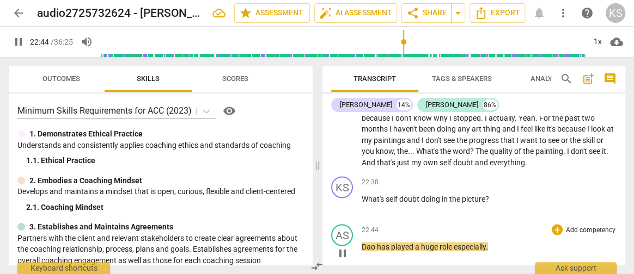
click at [339, 247] on span "pause" at bounding box center [342, 253] width 13 height 13
type input "1365"
click at [371, 242] on span "Dao" at bounding box center [369, 246] width 15 height 9
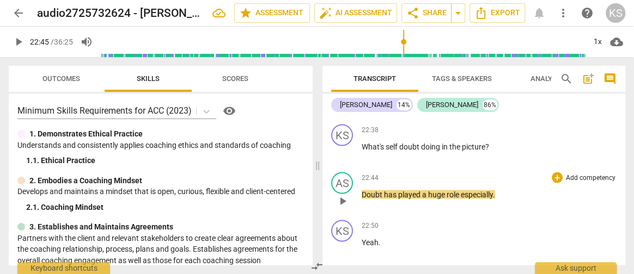
scroll to position [5242, 0]
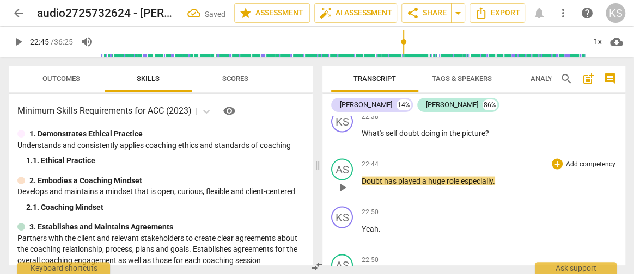
click at [340, 181] on span "play_arrow" at bounding box center [342, 187] width 13 height 13
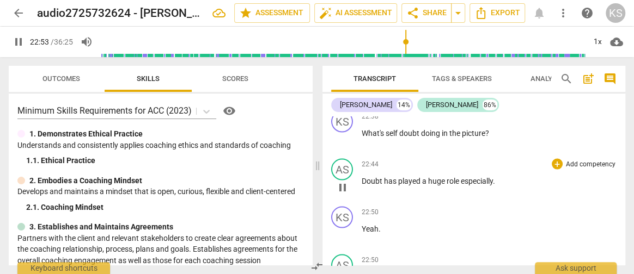
click at [342, 181] on span "pause" at bounding box center [342, 187] width 13 height 13
type input "1374"
click at [493, 176] on span "especially" at bounding box center [477, 180] width 32 height 9
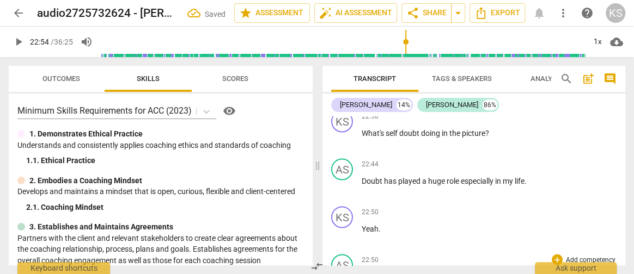
drag, startPoint x: 444, startPoint y: 254, endPoint x: 361, endPoint y: 254, distance: 83.3
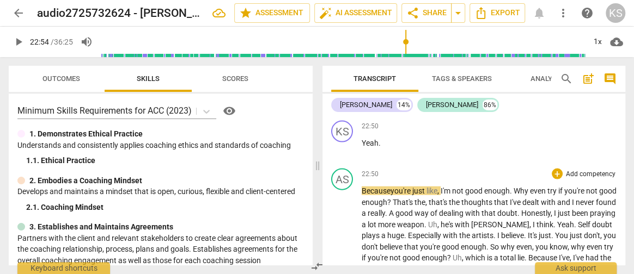
scroll to position [5328, 0]
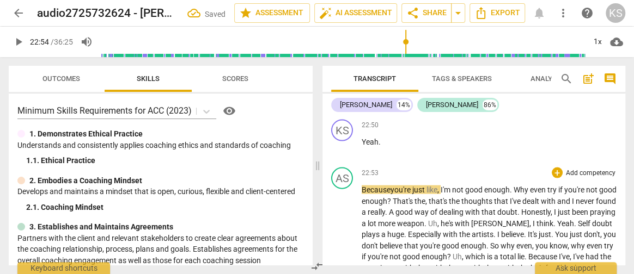
click at [441, 186] on span "," at bounding box center [438, 190] width 3 height 9
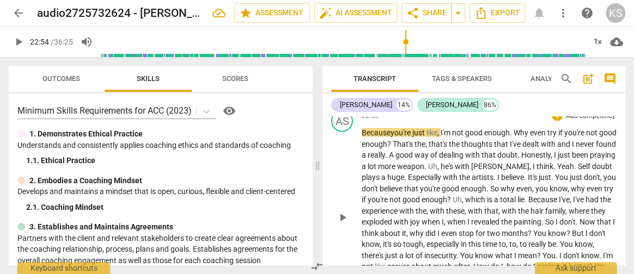
scroll to position [5388, 0]
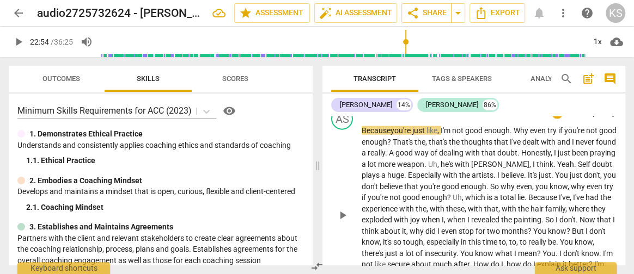
click at [389, 149] on span "." at bounding box center [387, 153] width 4 height 9
click at [422, 160] on span "." at bounding box center [420, 164] width 4 height 9
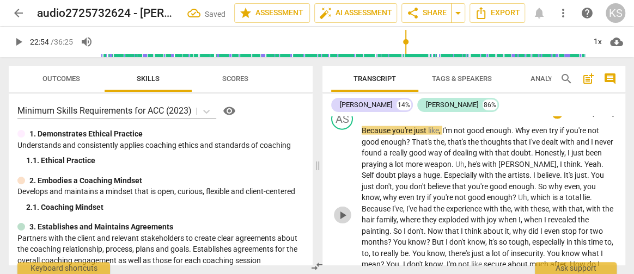
click at [344, 209] on span "play_arrow" at bounding box center [342, 215] width 13 height 13
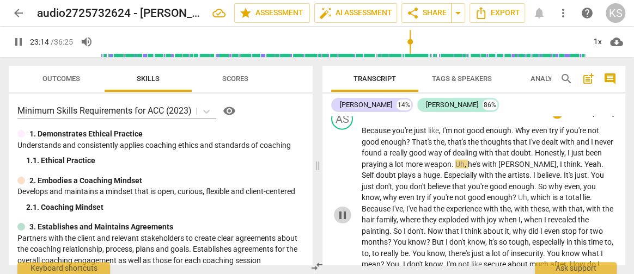
click at [344, 209] on span "pause" at bounding box center [342, 215] width 13 height 13
type input "1395"
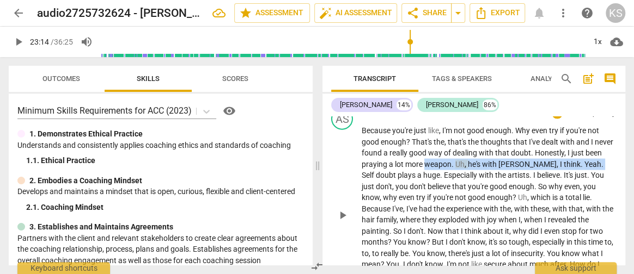
drag, startPoint x: 424, startPoint y: 144, endPoint x: 573, endPoint y: 146, distance: 149.2
click at [573, 146] on p "Because you're just like , I'm not good enough . Why even try if you're not goo…" at bounding box center [489, 214] width 255 height 179
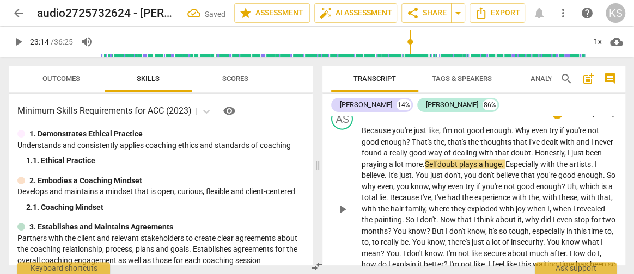
click at [505, 160] on span "." at bounding box center [504, 164] width 4 height 9
click at [430, 171] on span "You" at bounding box center [423, 175] width 15 height 9
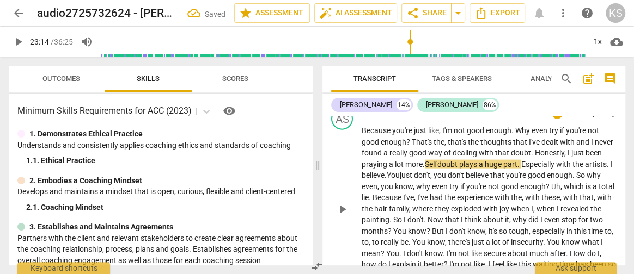
click at [466, 171] on span "don't" at bounding box center [457, 175] width 18 height 9
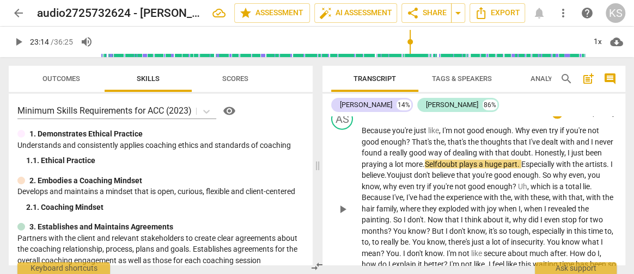
click at [552, 182] on span "which" at bounding box center [541, 186] width 22 height 9
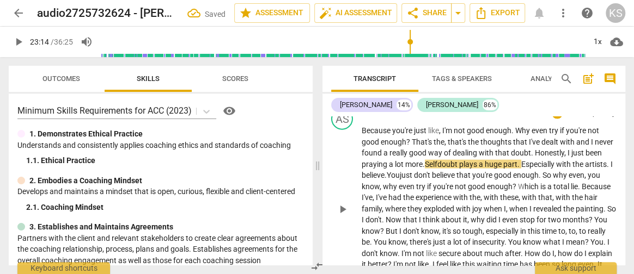
click at [388, 193] on span "I've" at bounding box center [382, 197] width 13 height 9
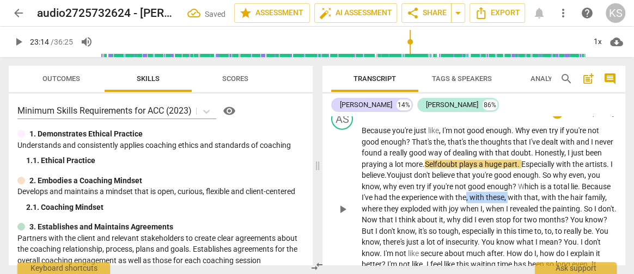
drag, startPoint x: 553, startPoint y: 178, endPoint x: 510, endPoint y: 174, distance: 43.2
click at [510, 174] on p "Because you're just like , I'm not good enough . Why even try if you're not goo…" at bounding box center [489, 209] width 255 height 168
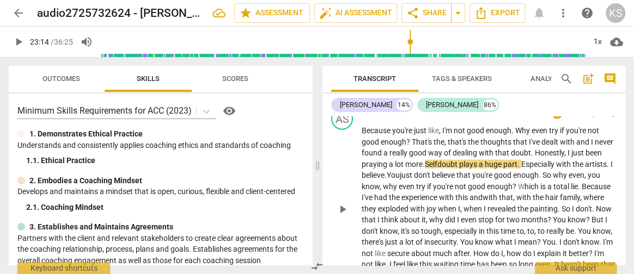
click at [605, 179] on p "Because you're just like , I'm not good enough . Why even try if you're not goo…" at bounding box center [489, 209] width 255 height 168
click at [596, 205] on span "Now" at bounding box center [604, 209] width 16 height 9
click at [603, 210] on p "Because you're just like , I'm not good enough . Why even try if you're not goo…" at bounding box center [489, 209] width 255 height 168
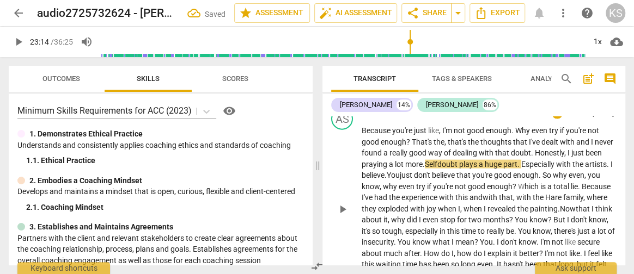
click at [398, 238] on span "." at bounding box center [396, 242] width 4 height 9
click at [554, 227] on span "there's" at bounding box center [565, 231] width 23 height 9
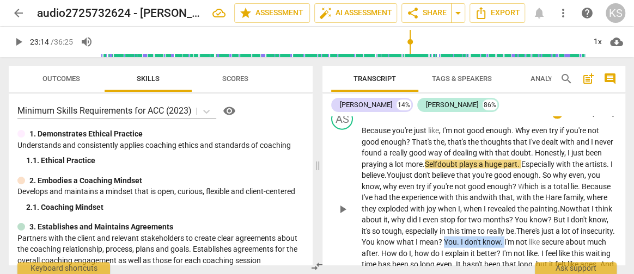
drag, startPoint x: 558, startPoint y: 221, endPoint x: 383, endPoint y: 233, distance: 175.3
click at [383, 233] on p "Because you're just like , I'm not good enough . Why even try if you're not goo…" at bounding box center [489, 209] width 255 height 168
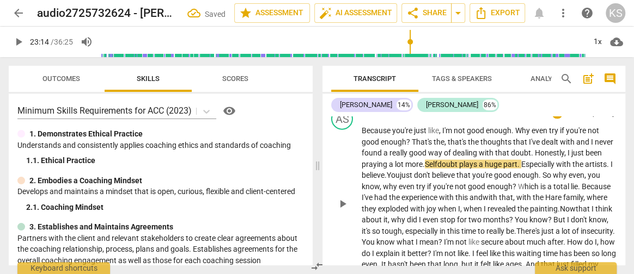
click at [547, 238] on span "after" at bounding box center [555, 242] width 16 height 9
click at [583, 238] on span "how" at bounding box center [591, 242] width 16 height 9
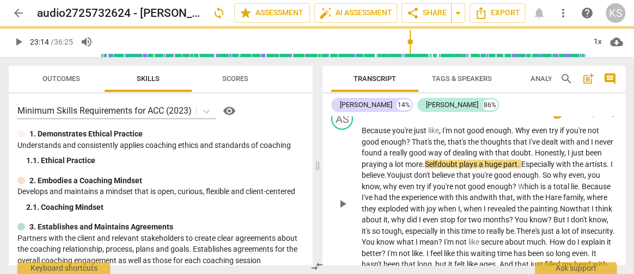
click at [426, 249] on span "." at bounding box center [425, 253] width 4 height 9
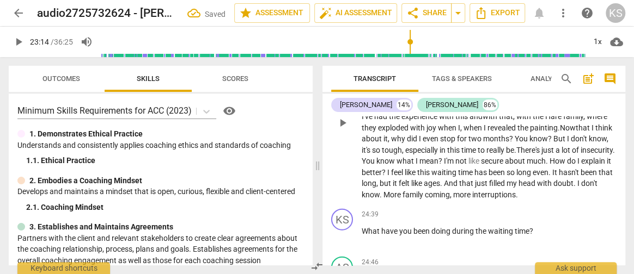
scroll to position [5478, 0]
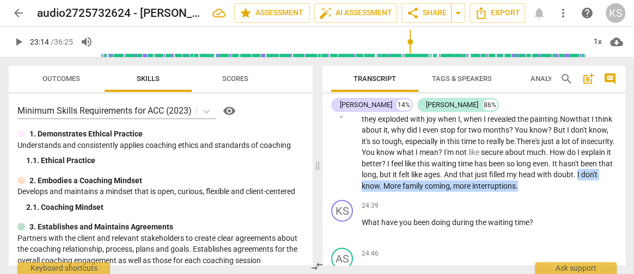
drag, startPoint x: 479, startPoint y: 164, endPoint x: 486, endPoint y: 178, distance: 15.8
click at [486, 178] on p "Because you're just like , I'm not good enough . Why even try if you're not goo…" at bounding box center [489, 113] width 255 height 156
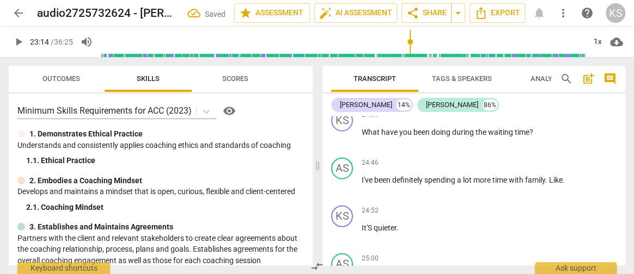
scroll to position [5558, 0]
click at [565, 175] on span "." at bounding box center [564, 179] width 2 height 9
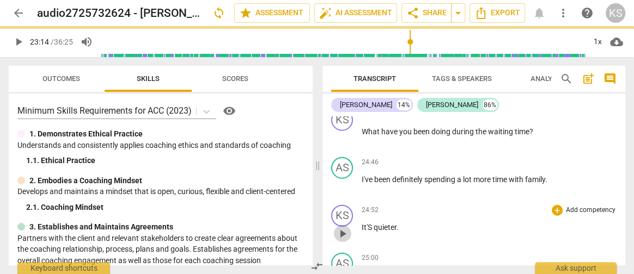
click at [341, 228] on span "play_arrow" at bounding box center [342, 234] width 13 height 13
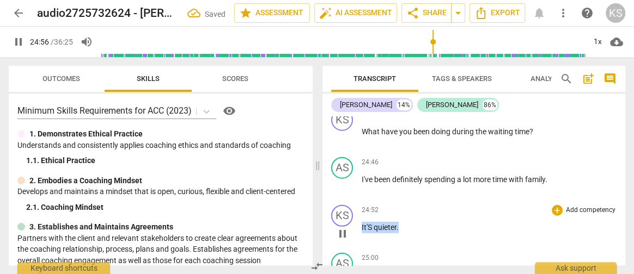
drag, startPoint x: 405, startPoint y: 218, endPoint x: 346, endPoint y: 223, distance: 58.5
click at [346, 223] on div "KS play_arrow pause 24:52 + Add competency keyboard_arrow_right It'S quieter ." at bounding box center [473, 225] width 303 height 48
type input "1498"
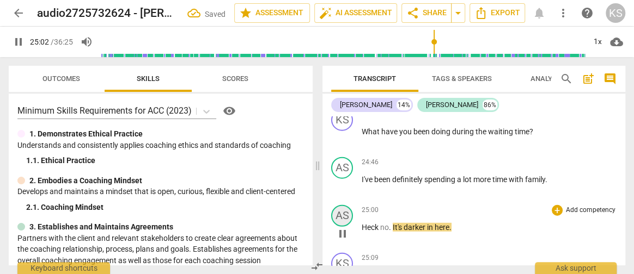
click at [341, 205] on div "AS" at bounding box center [342, 216] width 22 height 22
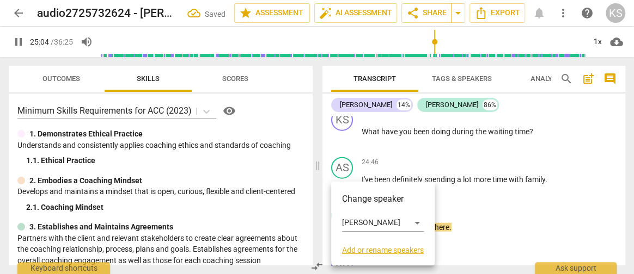
click at [520, 187] on div at bounding box center [317, 137] width 634 height 274
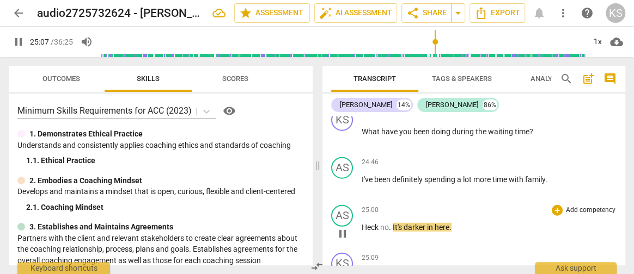
click at [444, 223] on span "here" at bounding box center [442, 227] width 15 height 9
type input "1508"
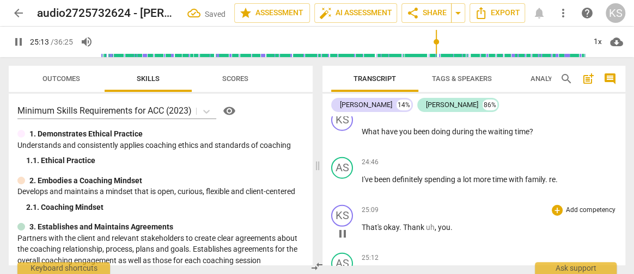
click at [344, 228] on span "pause" at bounding box center [342, 234] width 13 height 13
type input "1514"
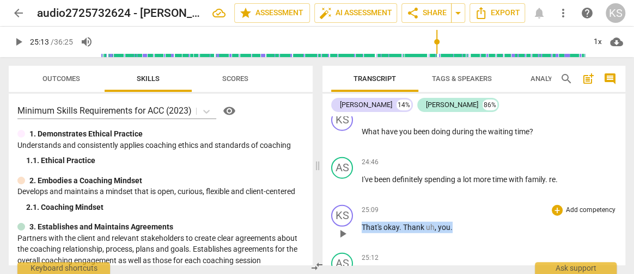
drag, startPoint x: 452, startPoint y: 219, endPoint x: 361, endPoint y: 227, distance: 91.3
click at [362, 227] on div "25:09 + Add competency keyboard_arrow_right That's okay . Thank uh , you ." at bounding box center [489, 224] width 255 height 39
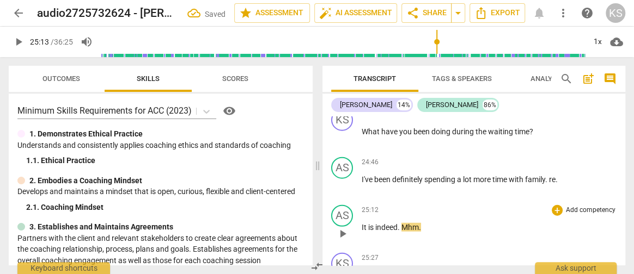
click at [430, 222] on p "It is indeed . Mhm ." at bounding box center [489, 227] width 255 height 11
drag, startPoint x: 429, startPoint y: 217, endPoint x: 360, endPoint y: 217, distance: 68.6
click at [360, 217] on div "AS play_arrow pause 25:12 + Add competency keyboard_arrow_right It is indeed . …" at bounding box center [473, 225] width 303 height 48
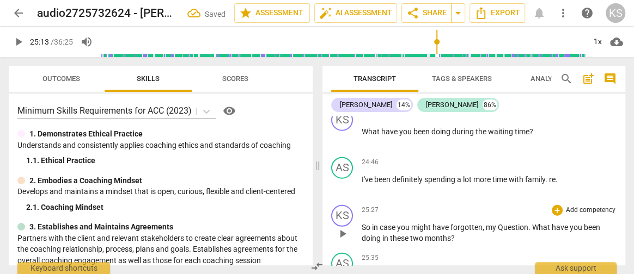
click at [501, 223] on span "Question" at bounding box center [513, 227] width 30 height 9
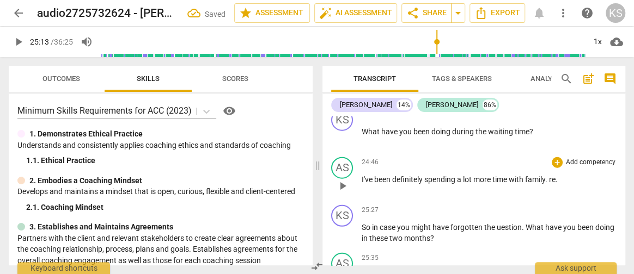
click at [555, 175] on span "re" at bounding box center [552, 179] width 7 height 9
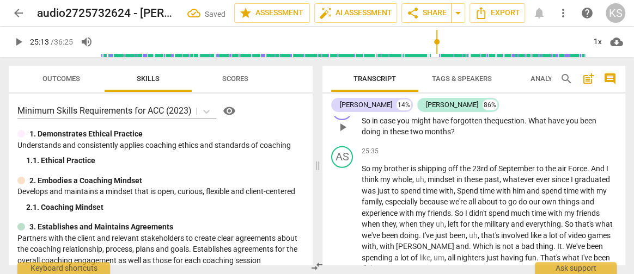
scroll to position [5664, 0]
click at [425, 175] on span "," at bounding box center [425, 179] width 3 height 9
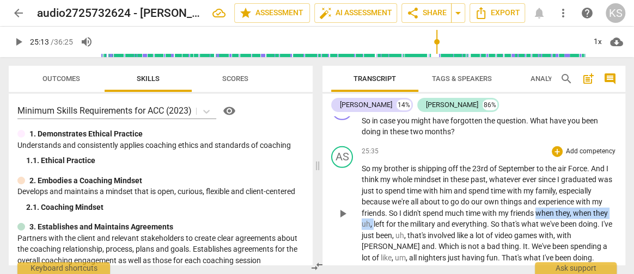
drag, startPoint x: 372, startPoint y: 215, endPoint x: 538, endPoint y: 203, distance: 166.6
click at [538, 203] on p "So my brother is shipping off the [DATE] to the air Force . And I think my whol…" at bounding box center [489, 213] width 255 height 101
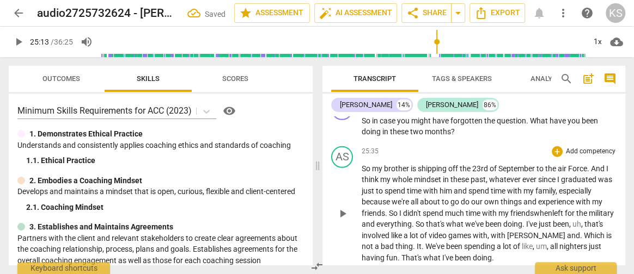
click at [426, 220] on span "So" at bounding box center [421, 224] width 10 height 9
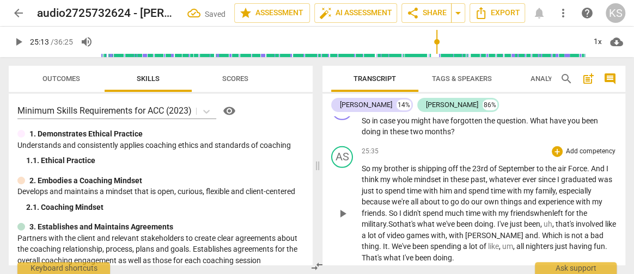
click at [560, 220] on span "that's" at bounding box center [565, 224] width 20 height 9
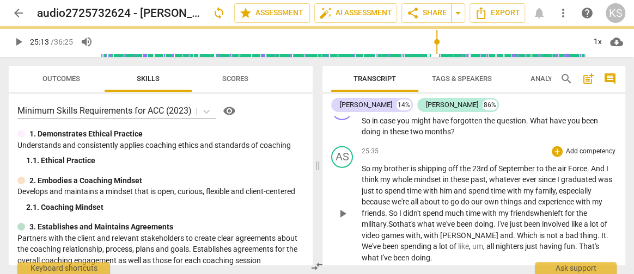
click at [590, 220] on span "a" at bounding box center [587, 224] width 6 height 9
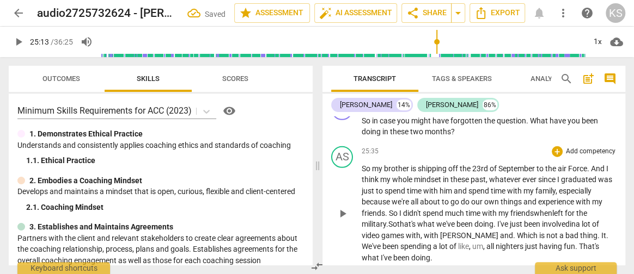
click at [438, 231] on span "with" at bounding box center [432, 235] width 16 height 9
click at [495, 231] on span "." at bounding box center [497, 235] width 4 height 9
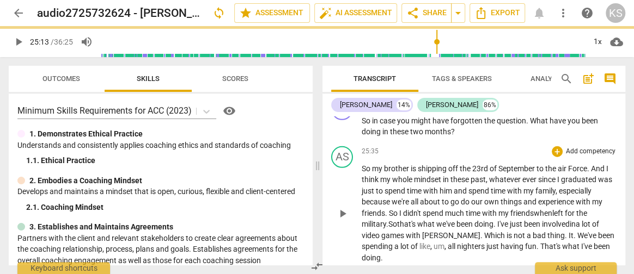
click at [577, 231] on span "We've" at bounding box center [587, 235] width 21 height 9
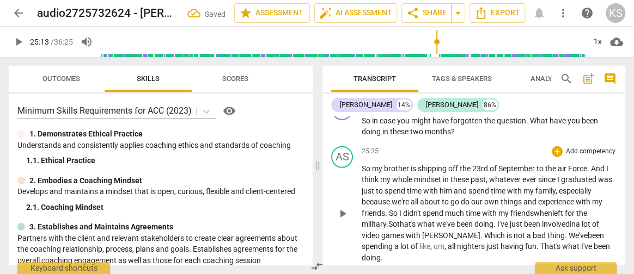
click at [448, 242] on span "all" at bounding box center [452, 246] width 9 height 9
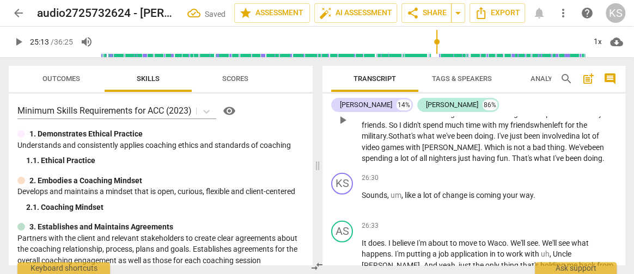
scroll to position [5756, 0]
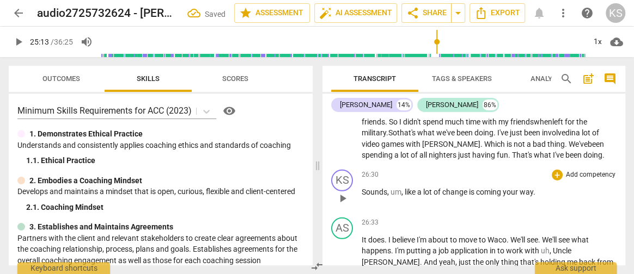
click at [400, 188] on span "um" at bounding box center [395, 192] width 11 height 9
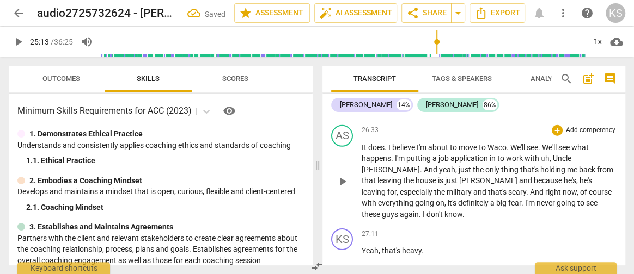
scroll to position [5850, 0]
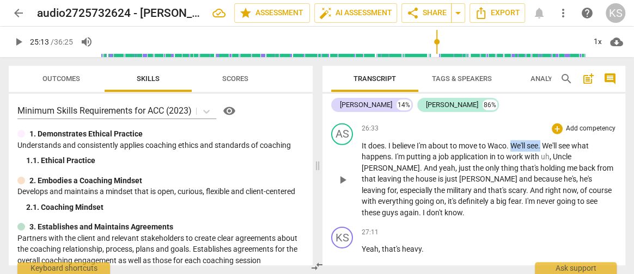
drag, startPoint x: 544, startPoint y: 134, endPoint x: 512, endPoint y: 129, distance: 32.5
click at [512, 129] on div "26:33 + Add competency keyboard_arrow_right It does . I believe I'm about to mo…" at bounding box center [489, 171] width 255 height 95
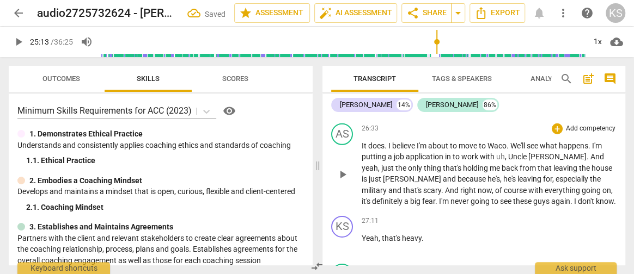
click at [483, 152] on span "with" at bounding box center [488, 156] width 16 height 9
drag, startPoint x: 481, startPoint y: 146, endPoint x: 544, endPoint y: 150, distance: 62.8
click at [544, 150] on p "It does . I believe I'm about to move to [GEOGRAPHIC_DATA] . We'll see what hap…" at bounding box center [489, 174] width 255 height 67
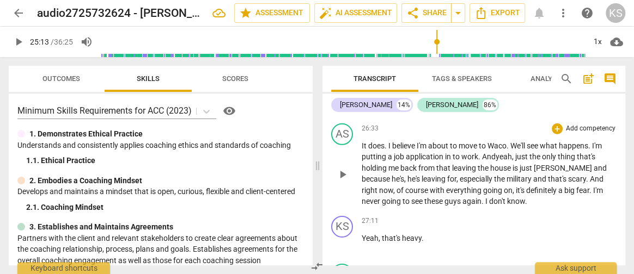
click at [532, 152] on span "the" at bounding box center [535, 156] width 13 height 9
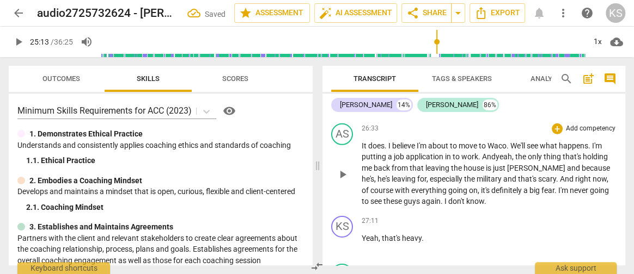
click at [423, 164] on span "that" at bounding box center [418, 168] width 16 height 9
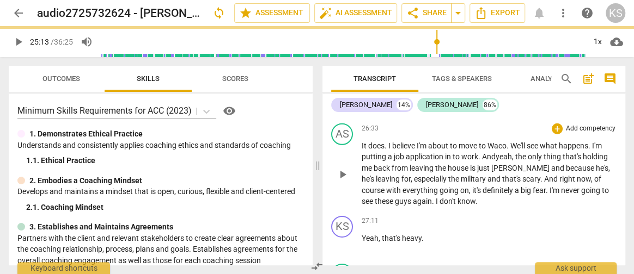
click at [498, 164] on span "[PERSON_NAME]" at bounding box center [521, 168] width 60 height 9
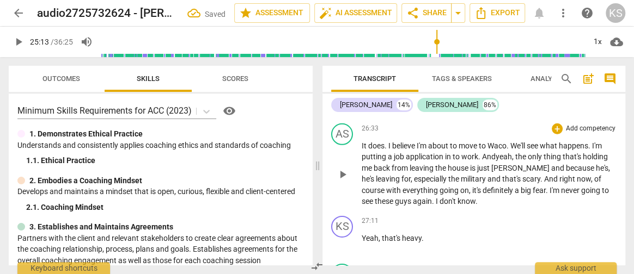
click at [376, 175] on span "he's" at bounding box center [369, 179] width 14 height 9
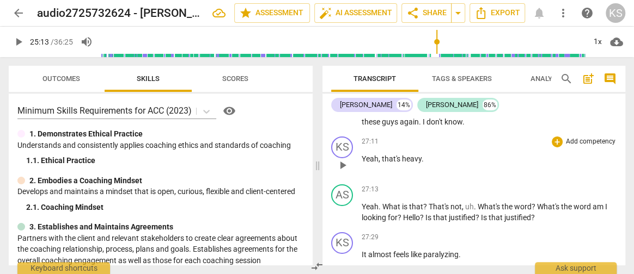
scroll to position [5945, 0]
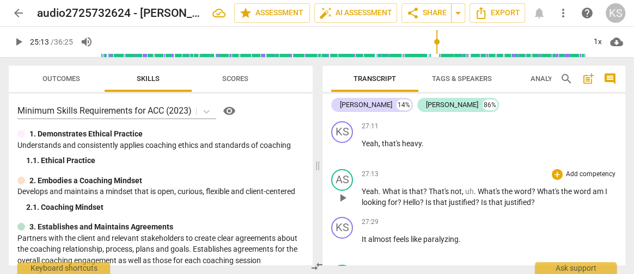
click at [425, 198] on span "?" at bounding box center [422, 202] width 5 height 9
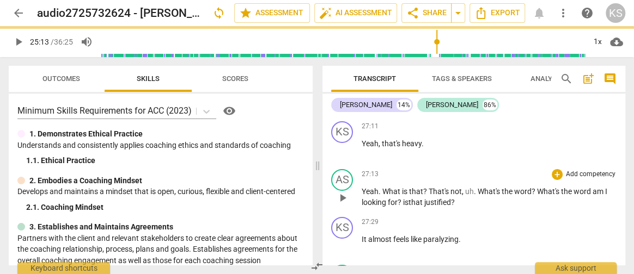
click at [478, 187] on span "What's" at bounding box center [490, 191] width 24 height 9
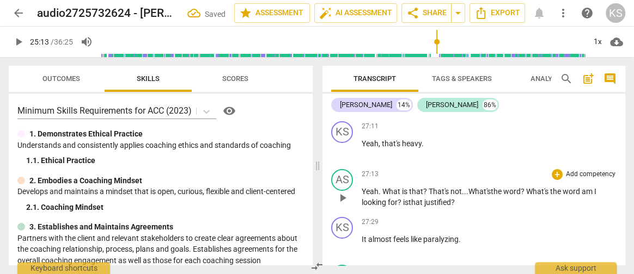
click at [404, 198] on span "is" at bounding box center [405, 202] width 5 height 9
click at [404, 198] on span "s" at bounding box center [405, 202] width 4 height 9
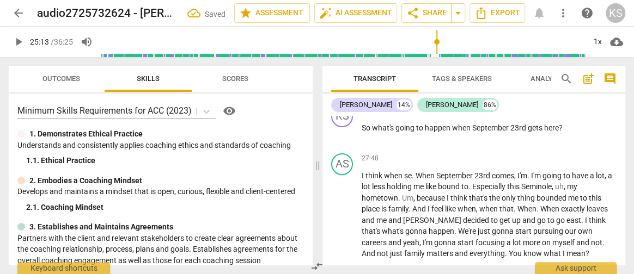
scroll to position [6156, 0]
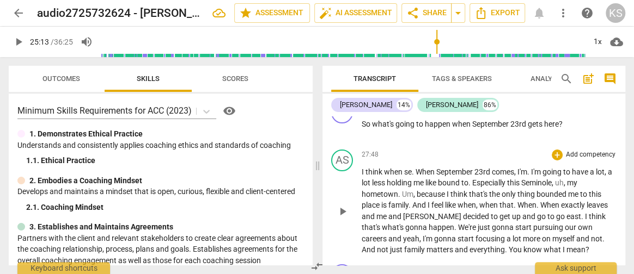
click at [410, 168] on span "se" at bounding box center [408, 172] width 8 height 9
click at [341, 205] on span "play_arrow" at bounding box center [342, 211] width 13 height 13
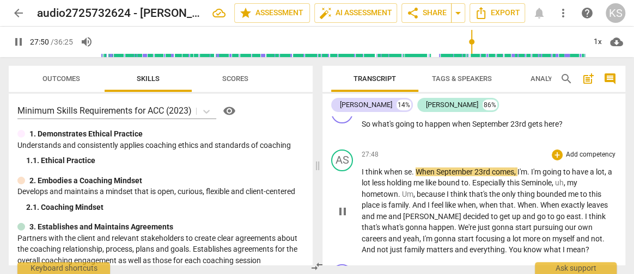
click at [342, 205] on span "pause" at bounding box center [342, 211] width 13 height 13
type input "1671"
click at [417, 168] on span "When" at bounding box center [426, 172] width 21 height 9
click at [429, 168] on span "When" at bounding box center [426, 172] width 21 height 9
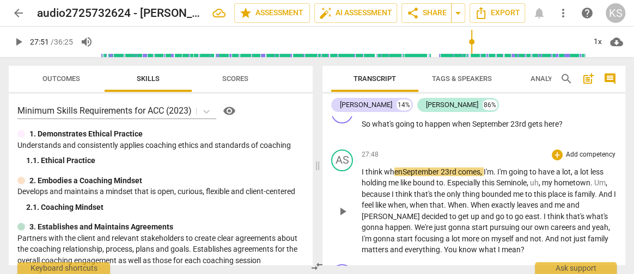
click at [526, 179] on span "Seminole" at bounding box center [511, 183] width 30 height 9
click at [503, 168] on span "I'm" at bounding box center [502, 172] width 11 height 9
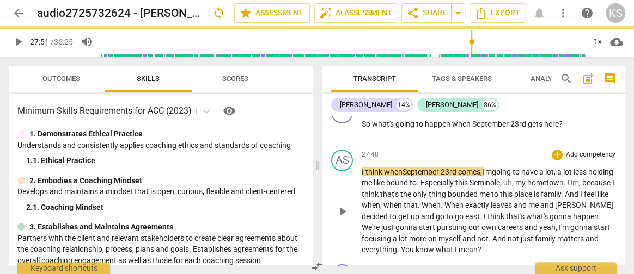
click at [557, 168] on span "," at bounding box center [555, 172] width 3 height 9
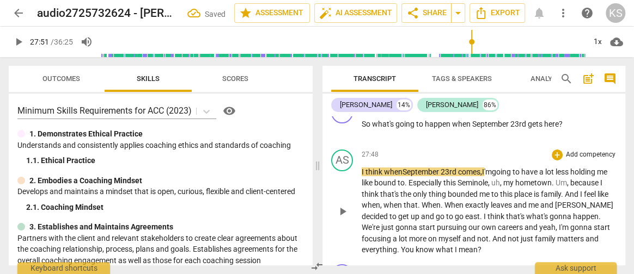
click at [389, 179] on span "bound" at bounding box center [385, 183] width 23 height 9
click at [374, 179] on span "like" at bounding box center [368, 183] width 13 height 9
click at [445, 179] on span "this" at bounding box center [438, 183] width 14 height 9
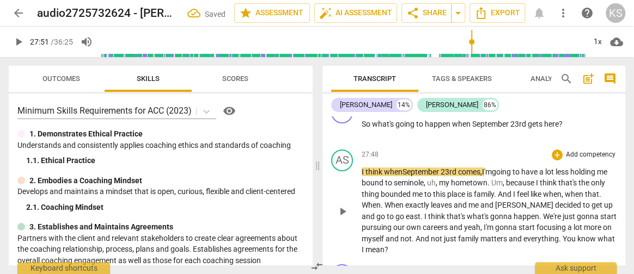
click at [522, 179] on span "because" at bounding box center [521, 183] width 30 height 9
click at [566, 190] on span "when" at bounding box center [556, 194] width 20 height 9
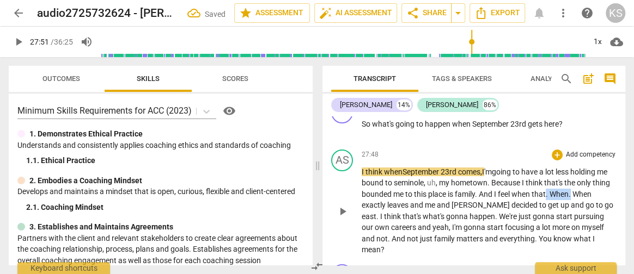
drag, startPoint x: 592, startPoint y: 185, endPoint x: 566, endPoint y: 183, distance: 26.2
click at [566, 183] on p "I think wh en [DATE] comes , I 'm going to have a lot less holding me bound to …" at bounding box center [489, 211] width 255 height 89
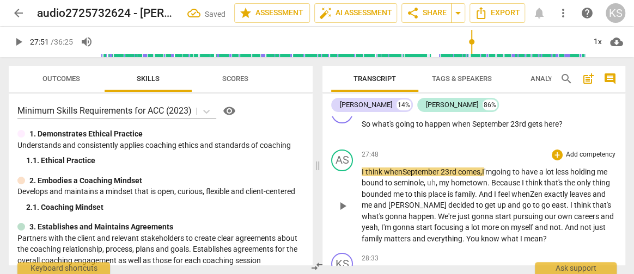
click at [544, 190] on span "en" at bounding box center [539, 194] width 10 height 9
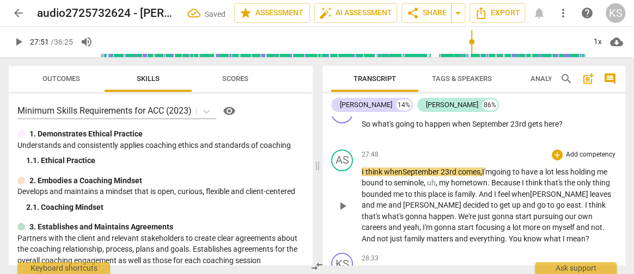
click at [593, 190] on span "leaves" at bounding box center [600, 194] width 21 height 9
click at [581, 201] on span "." at bounding box center [583, 205] width 4 height 9
click at [609, 204] on p "I think wh en [DATE] comes , I 'm going to have a lot less holding me bound to …" at bounding box center [489, 206] width 255 height 78
click at [583, 223] on span "." at bounding box center [585, 227] width 4 height 9
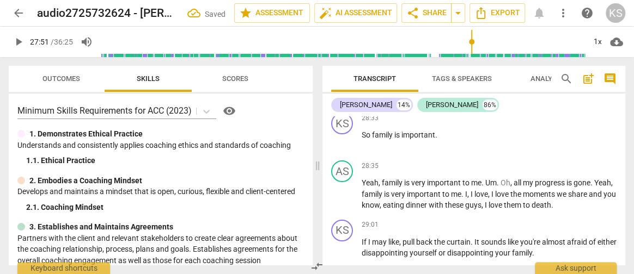
scroll to position [6315, 0]
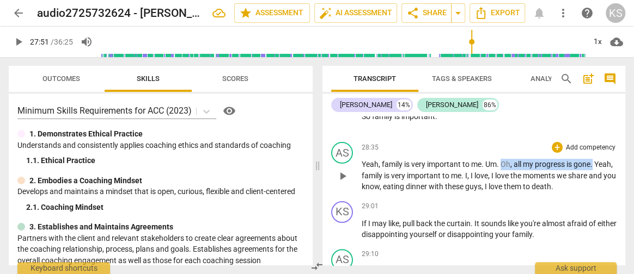
drag, startPoint x: 594, startPoint y: 152, endPoint x: 503, endPoint y: 151, distance: 91.0
click at [503, 159] on p "Yeah , family is very important to me . Um . Oh , all my progress is gone . Yea…" at bounding box center [489, 176] width 255 height 34
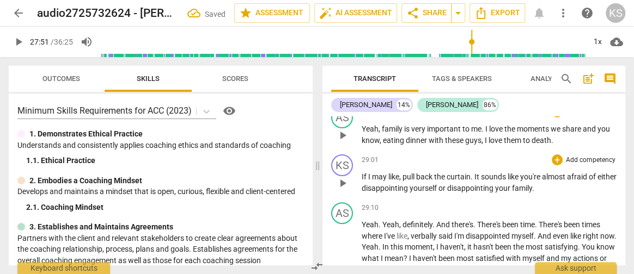
scroll to position [6351, 0]
click at [401, 172] on span "," at bounding box center [400, 176] width 3 height 9
click at [503, 184] on span "your" at bounding box center [503, 188] width 17 height 9
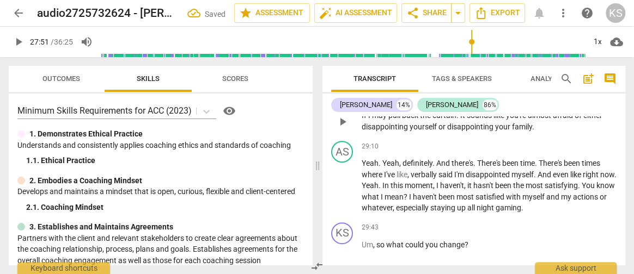
scroll to position [6413, 0]
click at [404, 158] on span "definitely" at bounding box center [417, 162] width 30 height 9
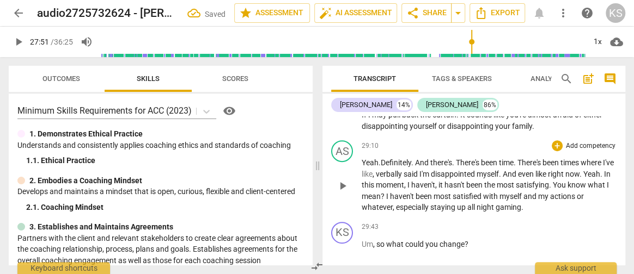
click at [517, 158] on span "." at bounding box center [516, 162] width 4 height 9
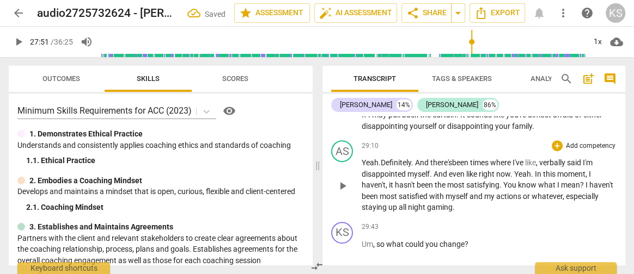
click at [539, 158] on span "," at bounding box center [537, 162] width 3 height 9
click at [406, 170] on span "disappointed" at bounding box center [385, 174] width 46 height 9
click at [390, 181] on span "it" at bounding box center [392, 185] width 6 height 9
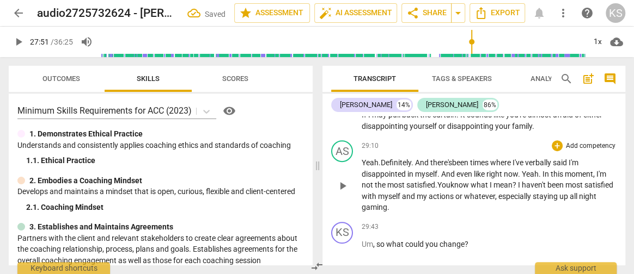
click at [565, 181] on span "been" at bounding box center [556, 185] width 18 height 9
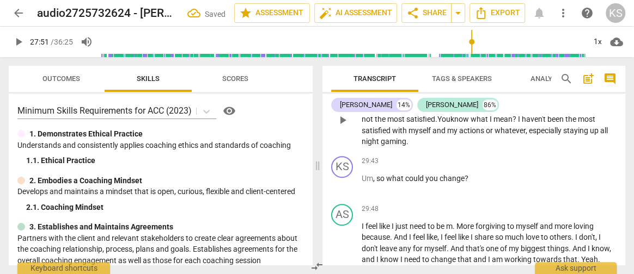
scroll to position [6493, 0]
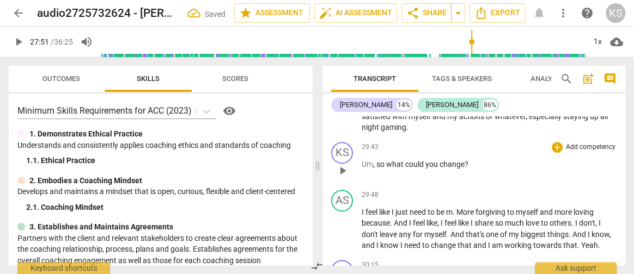
click at [380, 160] on span "so" at bounding box center [381, 164] width 10 height 9
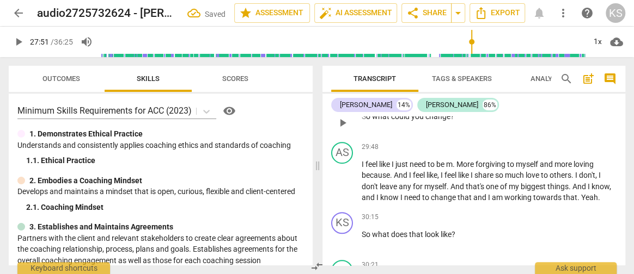
scroll to position [6543, 0]
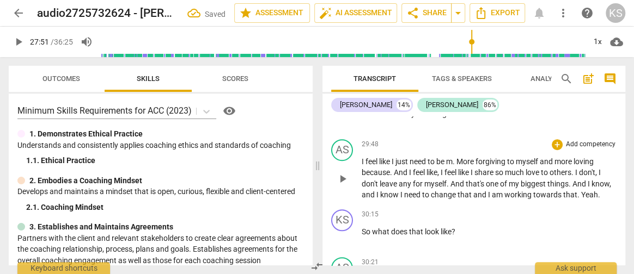
click at [466, 157] on span "More" at bounding box center [465, 161] width 19 height 9
click at [377, 168] on span "And" at bounding box center [369, 172] width 15 height 9
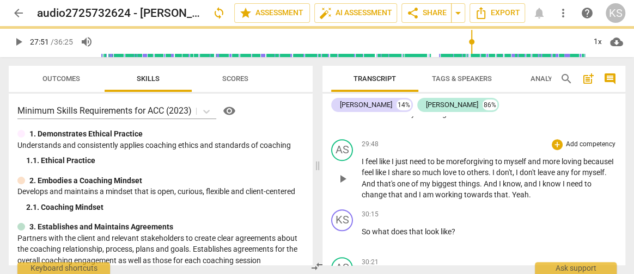
click at [496, 168] on span "I" at bounding box center [494, 172] width 4 height 9
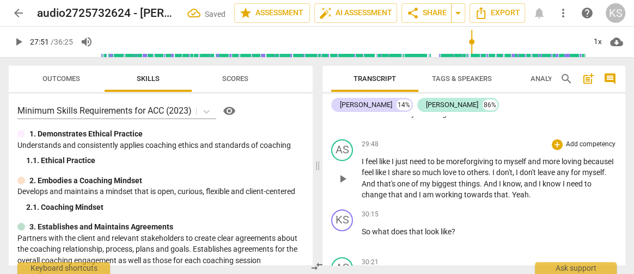
click at [520, 168] on span "I" at bounding box center [518, 172] width 4 height 9
click at [523, 180] on span "and" at bounding box center [516, 184] width 15 height 9
click at [435, 191] on span "that" at bounding box center [427, 195] width 14 height 9
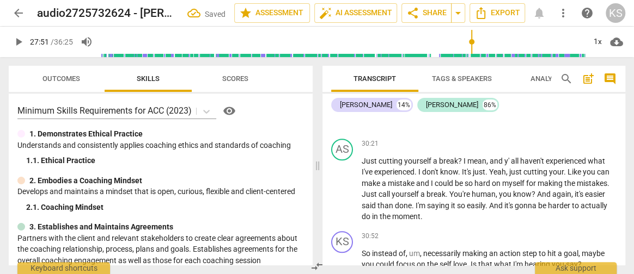
scroll to position [6663, 0]
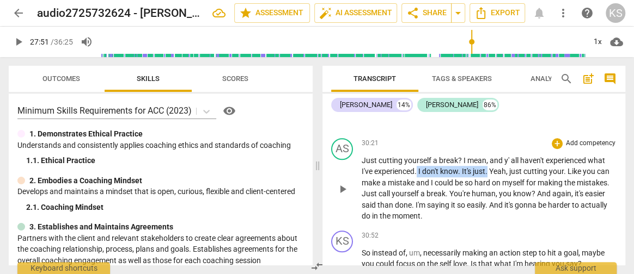
drag, startPoint x: 489, startPoint y: 160, endPoint x: 419, endPoint y: 158, distance: 70.3
click at [419, 158] on p "Just cutting yourself a break ? I mean , and y ' all haven't experienced what I…" at bounding box center [489, 188] width 255 height 67
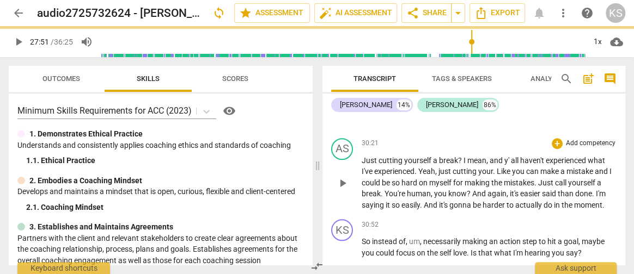
click at [497, 167] on span "." at bounding box center [495, 171] width 4 height 9
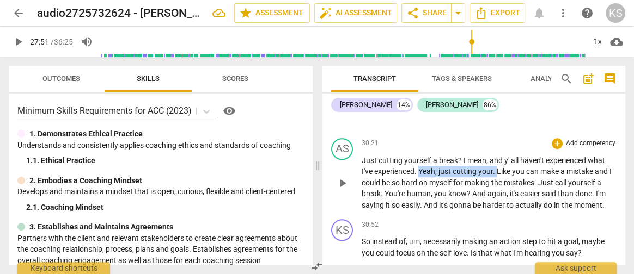
drag, startPoint x: 498, startPoint y: 162, endPoint x: 420, endPoint y: 157, distance: 78.1
click at [420, 157] on p "Just cutting yourself a break ? I mean , and y ' all haven't experienced what I…" at bounding box center [489, 183] width 255 height 56
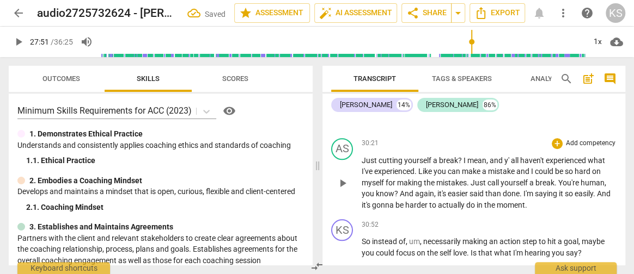
click at [503, 179] on span "yourself" at bounding box center [514, 183] width 29 height 9
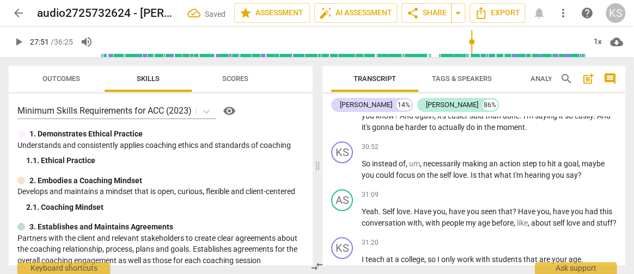
scroll to position [6739, 0]
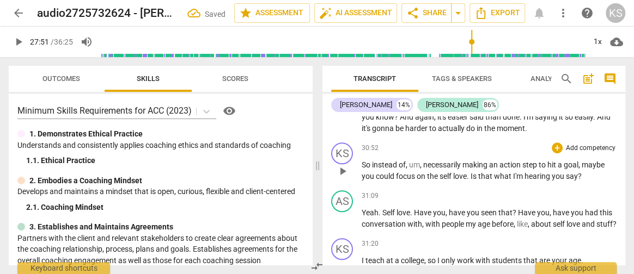
click at [425, 161] on span "necessarily" at bounding box center [442, 165] width 39 height 9
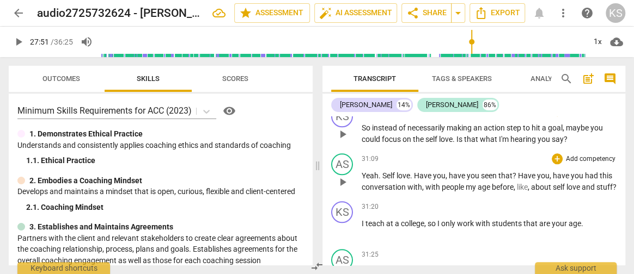
scroll to position [6776, 0]
drag, startPoint x: 515, startPoint y: 166, endPoint x: 434, endPoint y: 164, distance: 81.2
click at [434, 171] on p "Yeah . Self love . Have you , have you seen that ? Have you , have you had this…" at bounding box center [489, 182] width 255 height 22
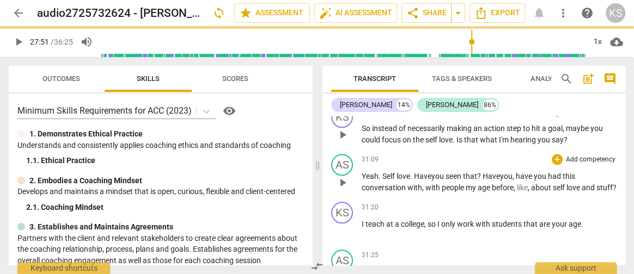
click at [516, 172] on span "," at bounding box center [513, 176] width 3 height 9
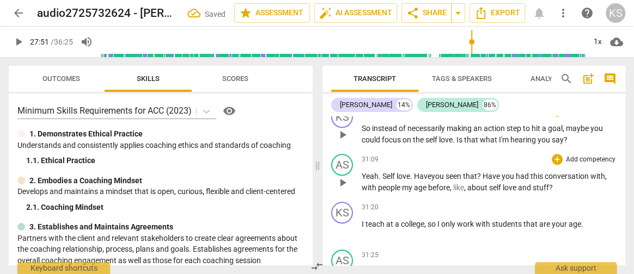
click at [375, 184] on span "with" at bounding box center [370, 188] width 16 height 9
click at [472, 184] on span "about" at bounding box center [478, 188] width 22 height 9
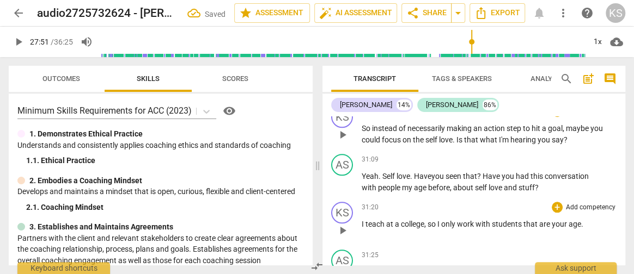
click at [542, 220] on span "are" at bounding box center [545, 224] width 13 height 9
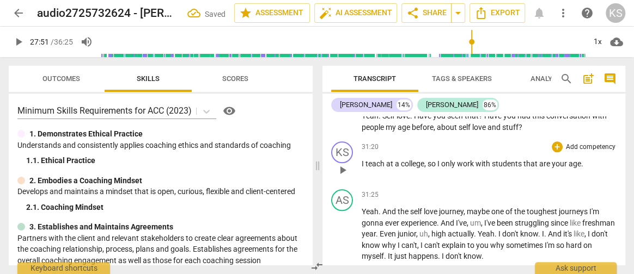
scroll to position [6852, 0]
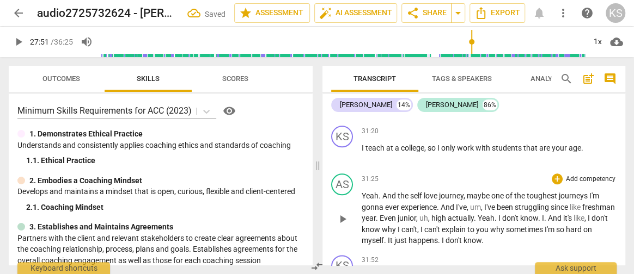
click at [487, 203] on span "I've" at bounding box center [490, 207] width 13 height 9
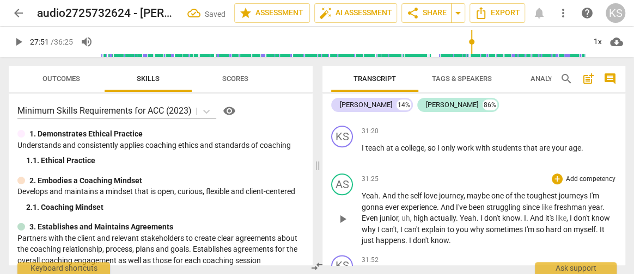
click at [557, 203] on span "freshman" at bounding box center [571, 207] width 34 height 9
click at [393, 214] on span "," at bounding box center [393, 218] width 3 height 9
click at [447, 214] on span "." at bounding box center [447, 218] width 4 height 9
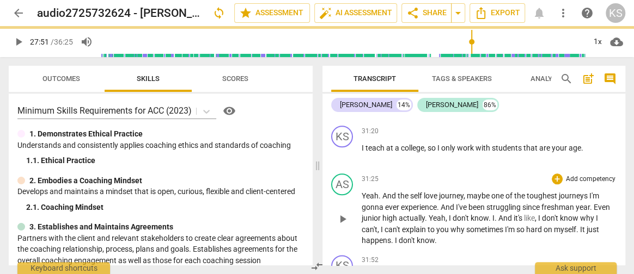
click at [541, 214] on span "I" at bounding box center [540, 218] width 4 height 9
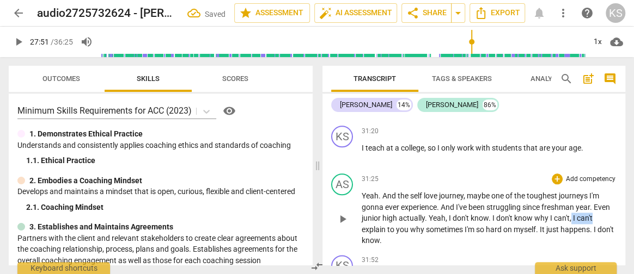
drag, startPoint x: 596, startPoint y: 206, endPoint x: 571, endPoint y: 208, distance: 25.7
click at [571, 208] on p "Yeah . And the self love journey , maybe one of the toughest journeys I'm gonna…" at bounding box center [489, 219] width 255 height 56
click at [520, 225] on span "myself" at bounding box center [525, 229] width 22 height 9
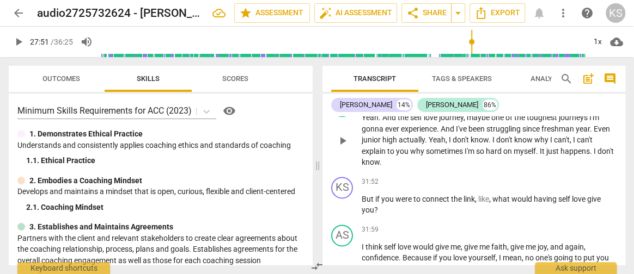
scroll to position [6934, 0]
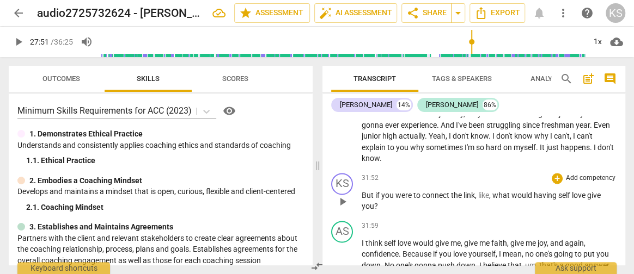
click at [495, 191] on span "what" at bounding box center [501, 195] width 19 height 9
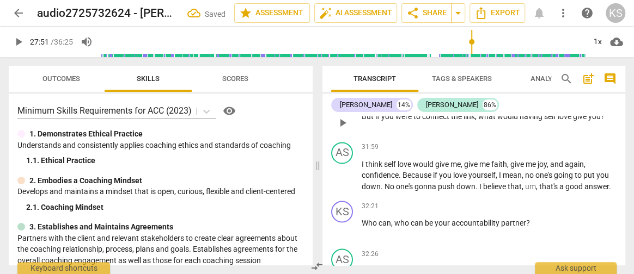
scroll to position [7014, 0]
click at [522, 182] on span "," at bounding box center [523, 186] width 3 height 9
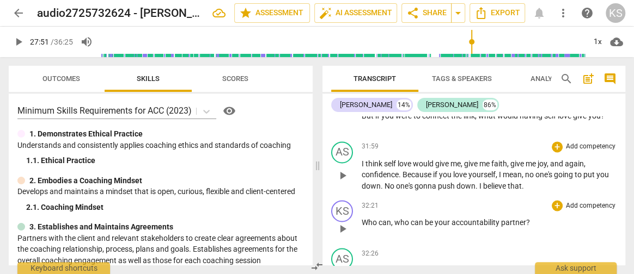
click at [493, 218] on span "accountability" at bounding box center [476, 222] width 50 height 9
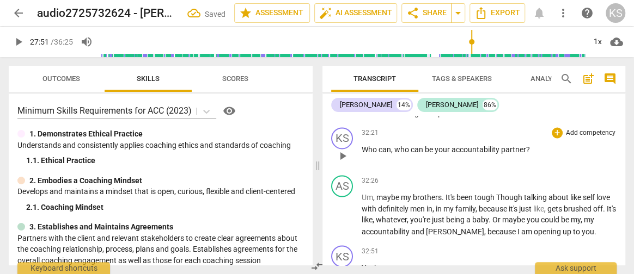
scroll to position [7087, 0]
click at [376, 193] on span "maybe" at bounding box center [388, 197] width 25 height 9
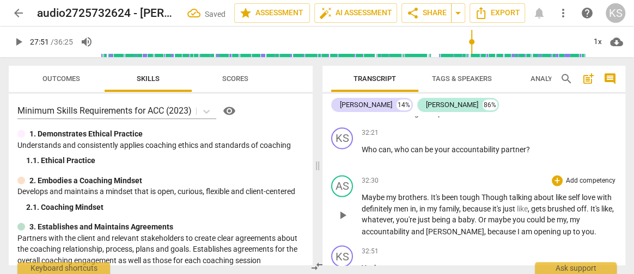
click at [482, 193] on span "Though" at bounding box center [495, 197] width 28 height 9
click at [505, 193] on span "[PERSON_NAME]" at bounding box center [513, 197] width 60 height 9
click at [393, 205] on span "definitely" at bounding box center [409, 209] width 32 height 9
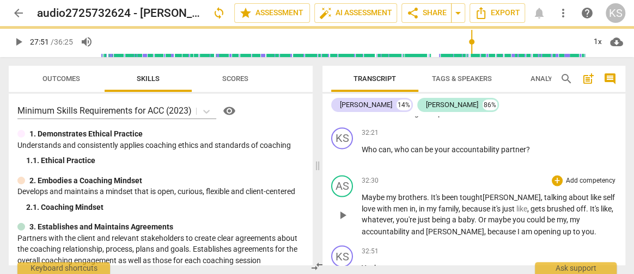
click at [419, 205] on span "in" at bounding box center [423, 209] width 8 height 9
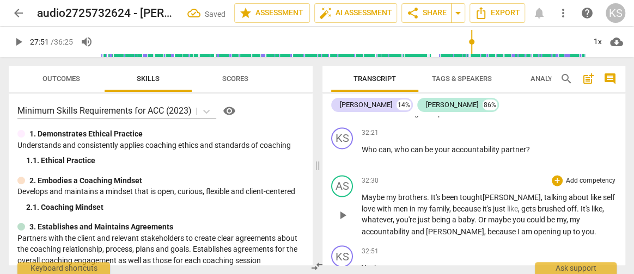
click at [518, 205] on span "," at bounding box center [519, 209] width 3 height 9
click at [612, 207] on p "Maybe my brothers . It's been tough t [PERSON_NAME], talking about like self lo…" at bounding box center [489, 214] width 255 height 45
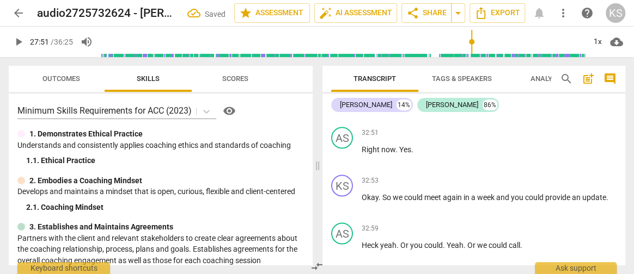
scroll to position [7268, 0]
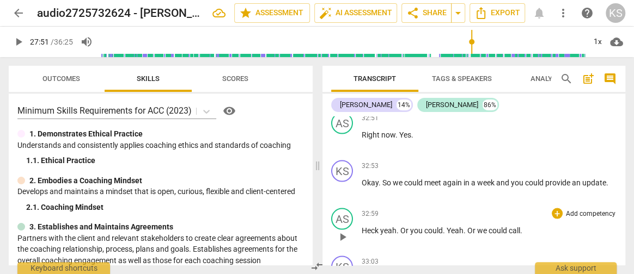
click at [518, 212] on div "32:59 + Add competency keyboard_arrow_right Heck yeah . Or you could . Yeah . O…" at bounding box center [489, 227] width 255 height 39
click at [468, 226] on span "Or" at bounding box center [472, 230] width 10 height 9
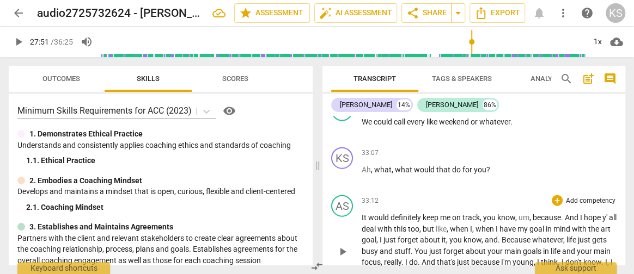
scroll to position [7474, 0]
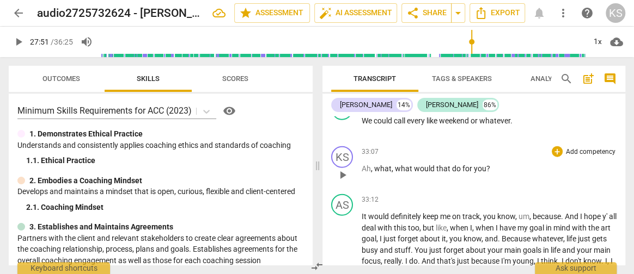
click at [395, 164] on span "what" at bounding box center [404, 168] width 19 height 9
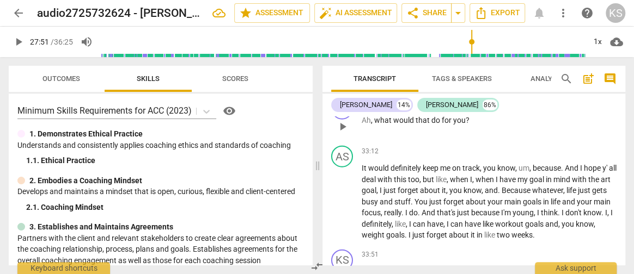
scroll to position [7523, 0]
click at [583, 163] on span "I" at bounding box center [582, 167] width 4 height 9
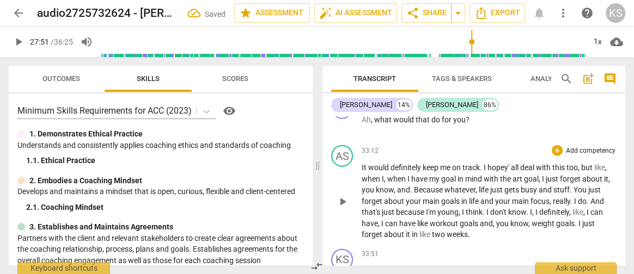
click at [605, 163] on span "like" at bounding box center [599, 167] width 11 height 9
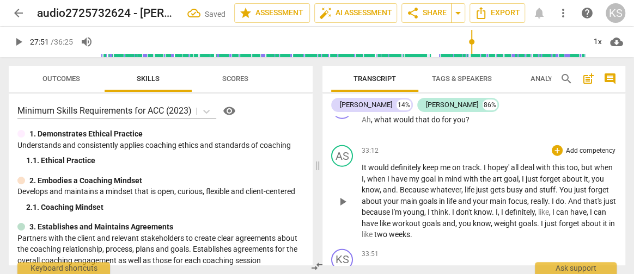
click at [409, 175] on span "have" at bounding box center [400, 179] width 18 height 9
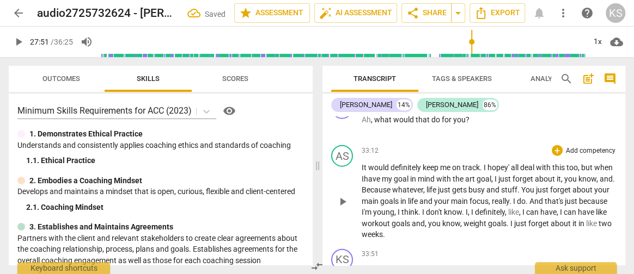
click at [613, 175] on span "." at bounding box center [614, 179] width 2 height 9
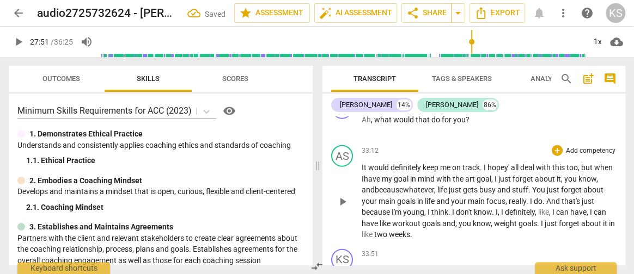
click at [437, 186] on span "," at bounding box center [435, 190] width 3 height 9
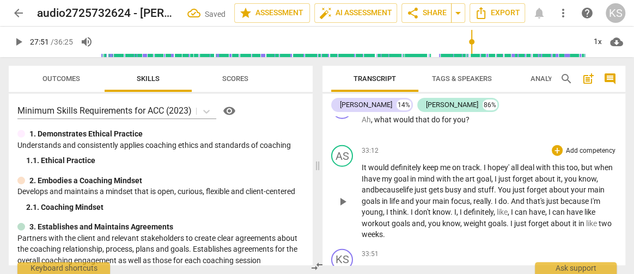
click at [454, 208] on span "." at bounding box center [452, 212] width 4 height 9
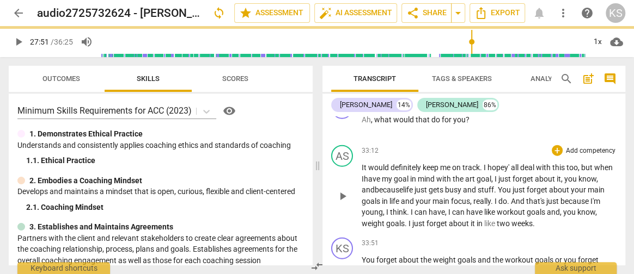
click at [448, 208] on span "," at bounding box center [446, 212] width 3 height 9
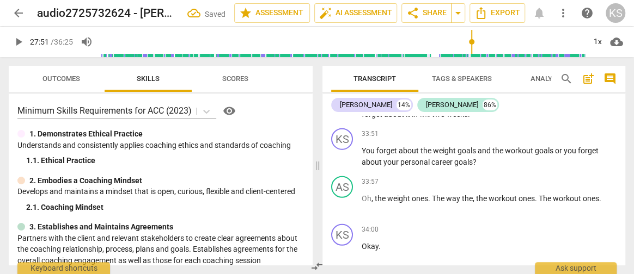
scroll to position [7633, 0]
click at [343, 198] on span "play_arrow" at bounding box center [342, 204] width 13 height 13
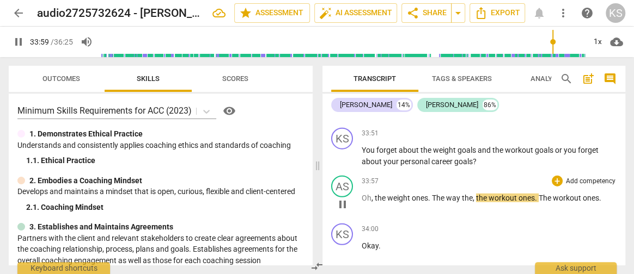
click at [342, 198] on span "pause" at bounding box center [342, 204] width 13 height 13
type input "2040"
click at [480, 194] on span "the" at bounding box center [482, 198] width 13 height 9
click at [474, 194] on span "," at bounding box center [474, 198] width 3 height 9
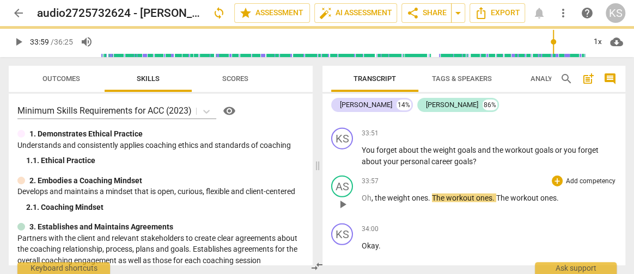
click at [548, 194] on span "ones" at bounding box center [548, 198] width 16 height 9
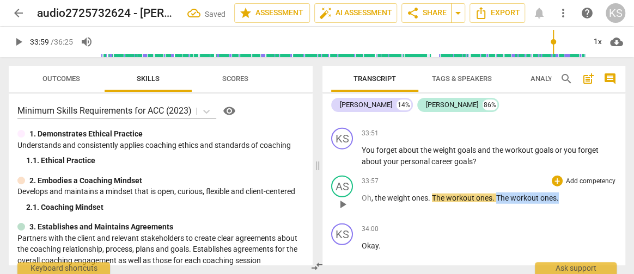
drag, startPoint x: 564, startPoint y: 185, endPoint x: 496, endPoint y: 180, distance: 68.2
click at [496, 193] on p "Oh , the weight ones . T he workout ones . The workout ones ." at bounding box center [489, 198] width 255 height 11
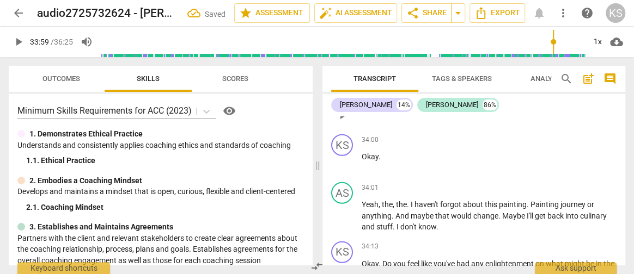
scroll to position [7731, 0]
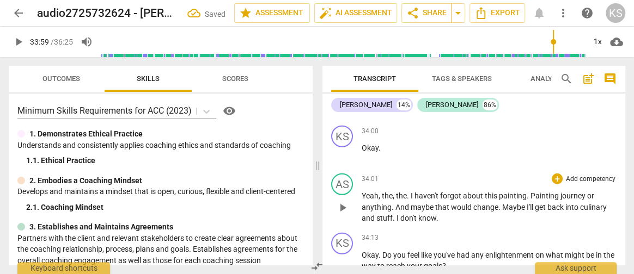
click at [411, 192] on span "I" at bounding box center [413, 196] width 4 height 9
click at [527, 192] on span "Painting" at bounding box center [514, 196] width 30 height 9
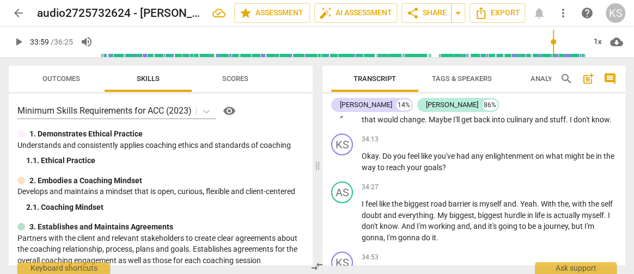
scroll to position [7820, 0]
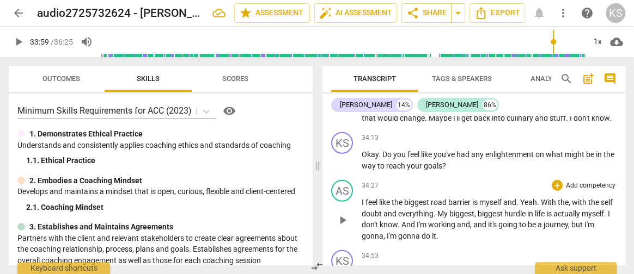
click at [546, 198] on span "With" at bounding box center [549, 202] width 17 height 9
click at [545, 198] on span "," at bounding box center [543, 202] width 3 height 9
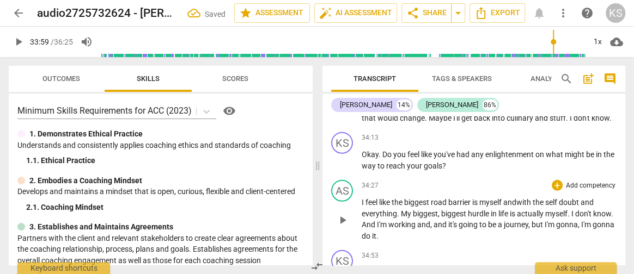
click at [475, 210] on span "hurdle" at bounding box center [479, 214] width 23 height 9
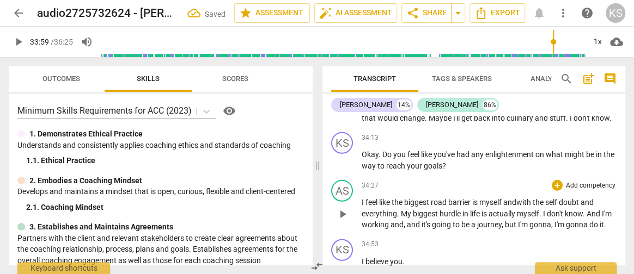
click at [418, 221] on span "and" at bounding box center [414, 225] width 15 height 9
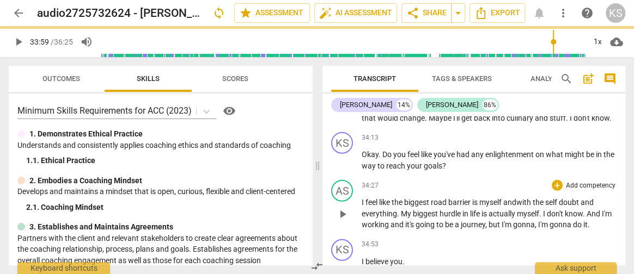
click at [601, 210] on span "And" at bounding box center [594, 214] width 15 height 9
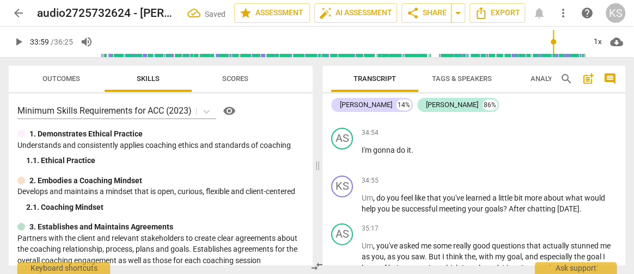
scroll to position [7979, 0]
click at [375, 194] on span "," at bounding box center [374, 198] width 3 height 9
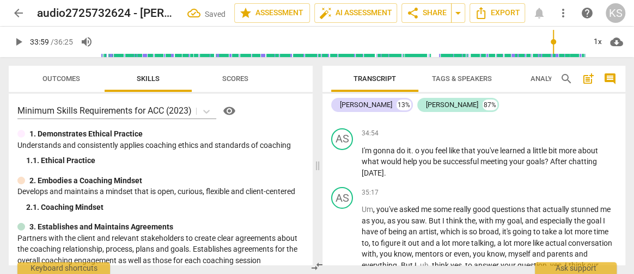
scroll to position [7942, 0]
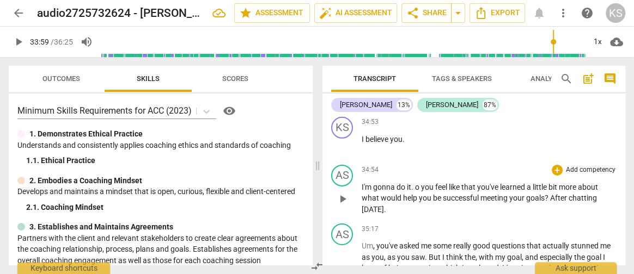
click at [414, 183] on span "." at bounding box center [413, 187] width 4 height 9
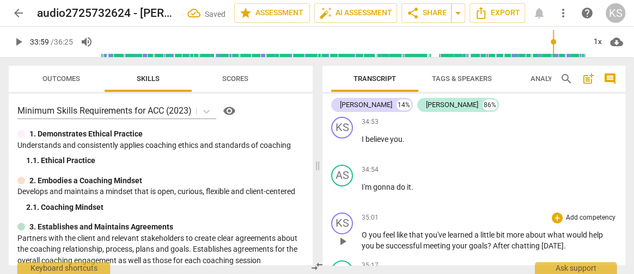
click at [362, 231] on span "O" at bounding box center [365, 235] width 7 height 9
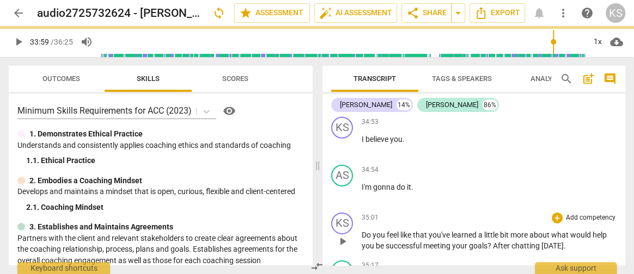
click at [412, 231] on span "like" at bounding box center [406, 235] width 13 height 9
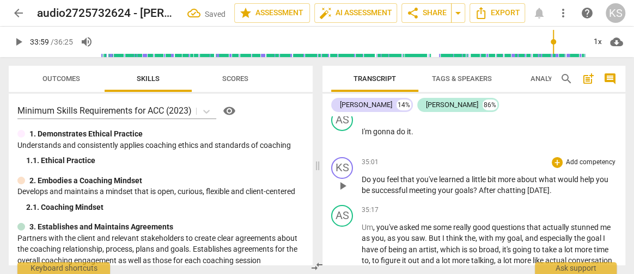
scroll to position [8015, 0]
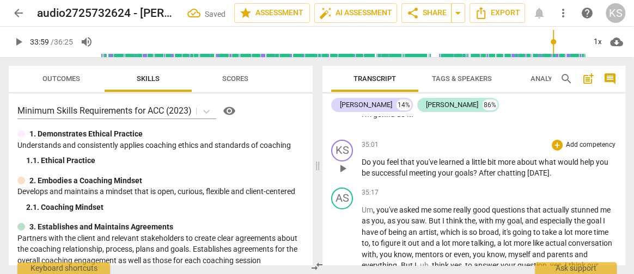
click at [484, 169] on span "After" at bounding box center [488, 173] width 19 height 9
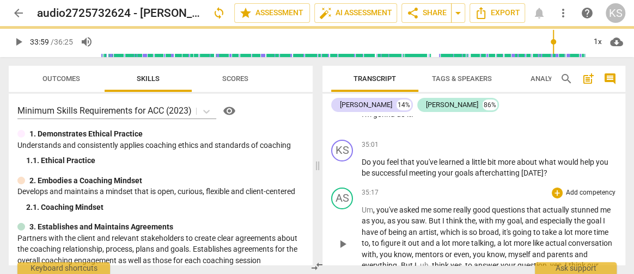
click at [380, 206] on span "you've" at bounding box center [387, 210] width 23 height 9
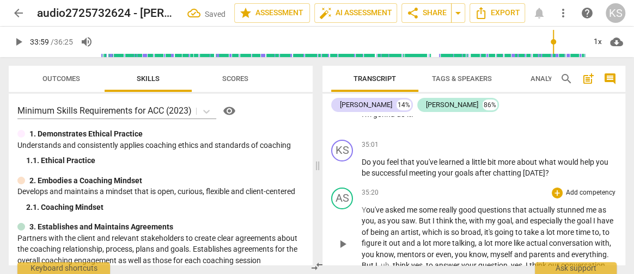
click at [377, 217] on span "as" at bounding box center [382, 221] width 10 height 9
click at [440, 217] on span "," at bounding box center [441, 221] width 3 height 9
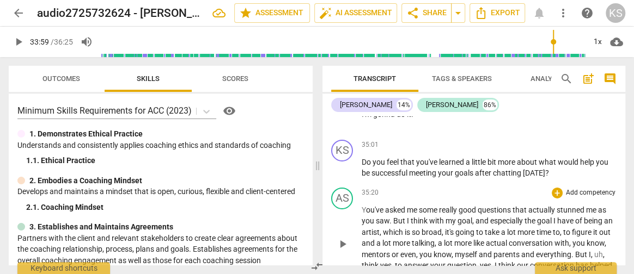
click at [385, 251] on span "mentors" at bounding box center [377, 255] width 30 height 9
click at [416, 251] on span "," at bounding box center [414, 255] width 3 height 9
click at [516, 251] on span "." at bounding box center [514, 255] width 4 height 9
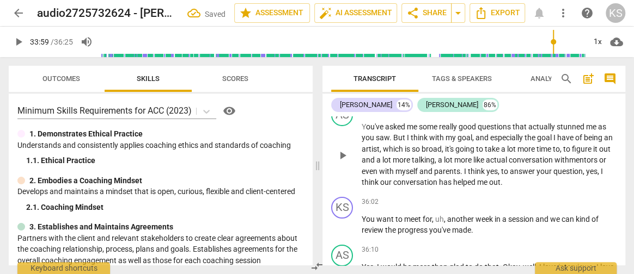
scroll to position [8099, 0]
click at [447, 215] on span "another" at bounding box center [461, 219] width 28 height 9
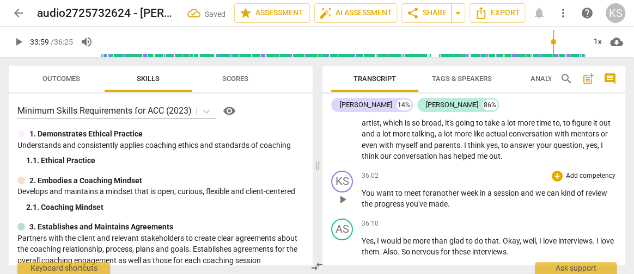
scroll to position [8126, 0]
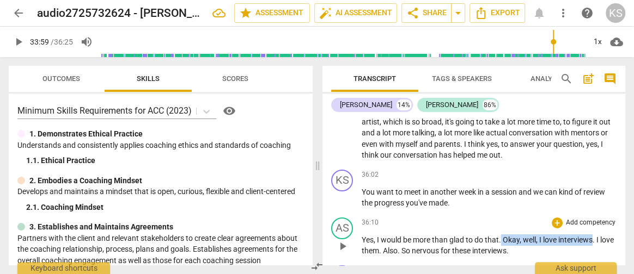
drag, startPoint x: 593, startPoint y: 225, endPoint x: 502, endPoint y: 219, distance: 91.2
click at [502, 219] on div "36:10 + Add competency keyboard_arrow_right Yes , I would be more than glad to …" at bounding box center [489, 237] width 255 height 39
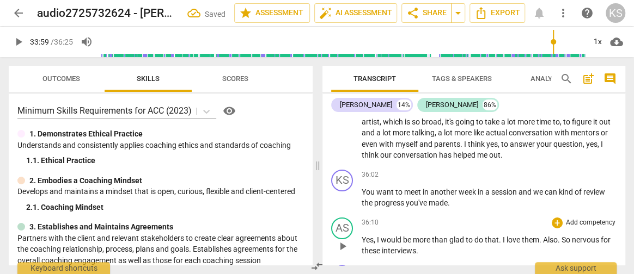
click at [541, 236] on span "." at bounding box center [541, 240] width 4 height 9
click at [547, 236] on span "." at bounding box center [545, 240] width 4 height 9
click at [554, 236] on span "So" at bounding box center [552, 240] width 10 height 9
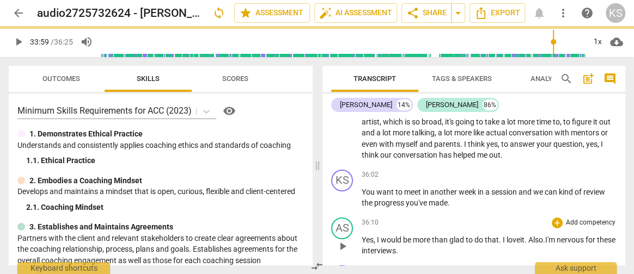
click at [597, 237] on span "these" at bounding box center [606, 240] width 19 height 9
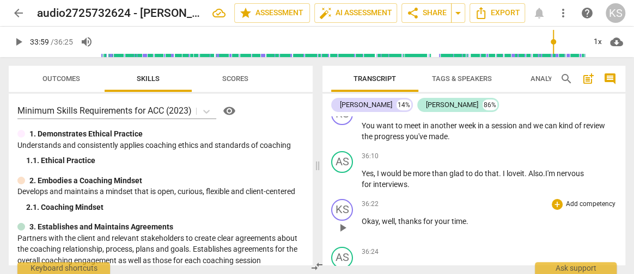
scroll to position [8174, 0]
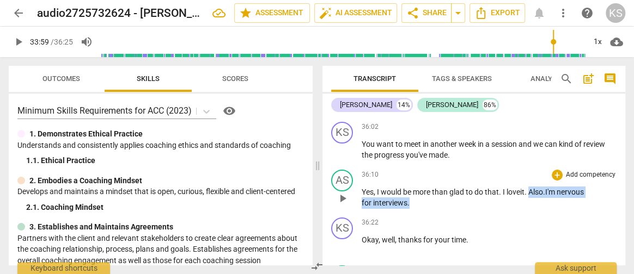
drag, startPoint x: 532, startPoint y: 179, endPoint x: 468, endPoint y: 185, distance: 64.0
click at [468, 187] on p "Yes , I would be more than glad to do that . I love it . Also . I'm nervous for…" at bounding box center [489, 198] width 255 height 22
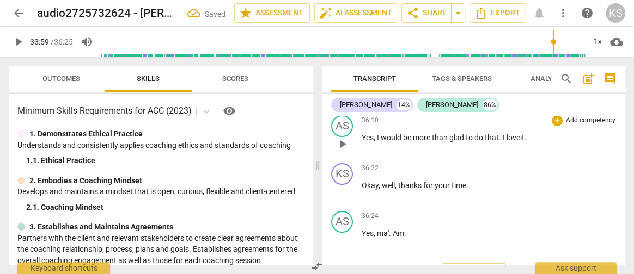
scroll to position [8229, 0]
click at [398, 229] on span "Am" at bounding box center [398, 233] width 11 height 9
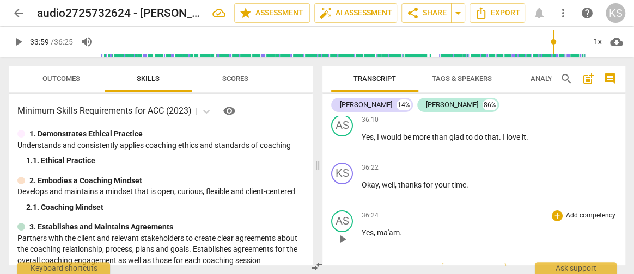
click at [410, 228] on p "Yes , ma'a m ." at bounding box center [489, 233] width 255 height 11
type input "2040"
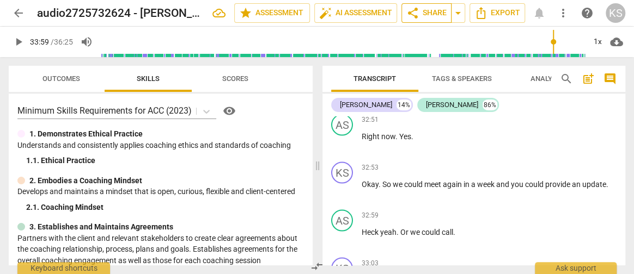
scroll to position [7266, 0]
click at [439, 13] on span "share Share" at bounding box center [426, 13] width 40 height 13
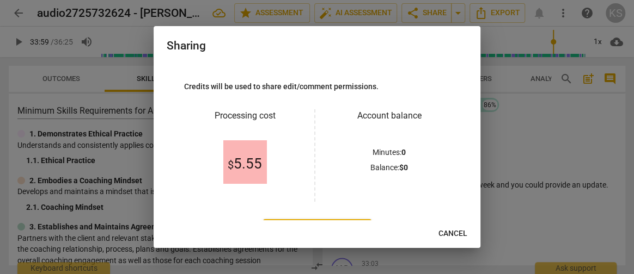
click at [448, 230] on span "Cancel" at bounding box center [452, 234] width 29 height 11
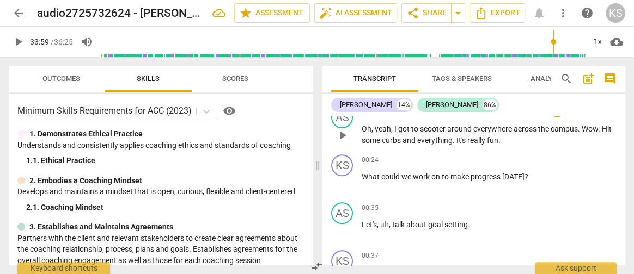
scroll to position [0, 0]
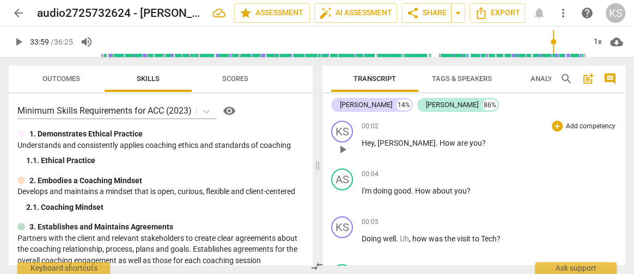
click at [381, 142] on span "[PERSON_NAME]" at bounding box center [406, 143] width 58 height 9
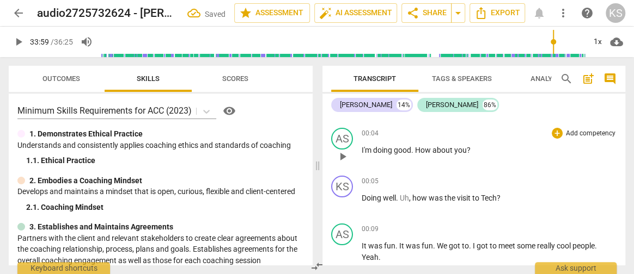
scroll to position [81, 0]
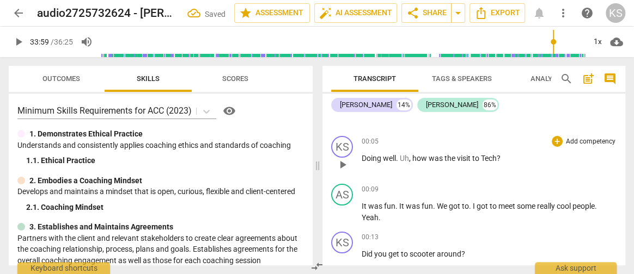
click at [411, 158] on span "," at bounding box center [410, 158] width 3 height 9
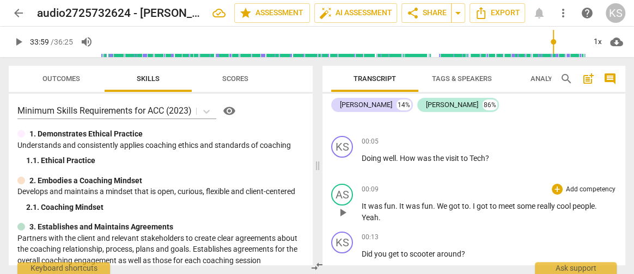
click at [450, 201] on p "It was fun . It was fun . We got to . I got to meet some really cool people . Y…" at bounding box center [489, 212] width 255 height 22
click at [471, 203] on span "." at bounding box center [471, 206] width 4 height 9
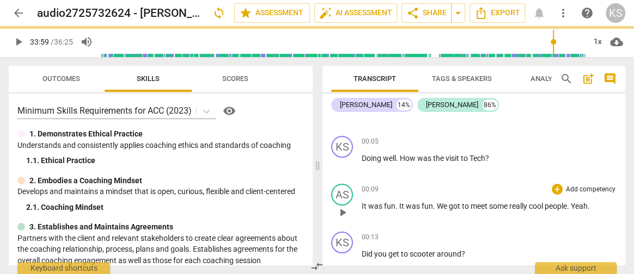
click at [444, 212] on div "00:09 + Add competency keyboard_arrow_right It was fun . It was fun . We got to…" at bounding box center [489, 203] width 255 height 39
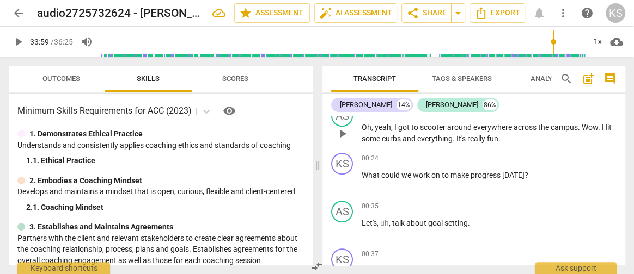
scroll to position [0, 0]
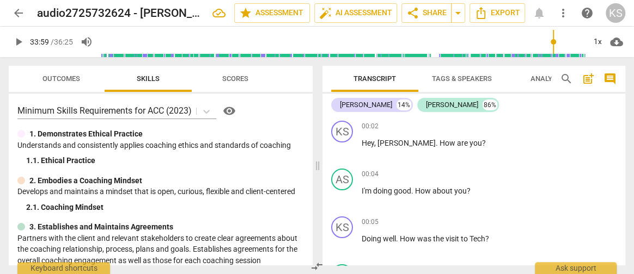
click at [565, 13] on span "more_vert" at bounding box center [563, 13] width 13 height 13
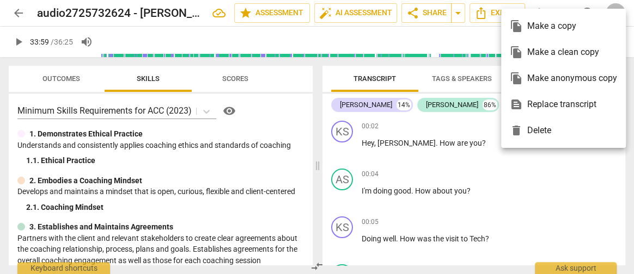
click at [562, 22] on div "file_copy Make a copy" at bounding box center [563, 26] width 107 height 26
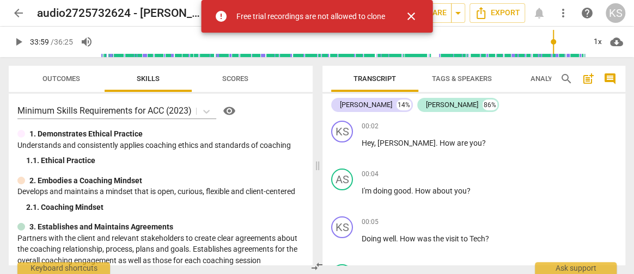
click at [414, 15] on span "close" at bounding box center [411, 16] width 13 height 13
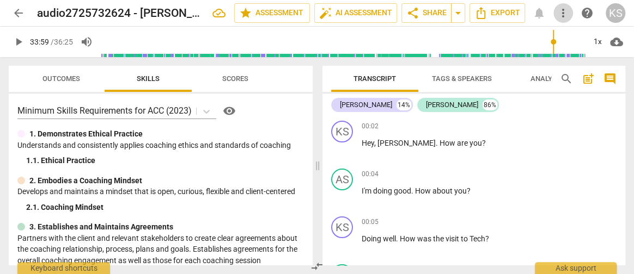
click at [563, 21] on button "more_vert" at bounding box center [563, 13] width 20 height 20
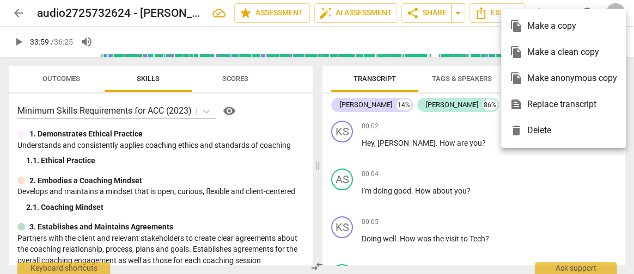
click at [573, 179] on div at bounding box center [317, 137] width 634 height 274
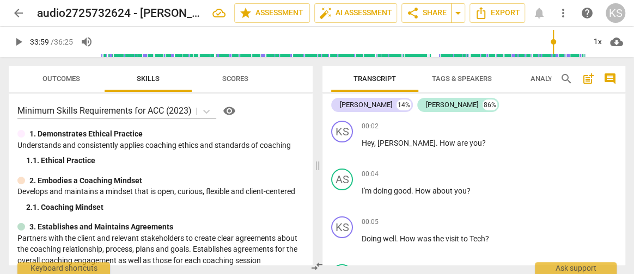
click at [617, 41] on span "cloud_download" at bounding box center [616, 41] width 13 height 13
click at [592, 138] on div at bounding box center [317, 137] width 634 height 274
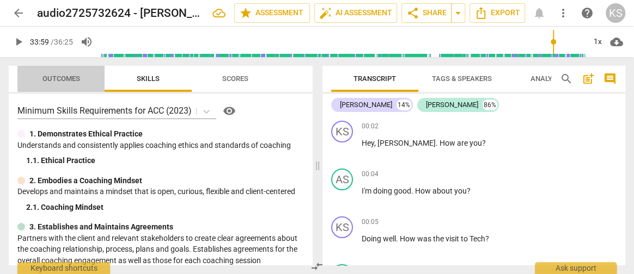
click at [70, 84] on span "Outcomes" at bounding box center [61, 79] width 64 height 15
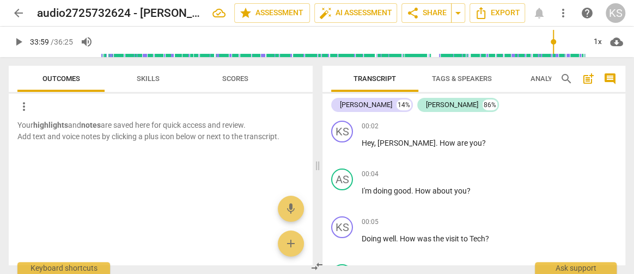
click at [135, 79] on span "Skills" at bounding box center [148, 79] width 49 height 15
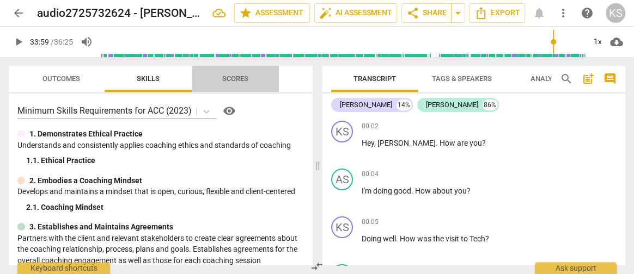
click at [235, 76] on span "Scores" at bounding box center [235, 79] width 26 height 8
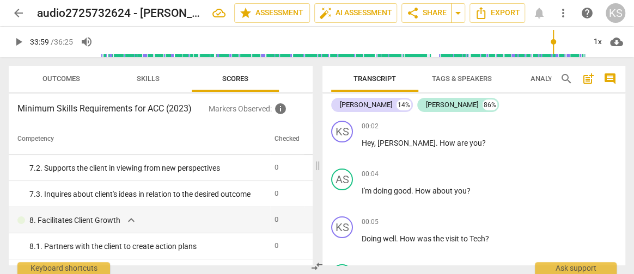
scroll to position [668, 0]
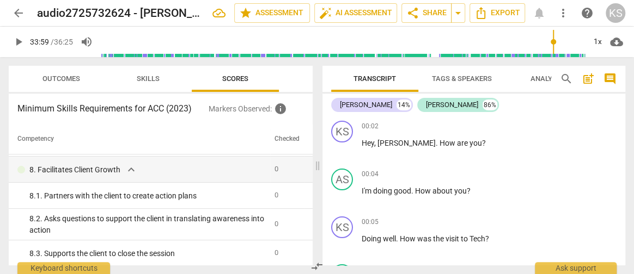
click at [150, 80] on span "Skills" at bounding box center [148, 79] width 23 height 8
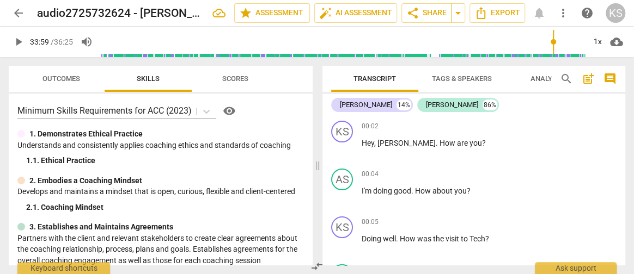
click at [464, 82] on span "Tags & Speakers" at bounding box center [462, 79] width 60 height 8
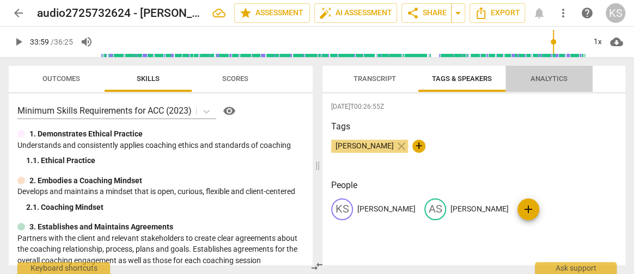
click at [538, 81] on span "Analytics" at bounding box center [548, 79] width 37 height 8
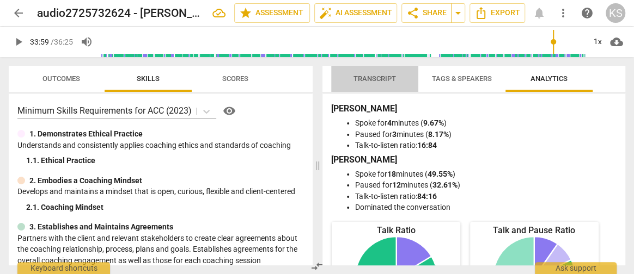
click at [367, 75] on span "Transcript" at bounding box center [374, 79] width 42 height 8
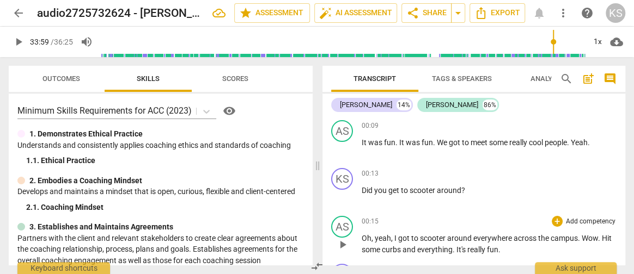
scroll to position [145, 0]
click at [562, 270] on div "Ask support" at bounding box center [576, 265] width 82 height 17
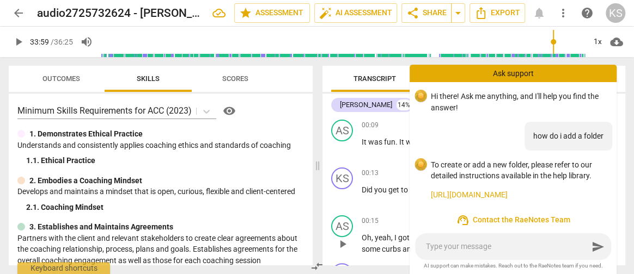
scroll to position [0, 0]
click at [512, 245] on textarea at bounding box center [507, 247] width 162 height 10
type textarea "h"
type textarea "ho"
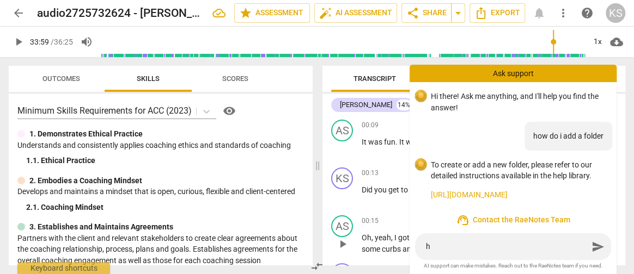
type textarea "ho"
type textarea "how"
type textarea "how d"
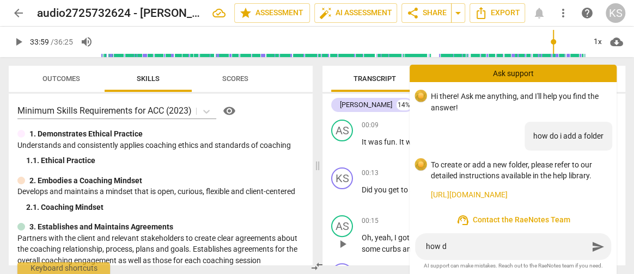
type textarea "how do"
type textarea "how do i"
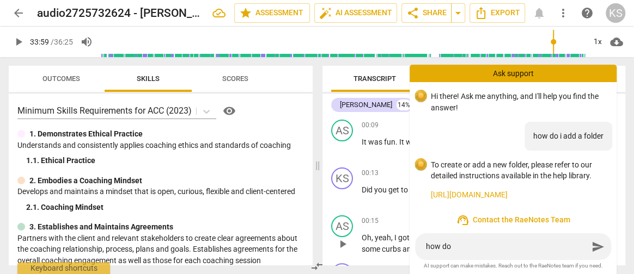
type textarea "how do i"
type textarea "how do i s"
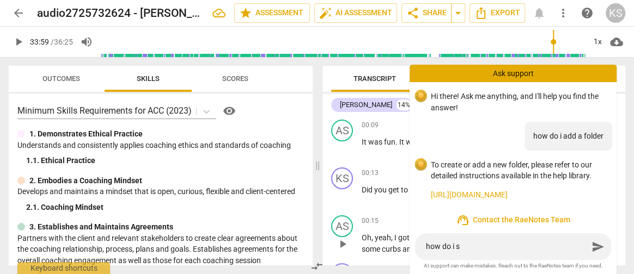
type textarea "how do i sh"
type textarea "how do i sha"
type textarea "how do i shar"
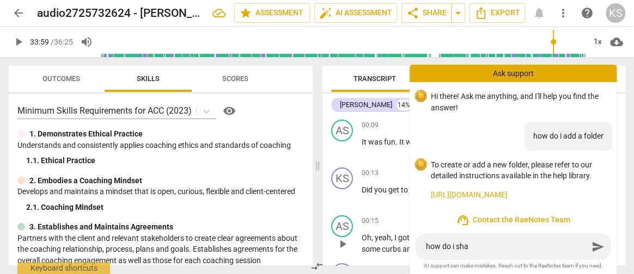
type textarea "how do i shar"
type textarea "how do i share"
type textarea "how do i share t"
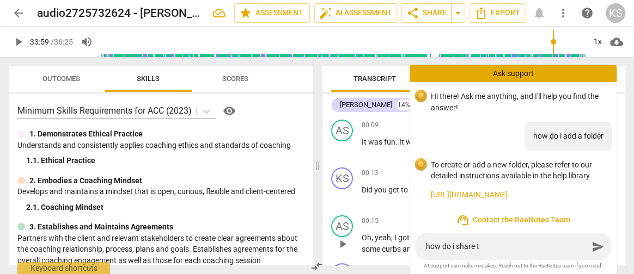
type textarea "how do i share th"
type textarea "how do i share thi"
type textarea "how do i share this"
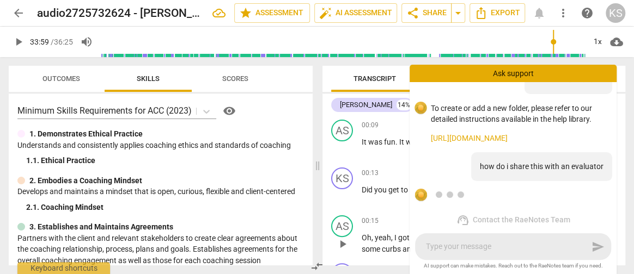
scroll to position [108, 0]
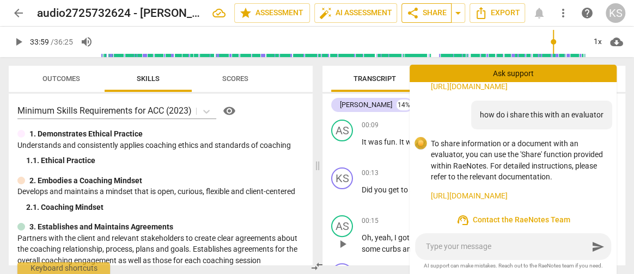
click at [432, 16] on span "share Share" at bounding box center [426, 13] width 40 height 13
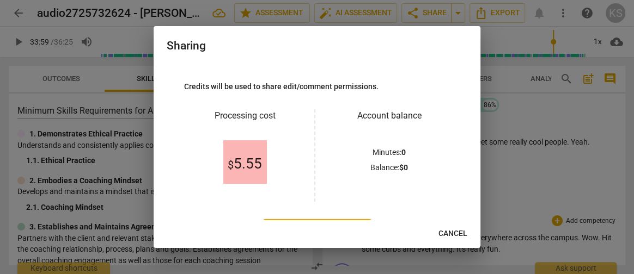
click at [460, 230] on span "Cancel" at bounding box center [452, 234] width 29 height 11
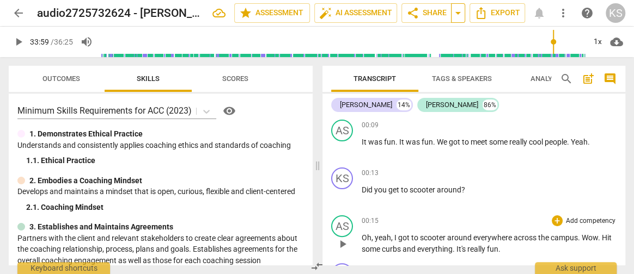
click at [455, 13] on span "arrow_drop_down" at bounding box center [457, 13] width 13 height 13
click at [435, 9] on span "share Share" at bounding box center [426, 13] width 40 height 13
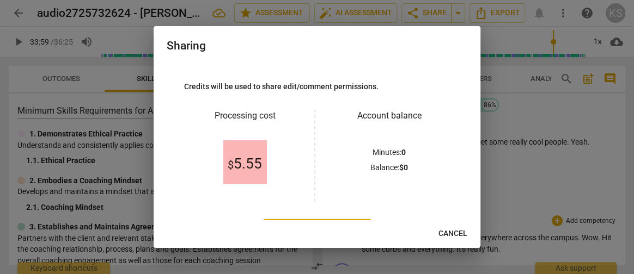
scroll to position [49, 0]
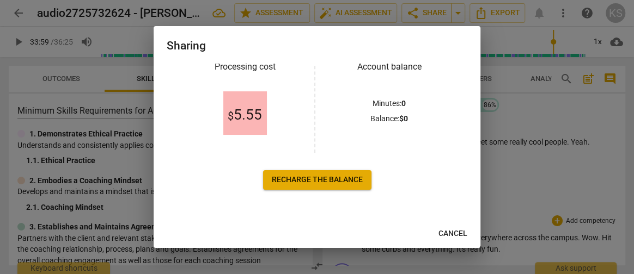
click at [235, 114] on span "$ 5.55" at bounding box center [245, 115] width 34 height 16
click at [331, 182] on span "Recharge the balance" at bounding box center [317, 180] width 91 height 11
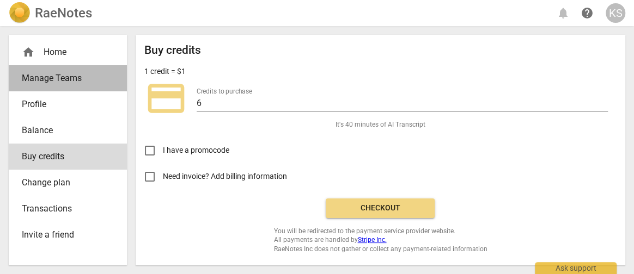
click at [84, 76] on span "Manage Teams" at bounding box center [63, 78] width 83 height 13
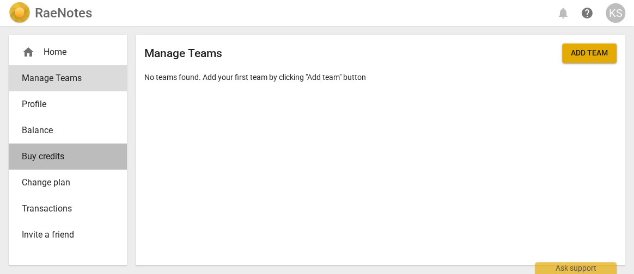
click at [65, 157] on span "Buy credits" at bounding box center [63, 156] width 83 height 13
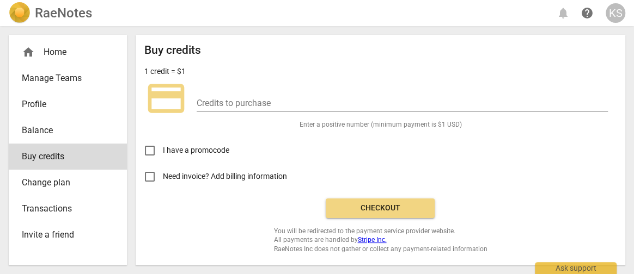
click at [57, 134] on span "Balance" at bounding box center [63, 130] width 83 height 13
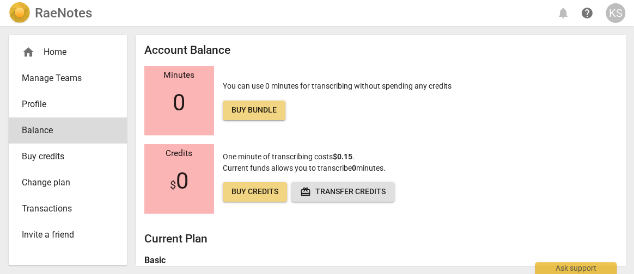
click at [52, 156] on span "Buy credits" at bounding box center [63, 156] width 83 height 13
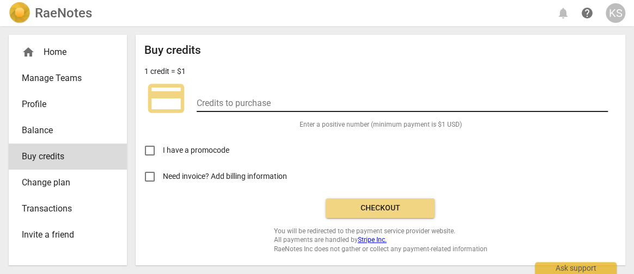
click at [213, 97] on input "number" at bounding box center [402, 104] width 411 height 16
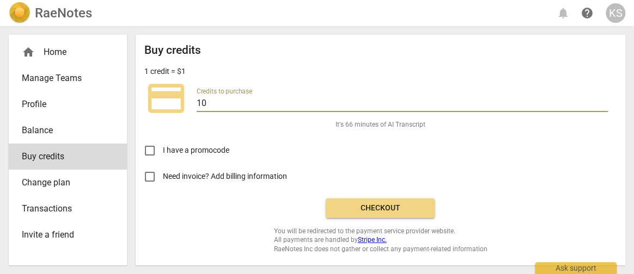
click at [373, 206] on span "Checkout" at bounding box center [379, 208] width 91 height 11
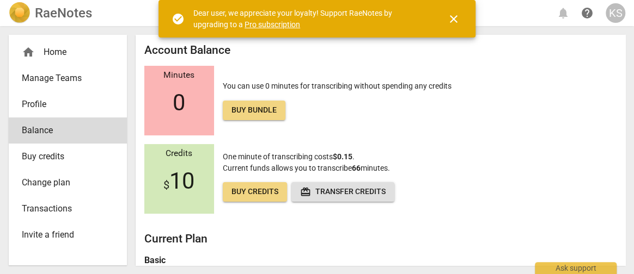
click at [452, 21] on span "close" at bounding box center [453, 19] width 13 height 13
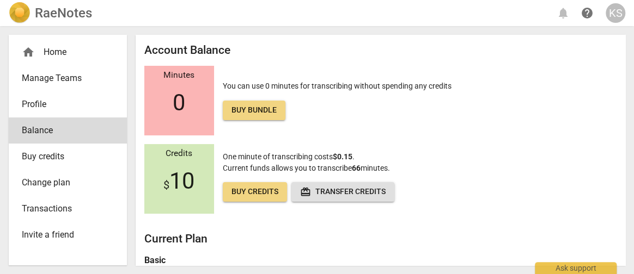
click at [75, 58] on div "home Home" at bounding box center [63, 52] width 83 height 13
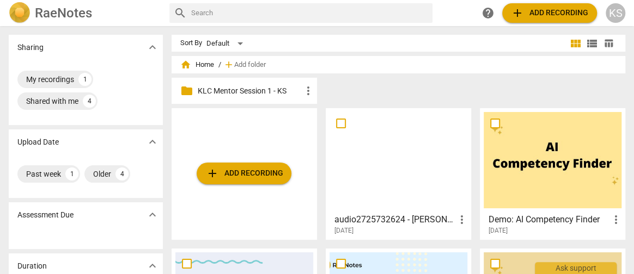
click at [392, 172] on div at bounding box center [398, 160] width 138 height 96
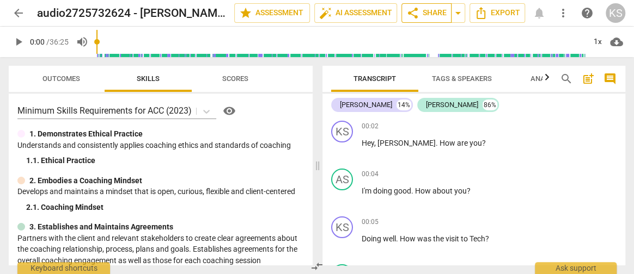
click at [439, 10] on span "share Share" at bounding box center [426, 13] width 40 height 13
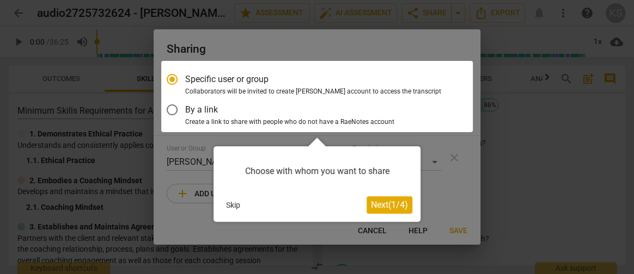
click at [390, 207] on span "Next ( 1 / 4 )" at bounding box center [389, 205] width 37 height 10
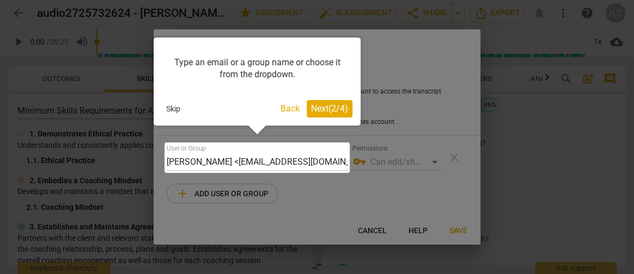
click at [319, 111] on span "Next ( 2 / 4 )" at bounding box center [329, 108] width 37 height 10
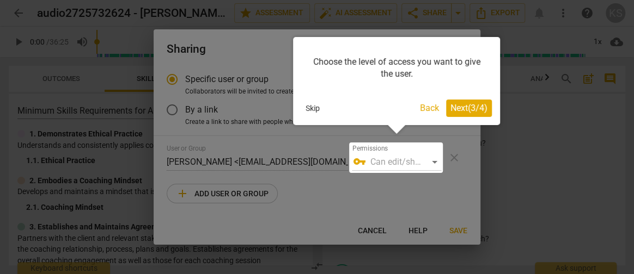
click at [471, 111] on span "Next ( 3 / 4 )" at bounding box center [468, 108] width 37 height 10
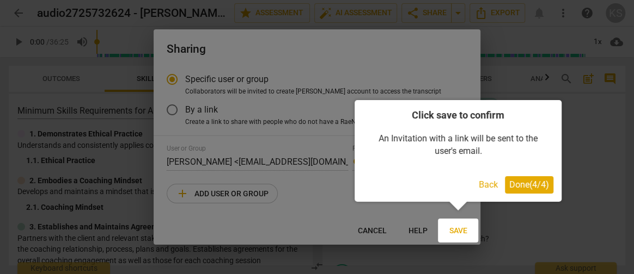
click at [527, 183] on span "Done ( 4 / 4 )" at bounding box center [529, 185] width 40 height 10
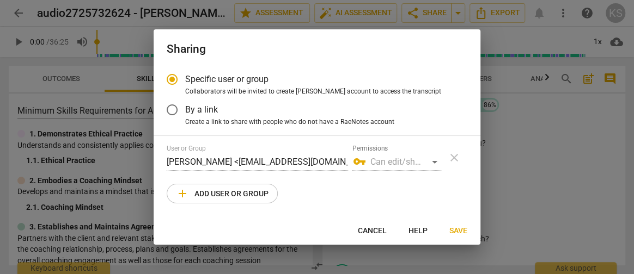
click at [258, 194] on span "add Add user or group" at bounding box center [222, 193] width 93 height 13
radio input "false"
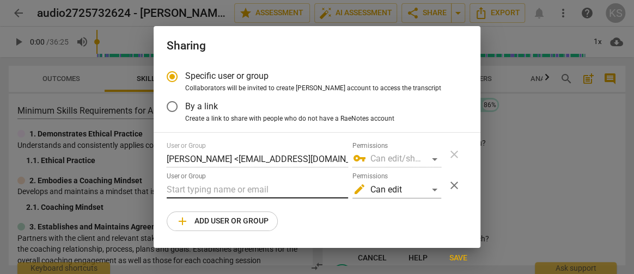
click at [242, 185] on input "text" at bounding box center [257, 189] width 181 height 17
type input "seth"
click at [579, 145] on div at bounding box center [317, 137] width 634 height 274
radio input "false"
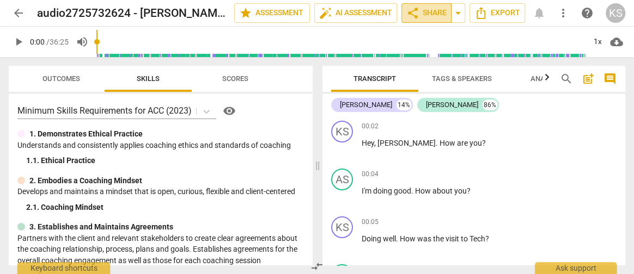
click at [439, 12] on span "share Share" at bounding box center [426, 13] width 40 height 13
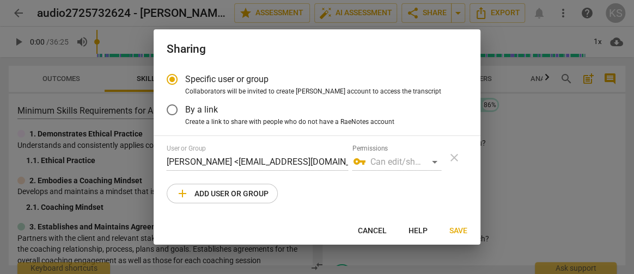
click at [258, 194] on span "add Add user or group" at bounding box center [222, 193] width 93 height 13
radio input "false"
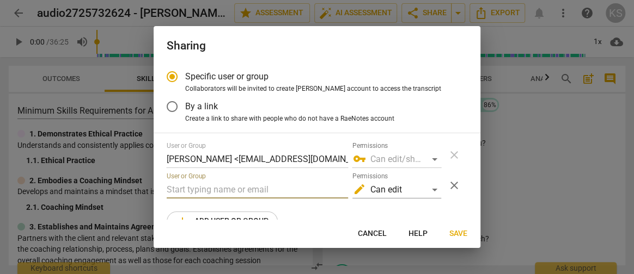
click at [245, 185] on input "text" at bounding box center [257, 189] width 181 height 17
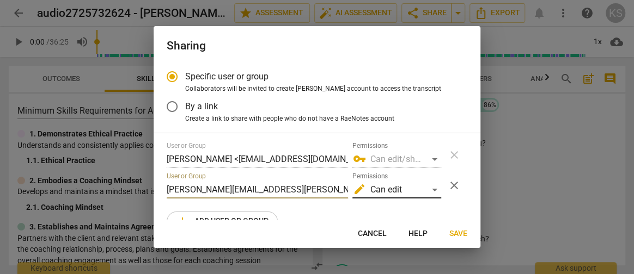
type input "seth.bate@wichita.edu"
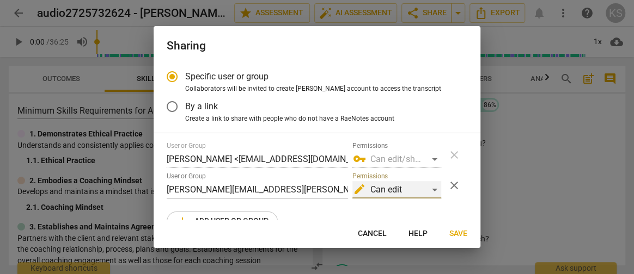
click at [430, 187] on div "edit Can edit" at bounding box center [396, 189] width 89 height 17
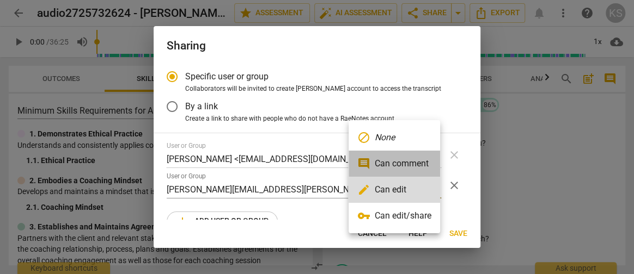
click at [414, 168] on li "comment Can comment" at bounding box center [394, 164] width 91 height 26
radio input "false"
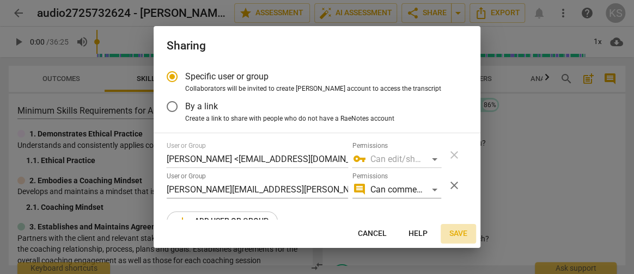
click at [457, 236] on span "Save" at bounding box center [458, 234] width 18 height 11
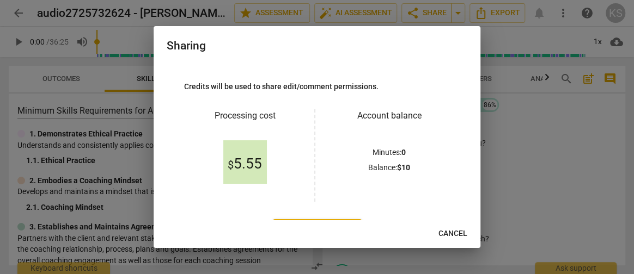
click at [242, 174] on div "$ 5.55" at bounding box center [245, 163] width 44 height 44
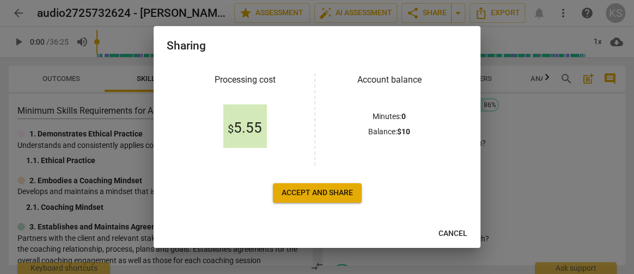
scroll to position [49, 0]
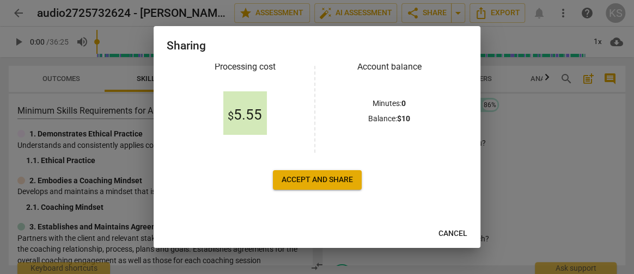
click at [315, 184] on span "Accept and share" at bounding box center [317, 180] width 71 height 11
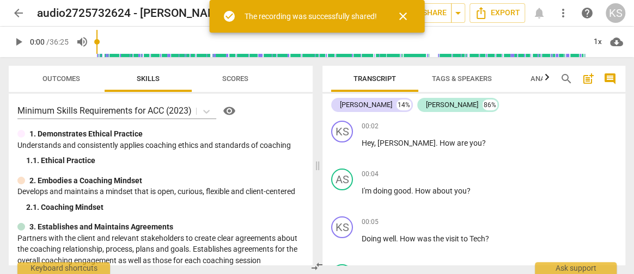
scroll to position [0, 0]
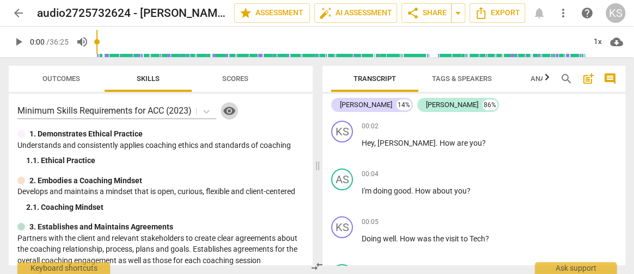
click at [228, 114] on span "visibility" at bounding box center [229, 111] width 13 height 13
click at [569, 17] on span "more_vert" at bounding box center [563, 13] width 13 height 13
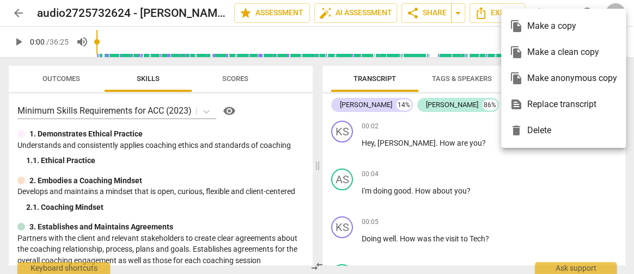
click at [336, 84] on div at bounding box center [317, 137] width 634 height 274
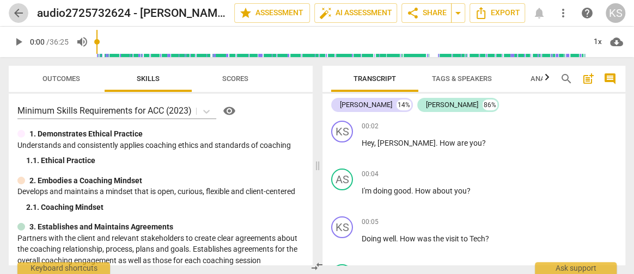
click at [22, 14] on span "arrow_back" at bounding box center [18, 13] width 13 height 13
